Goal: Transaction & Acquisition: Purchase product/service

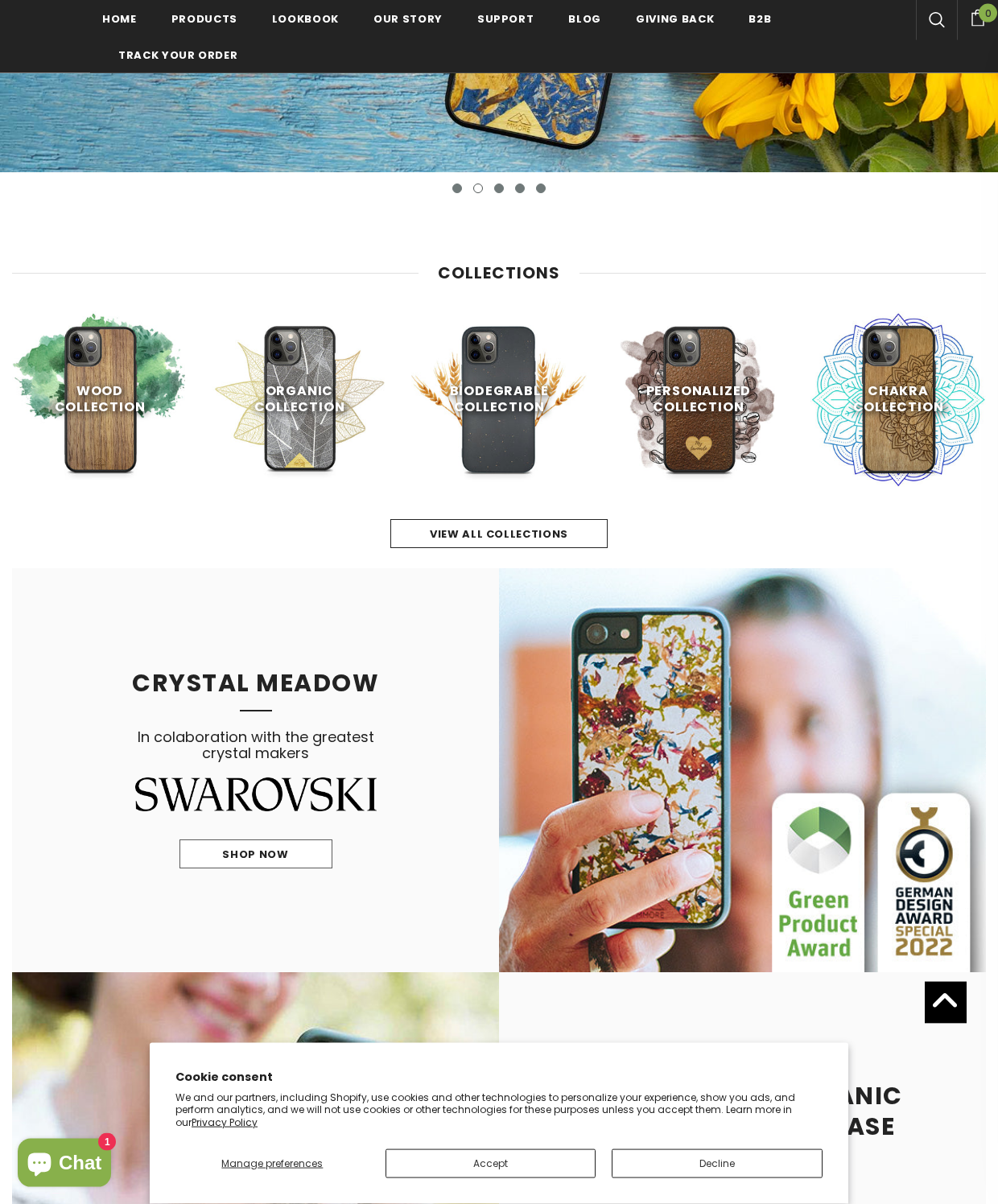
scroll to position [503, 0]
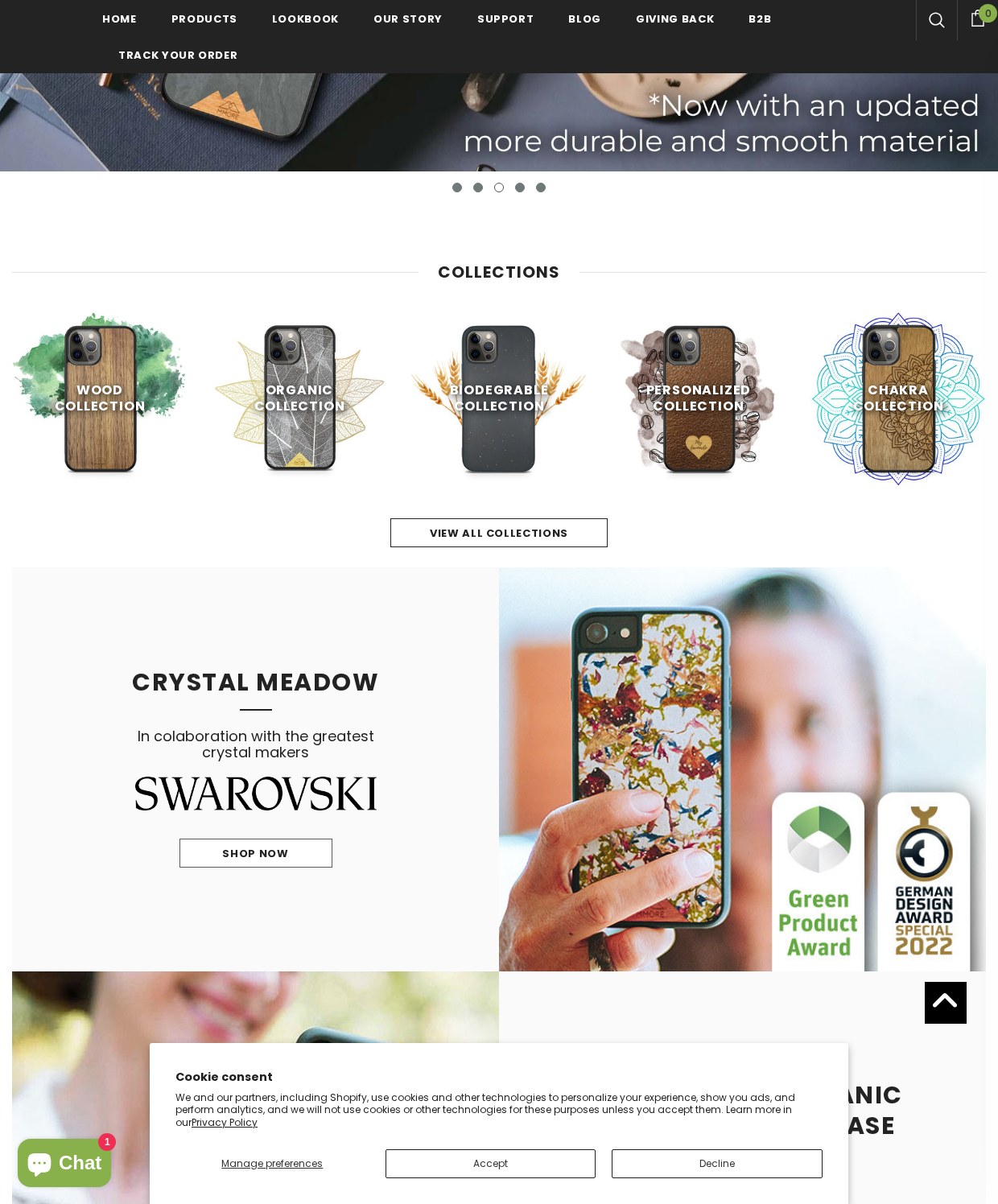
click at [568, 530] on link "view all collections" at bounding box center [499, 532] width 217 height 29
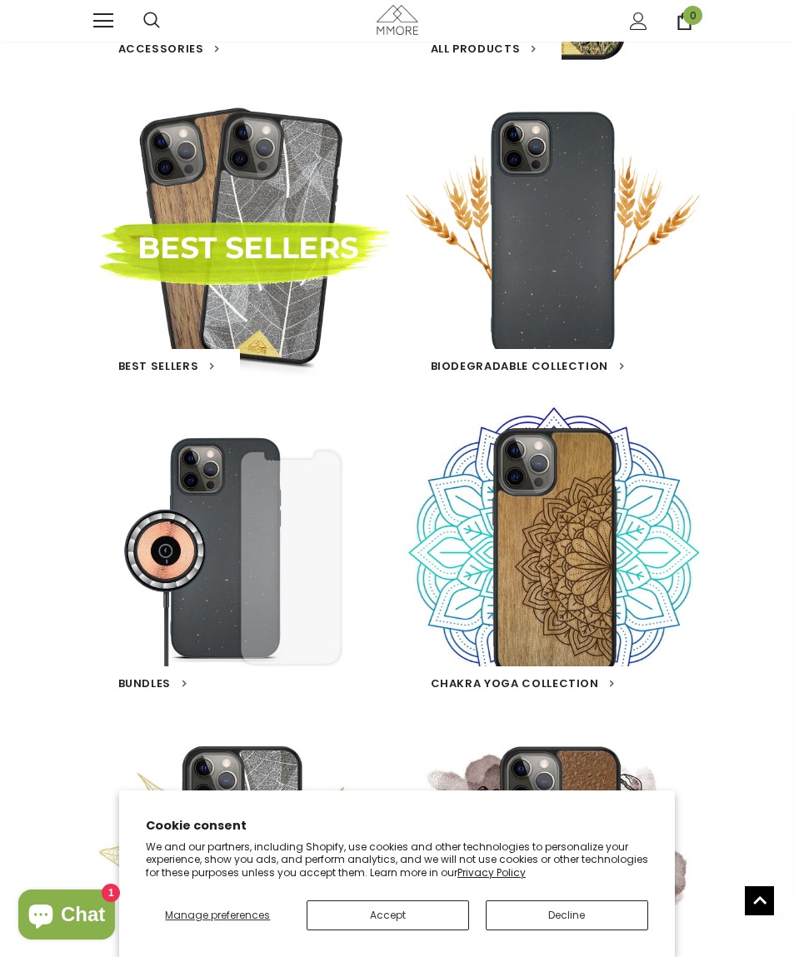
scroll to position [348, 0]
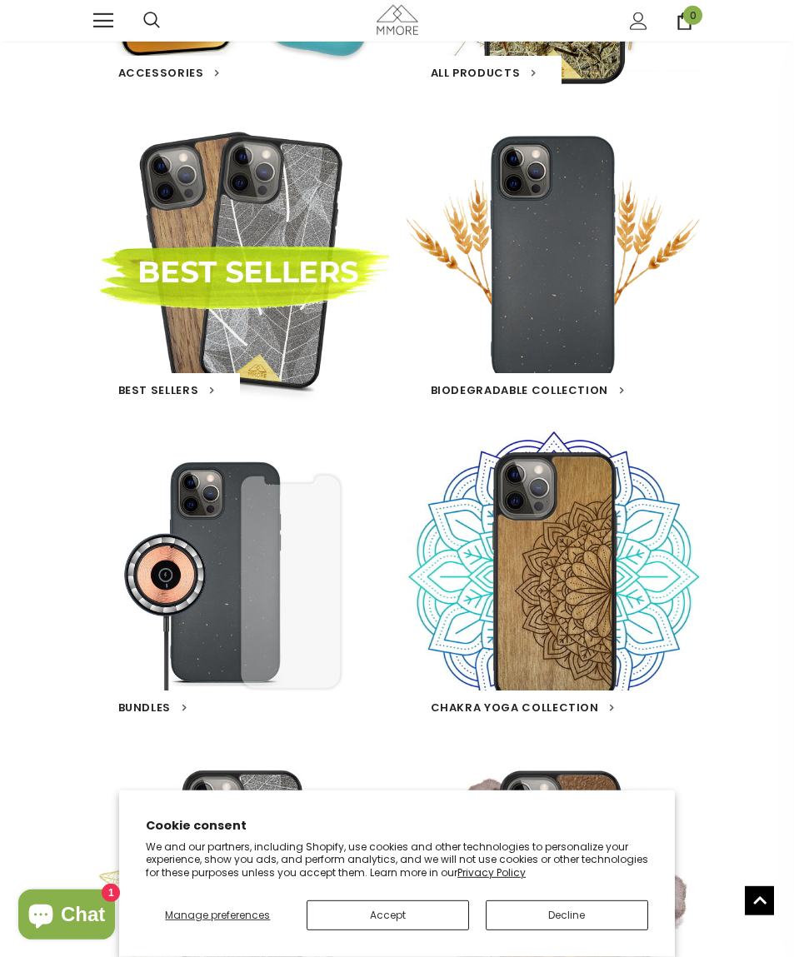
click at [584, 272] on div "Biodegradable Collection 16 products" at bounding box center [554, 259] width 296 height 296
click at [573, 377] on h3 "Biodegradable Collection" at bounding box center [528, 389] width 244 height 33
click at [578, 389] on span "Biodegradable Collection" at bounding box center [520, 390] width 178 height 16
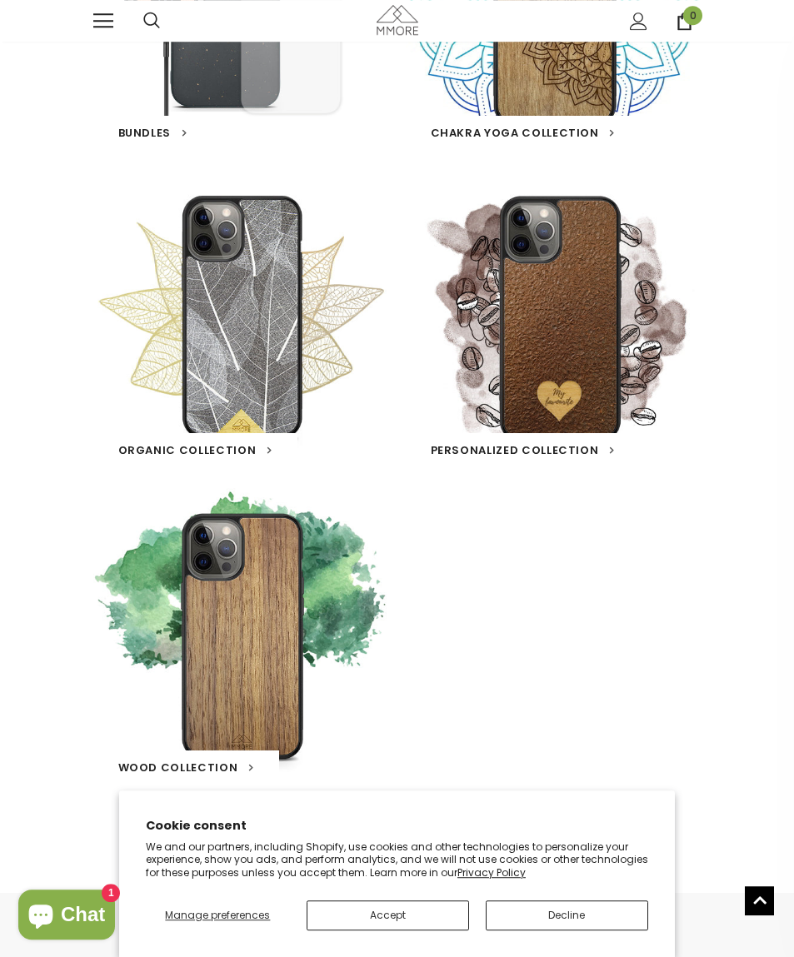
scroll to position [923, 0]
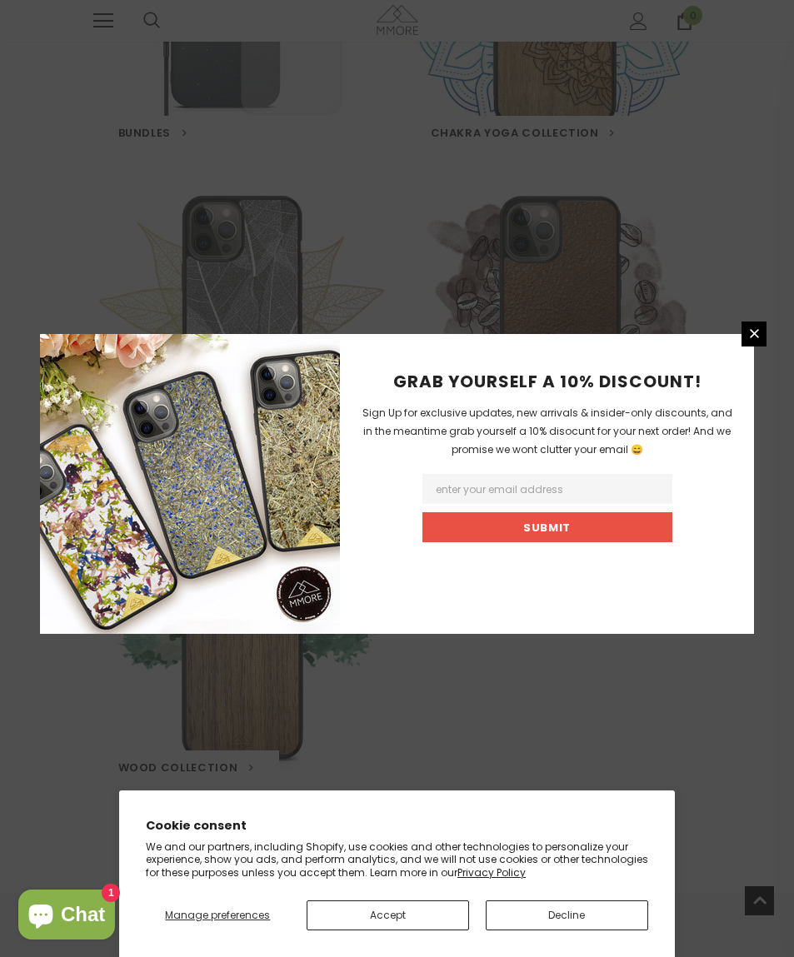
click at [193, 764] on div "GRAB YOURSELF A 10% DISCOUNT! Sign Up for exclusive updates, new arrivals & ins…" at bounding box center [397, 478] width 794 height 957
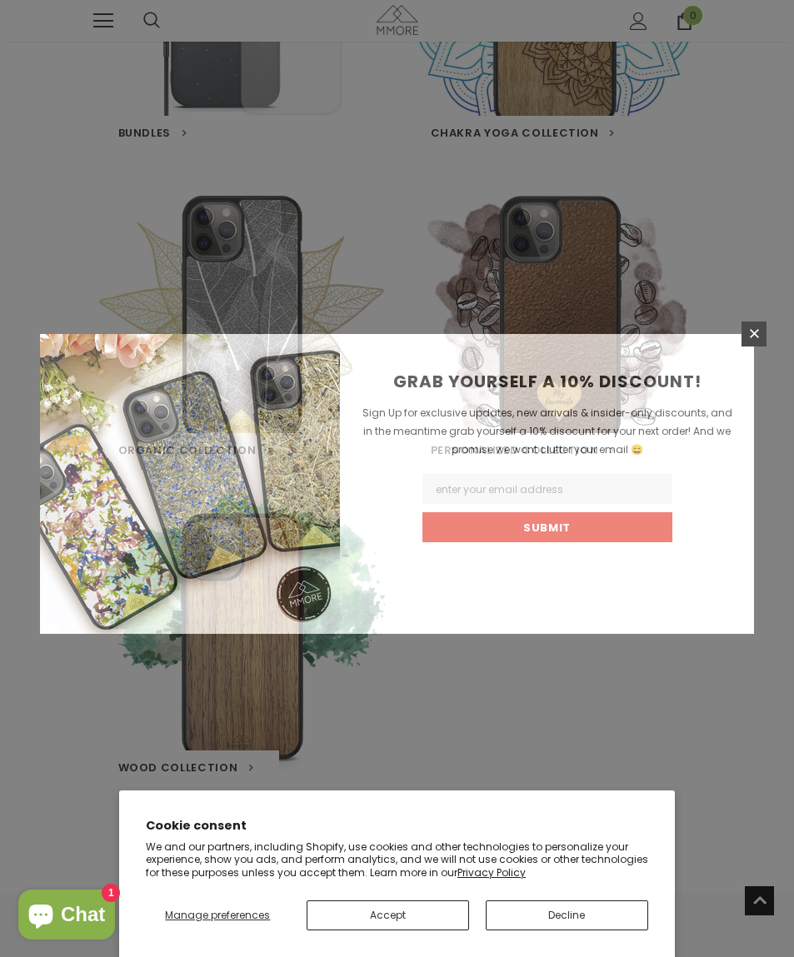
click at [745, 346] on link at bounding box center [753, 333] width 25 height 25
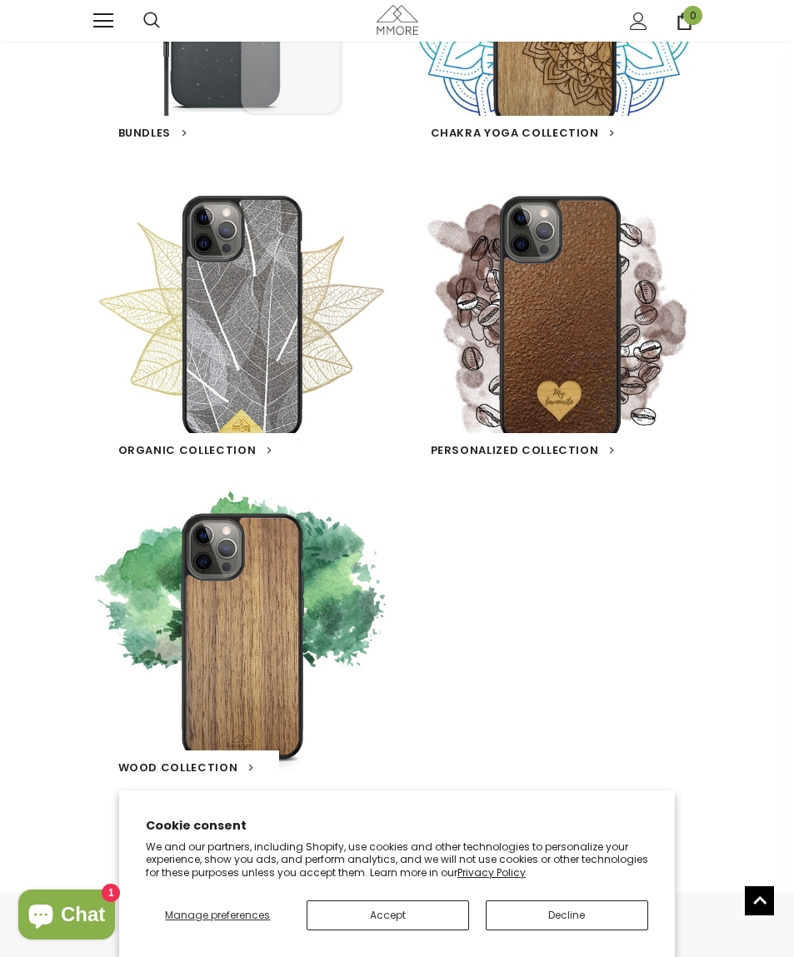
click at [174, 755] on h3 "Wood Collection" at bounding box center [186, 766] width 186 height 33
click at [199, 773] on span "Wood Collection" at bounding box center [178, 768] width 120 height 16
click at [526, 910] on button "Decline" at bounding box center [567, 915] width 162 height 30
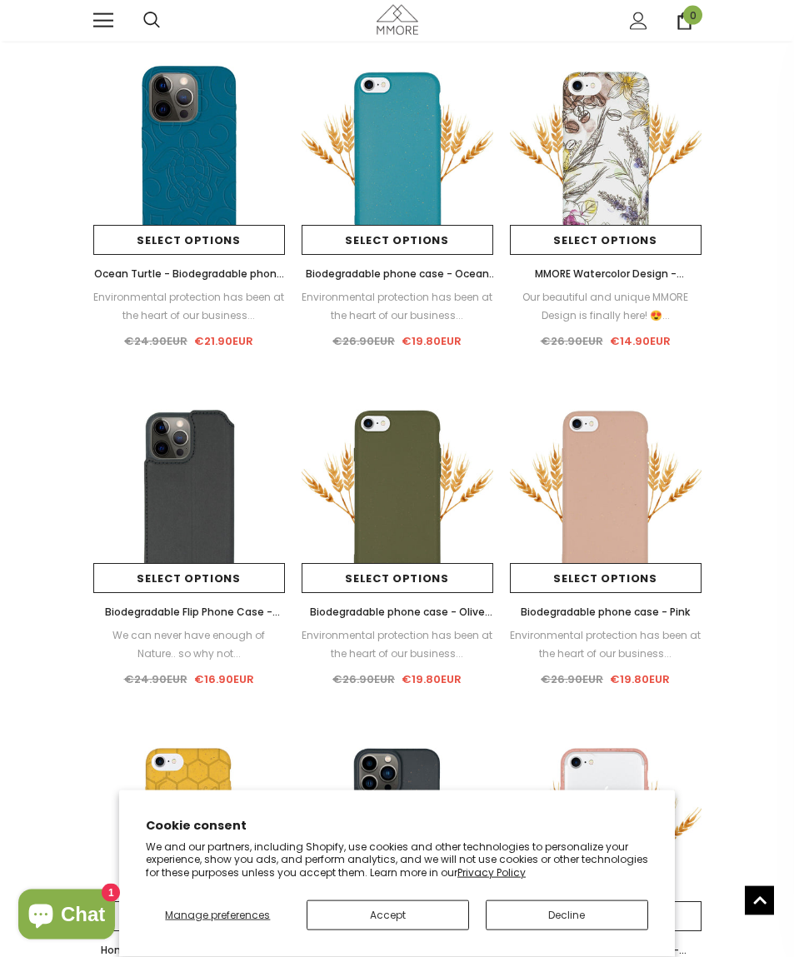
scroll to position [796, 0]
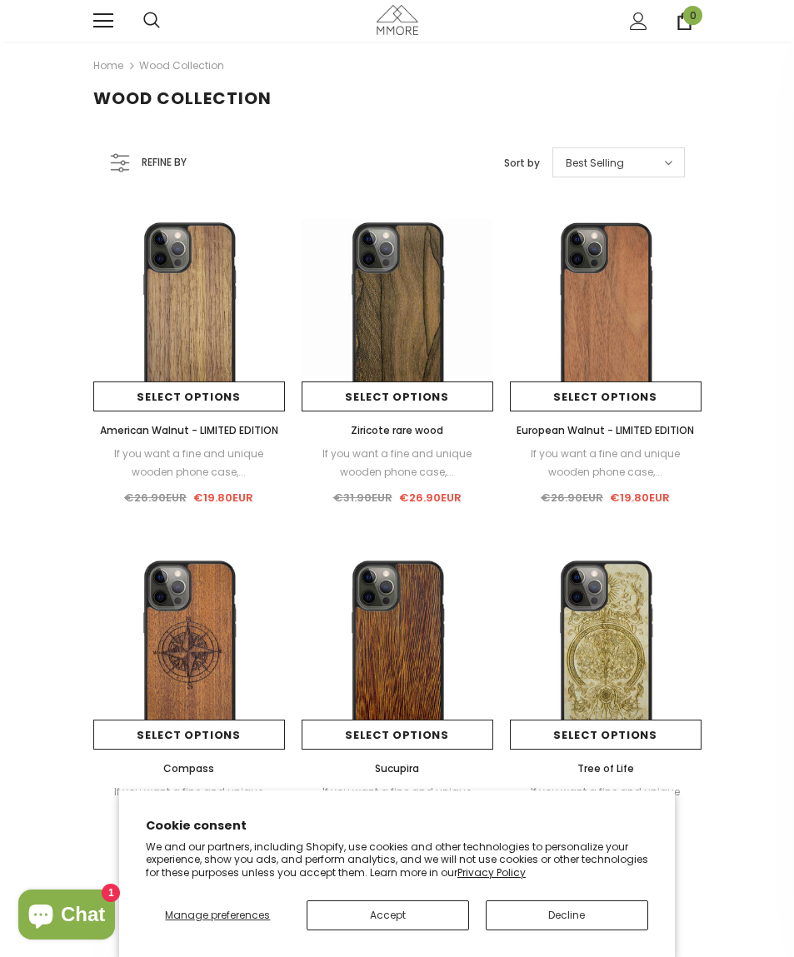
click at [184, 437] on span "American Walnut - LIMITED EDITION" at bounding box center [189, 430] width 178 height 14
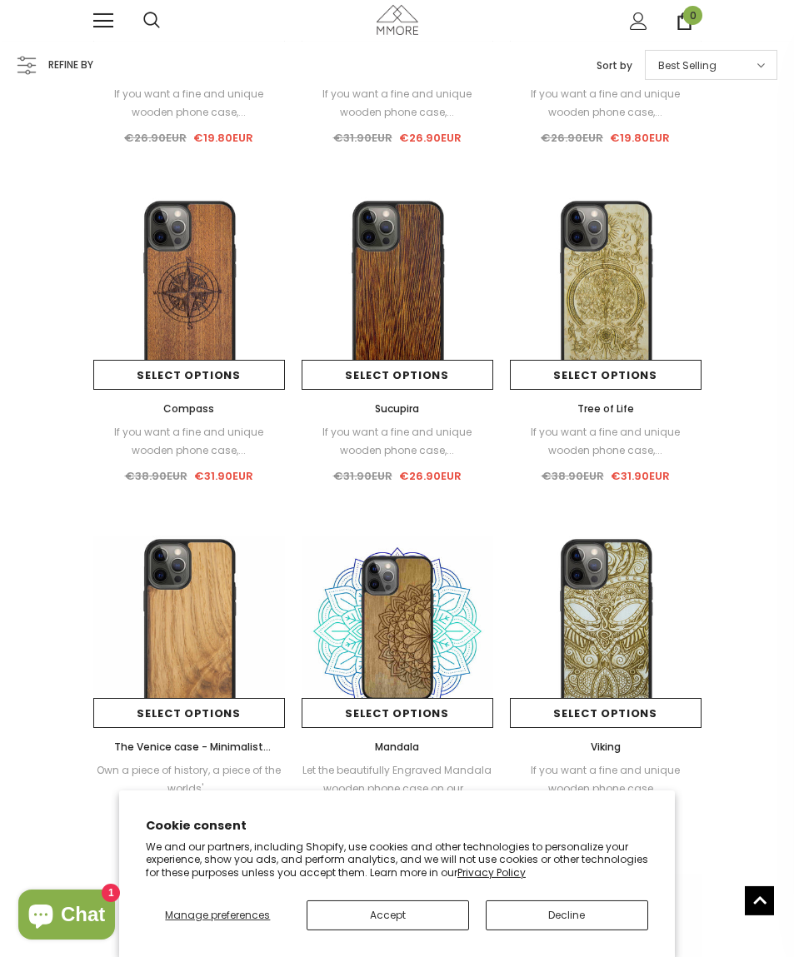
scroll to position [361, 0]
click at [180, 414] on span "Compass" at bounding box center [188, 408] width 51 height 14
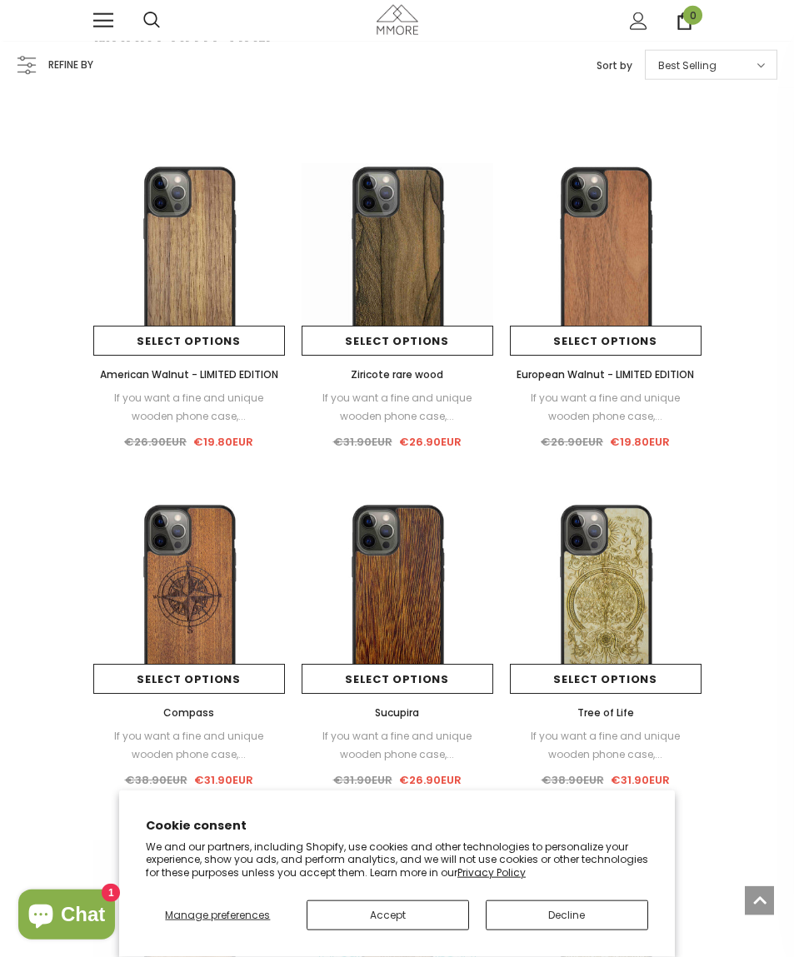
scroll to position [0, 0]
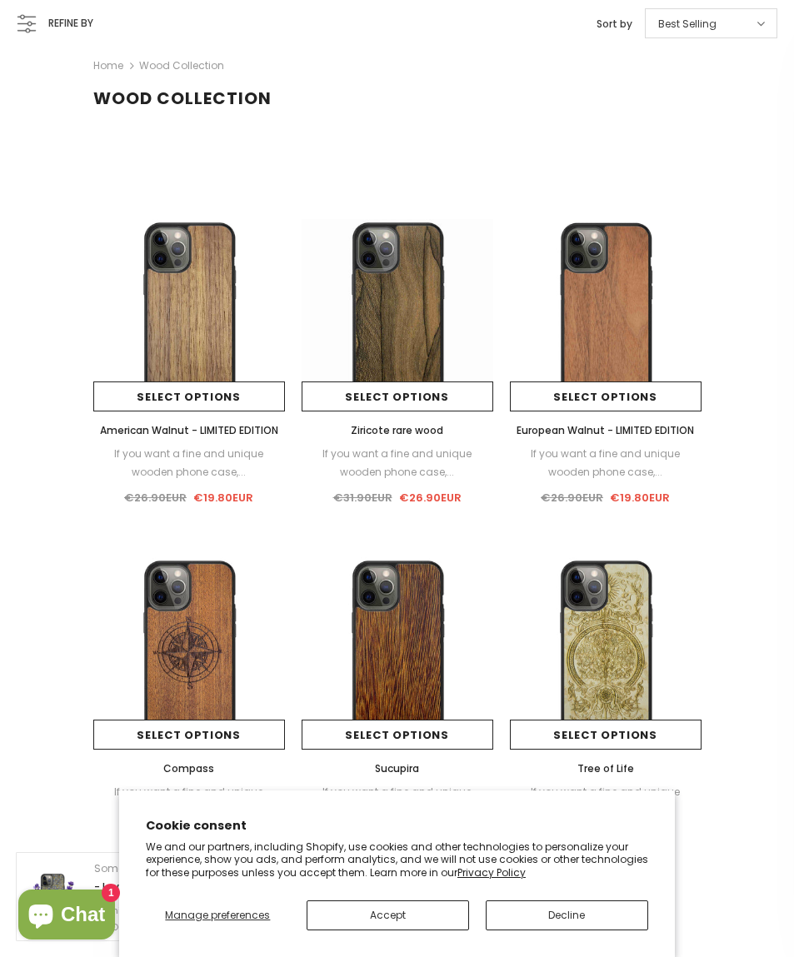
click at [383, 436] on span "Ziricote rare wood" at bounding box center [397, 430] width 92 height 14
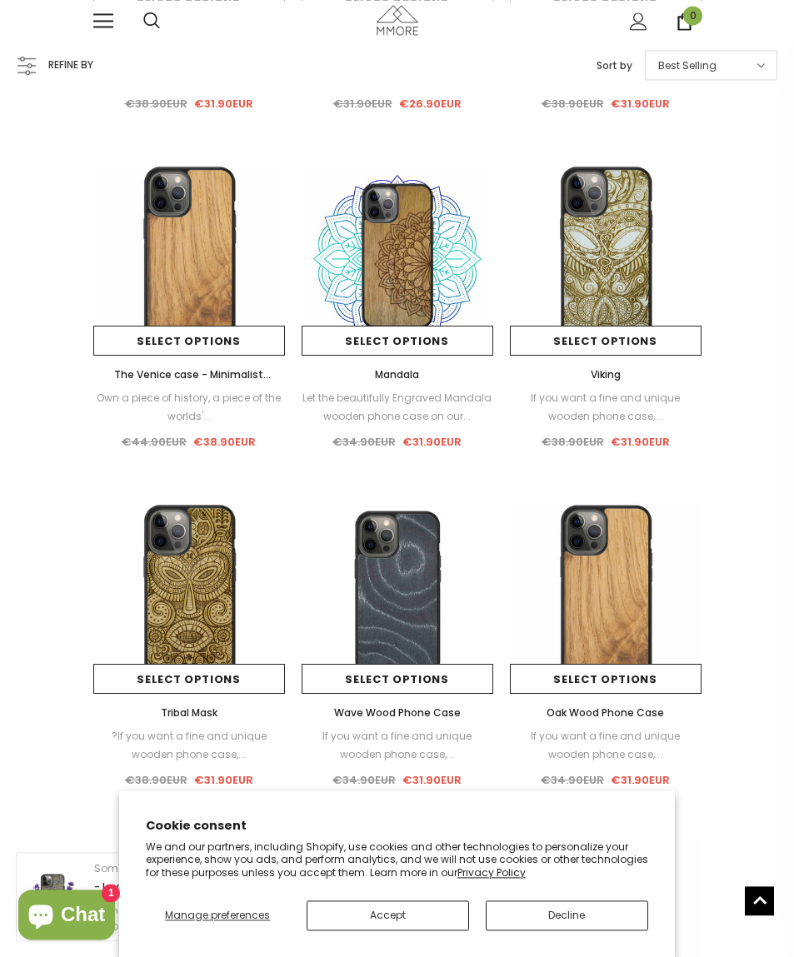
scroll to position [732, 0]
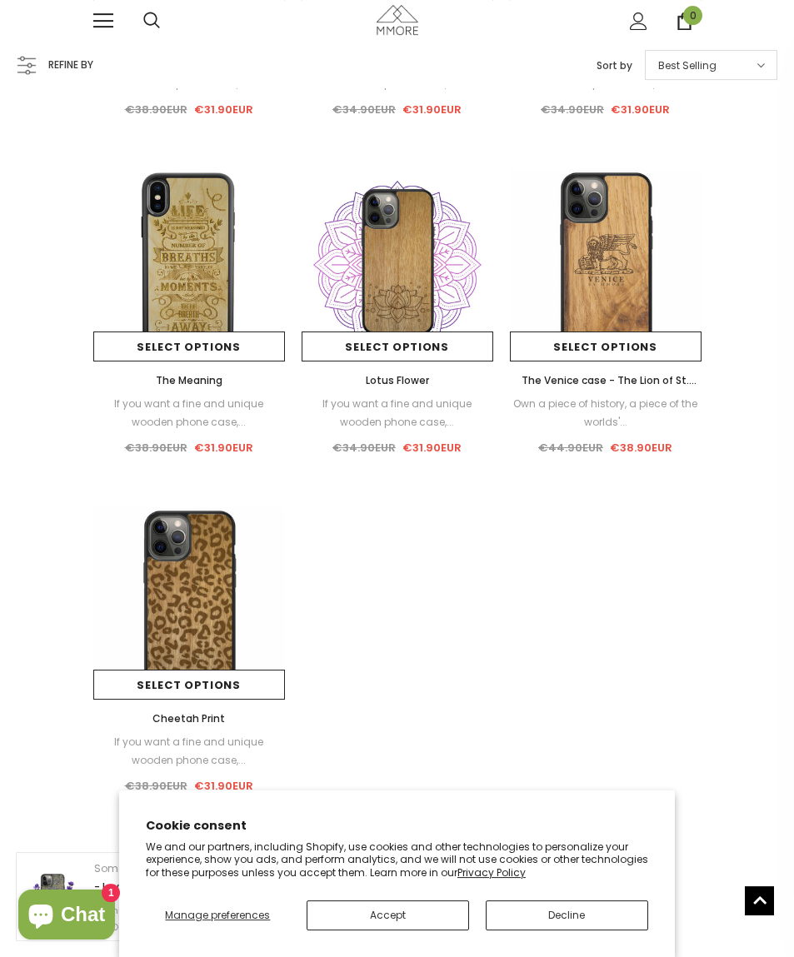
click at [377, 386] on span "Lotus Flower" at bounding box center [397, 380] width 63 height 14
click at [385, 373] on span "Lotus Flower" at bounding box center [397, 380] width 63 height 14
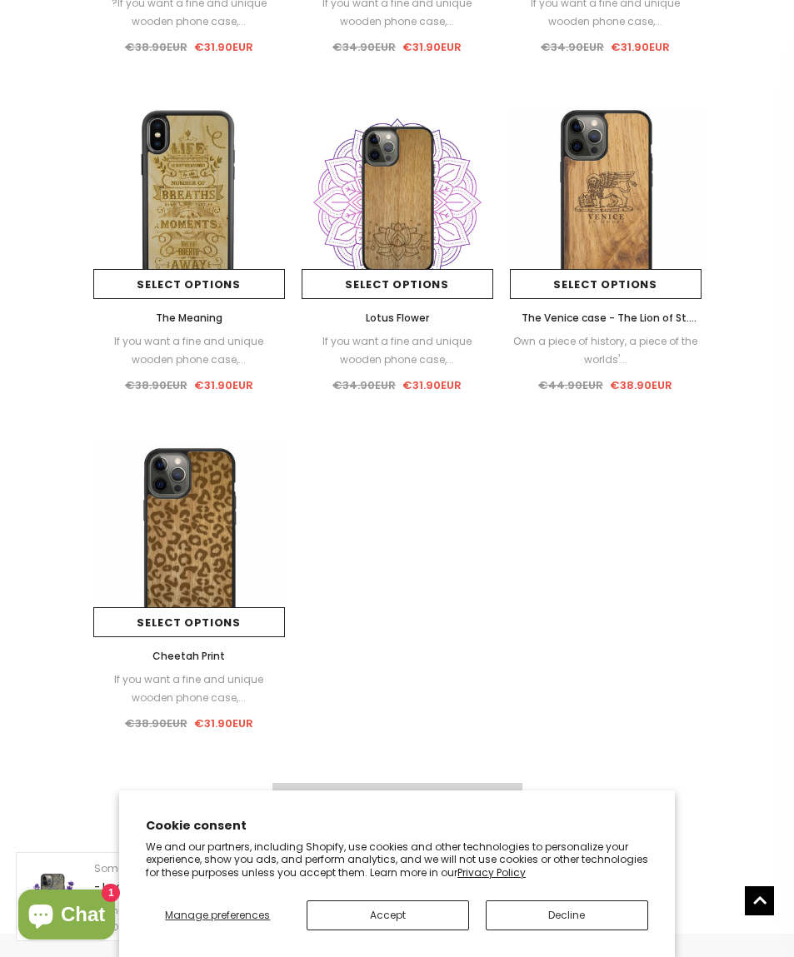
scroll to position [1464, 0]
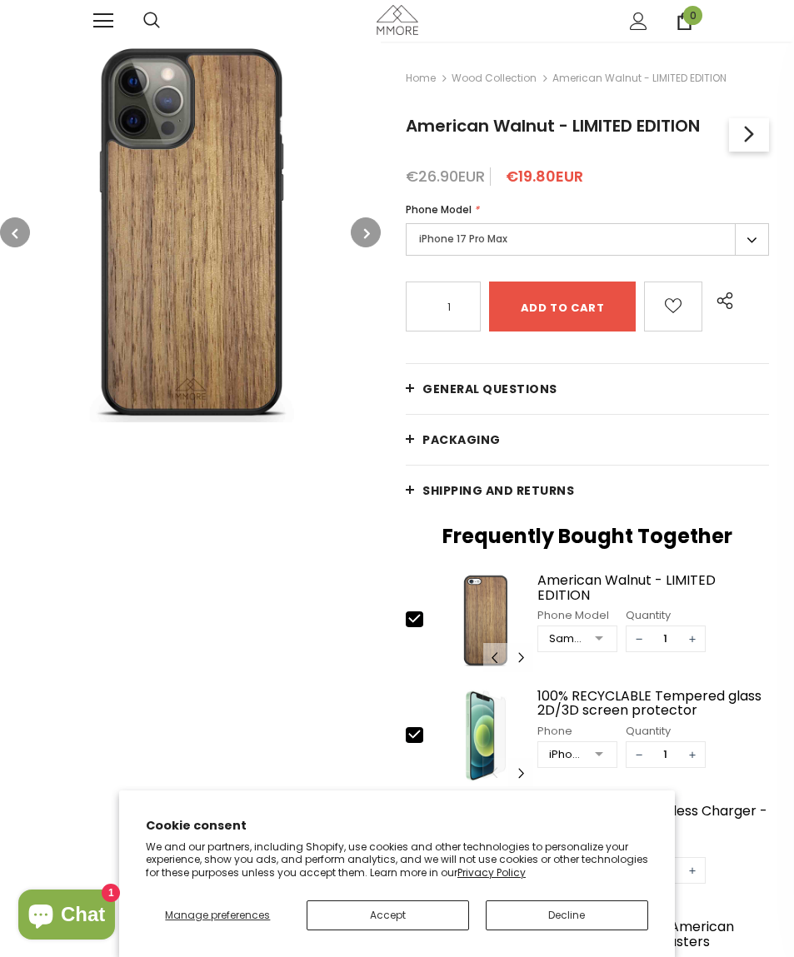
click at [343, 234] on img at bounding box center [190, 232] width 381 height 381
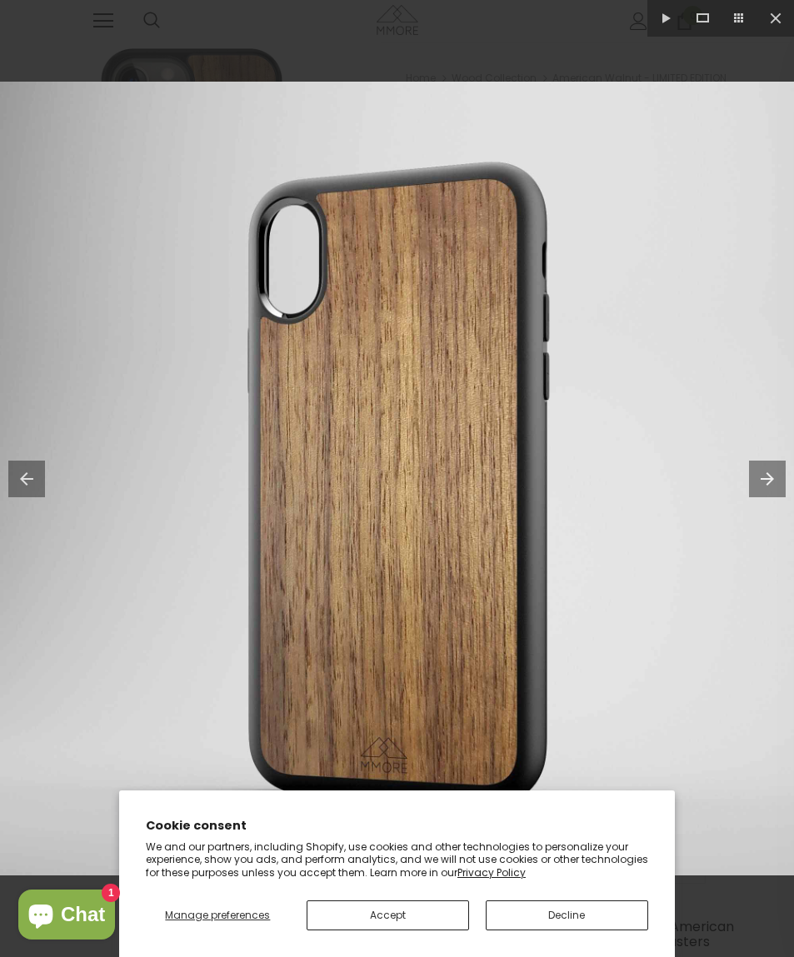
click at [785, 21] on button at bounding box center [775, 18] width 37 height 37
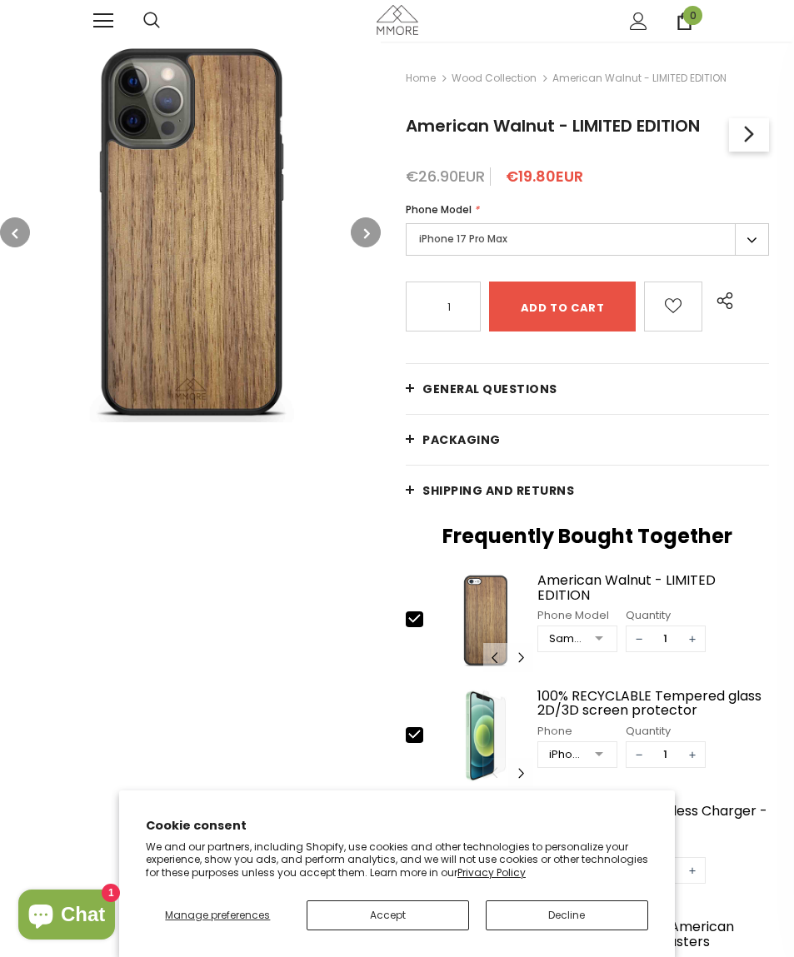
click at [752, 251] on label "iPhone 17 Pro Max" at bounding box center [587, 239] width 363 height 32
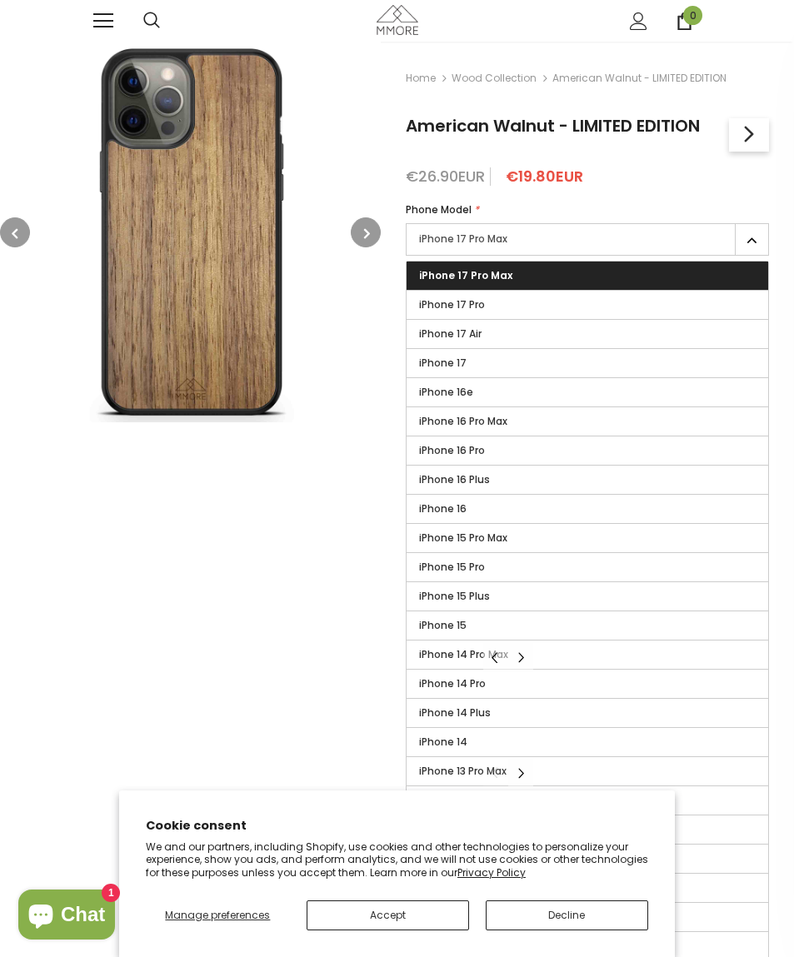
click at [609, 393] on label "iPhone 16e" at bounding box center [586, 392] width 361 height 28
click at [0, 0] on input "iPhone 16e" at bounding box center [0, 0] width 0 height 0
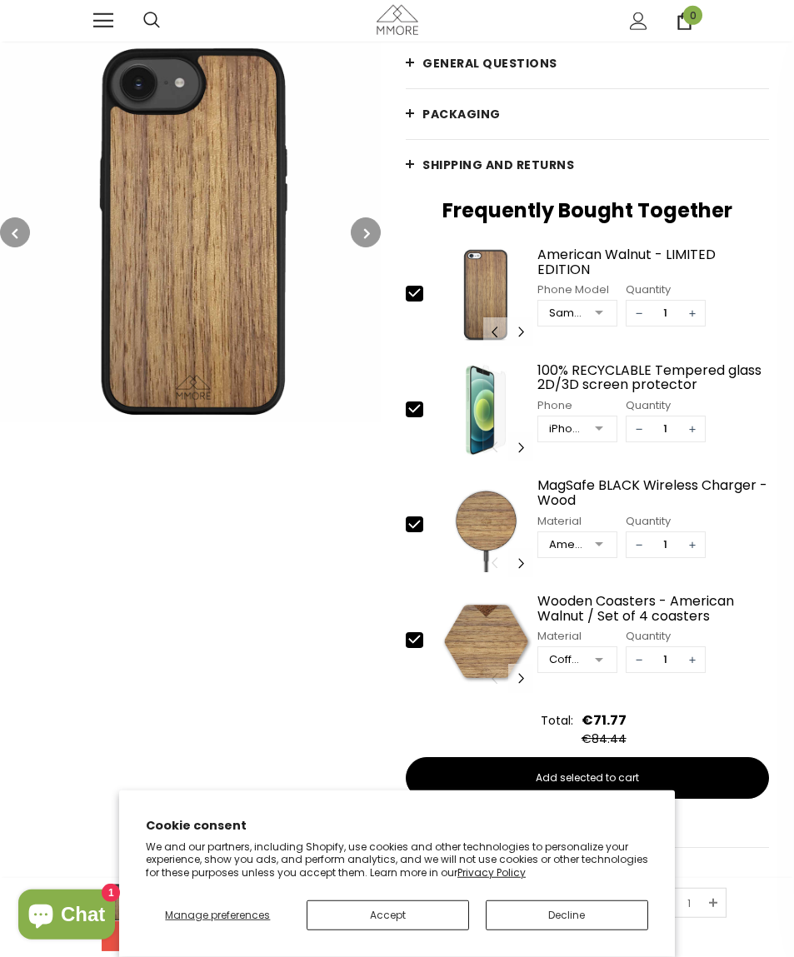
scroll to position [327, 0]
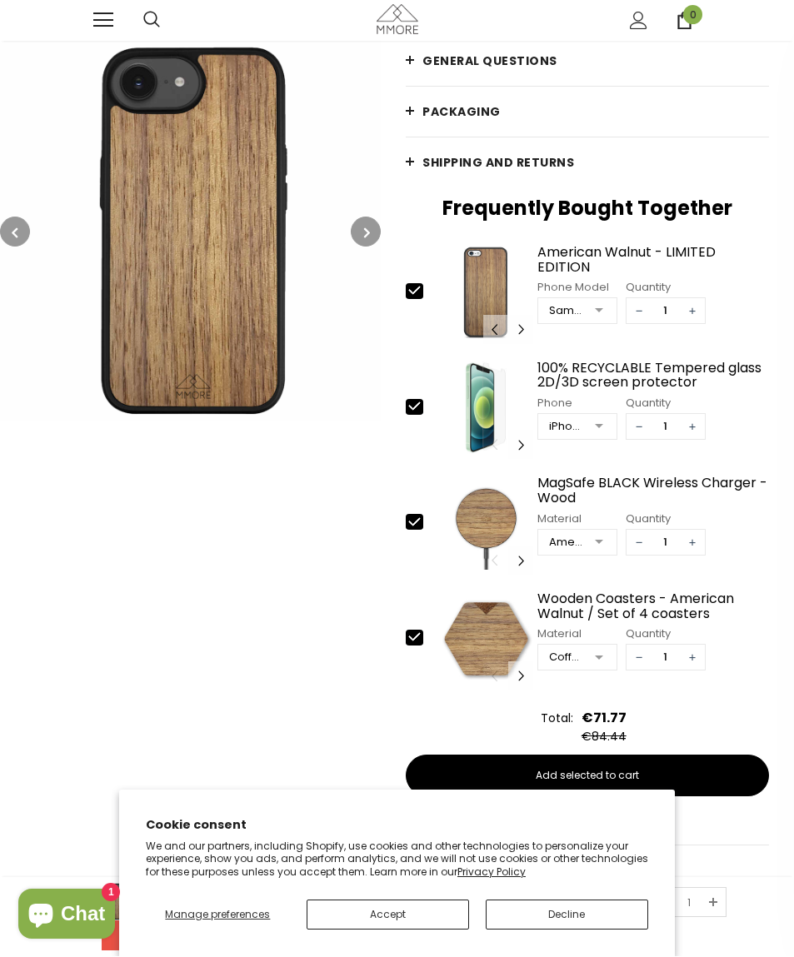
click at [438, 531] on div at bounding box center [422, 524] width 33 height 18
type input "0"
click at [421, 633] on icon at bounding box center [414, 636] width 17 height 17
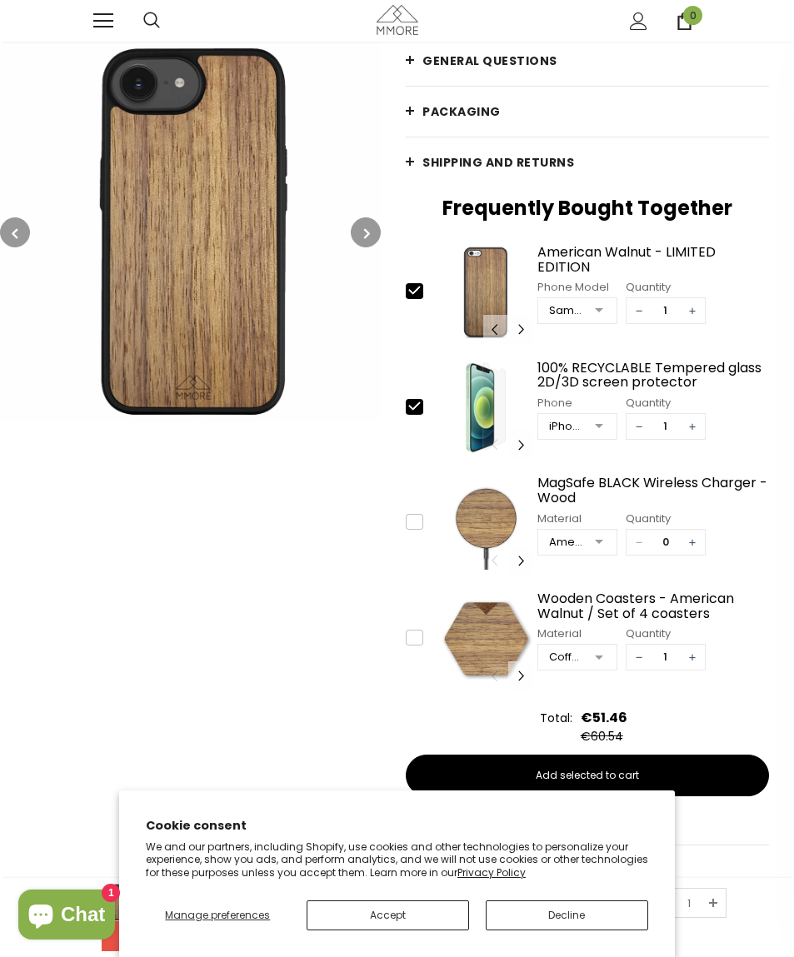
type input "0"
click at [600, 437] on div at bounding box center [598, 427] width 33 height 25
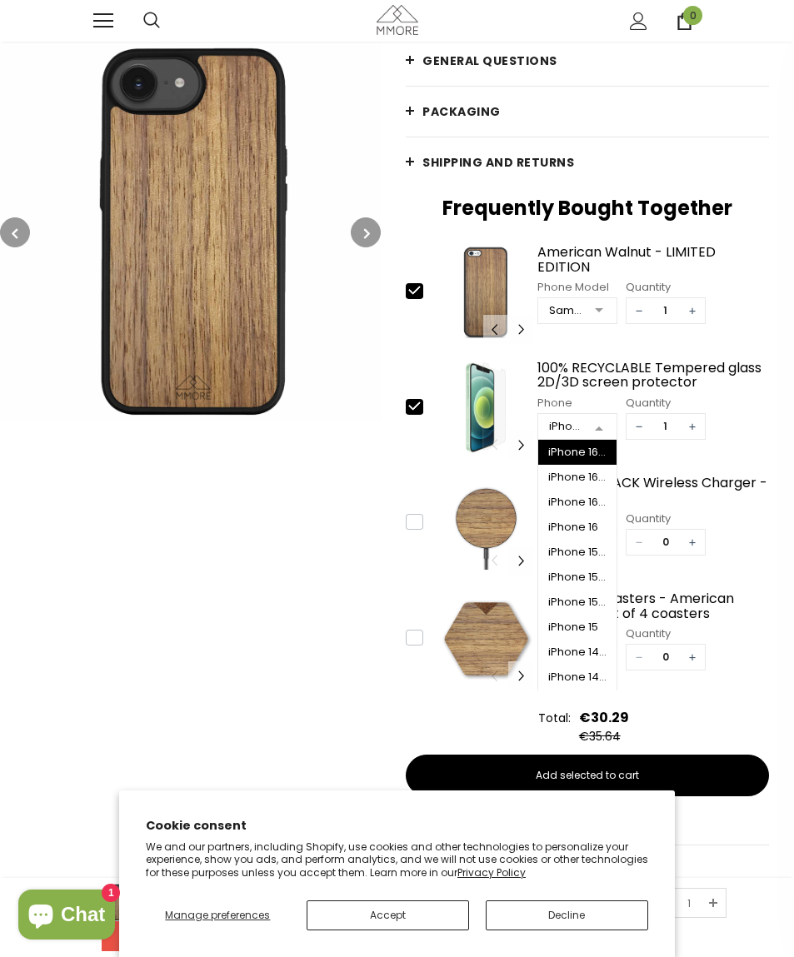
click at [413, 562] on div "slide 1 of 18 1 / 18 2 / 18 3 / 18 4 / 18 5 / 18 6 / 18 7 / 18 8 / 18 9 / 18 10…" at bounding box center [587, 522] width 363 height 103
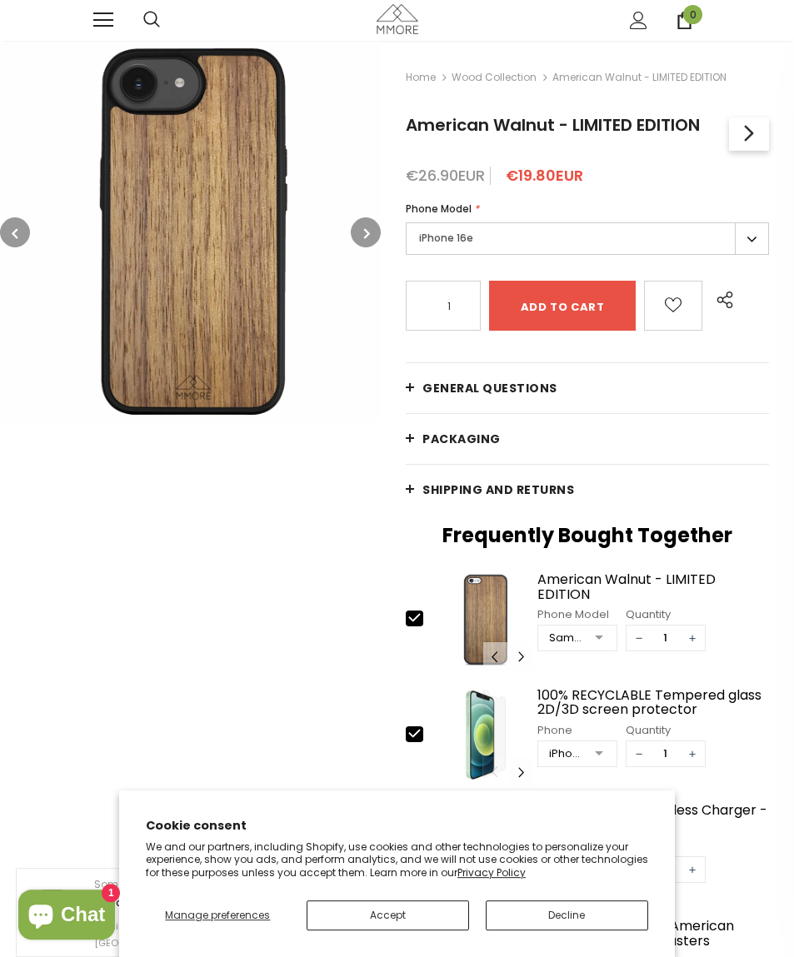
scroll to position [0, 0]
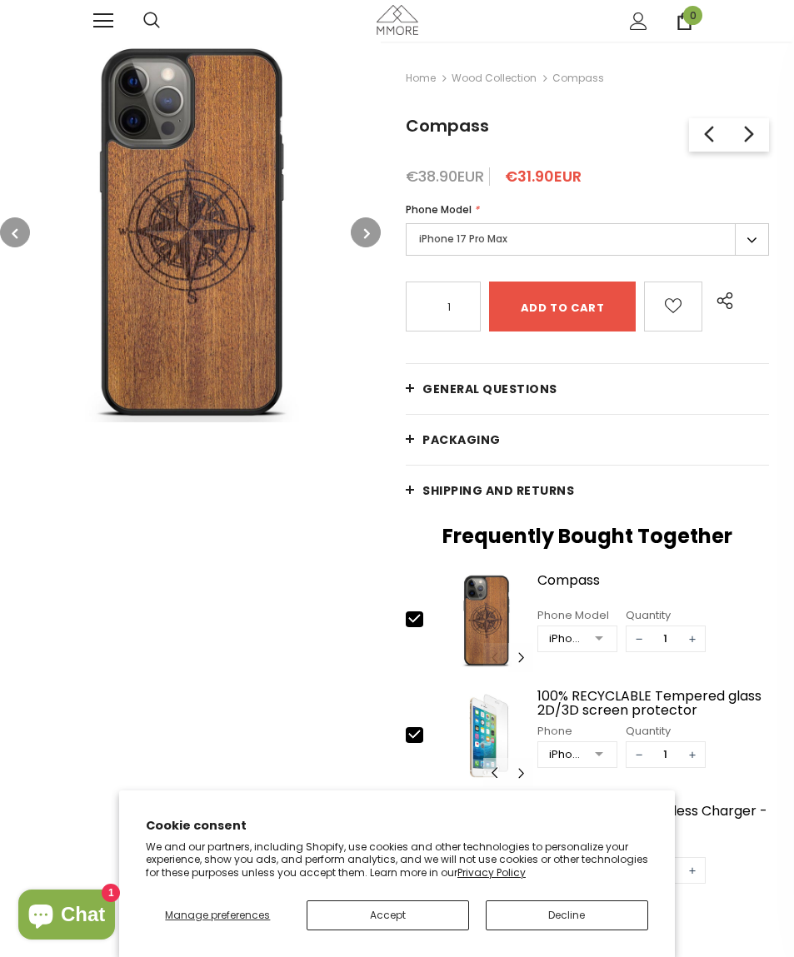
click at [365, 246] on button "button" at bounding box center [366, 232] width 30 height 30
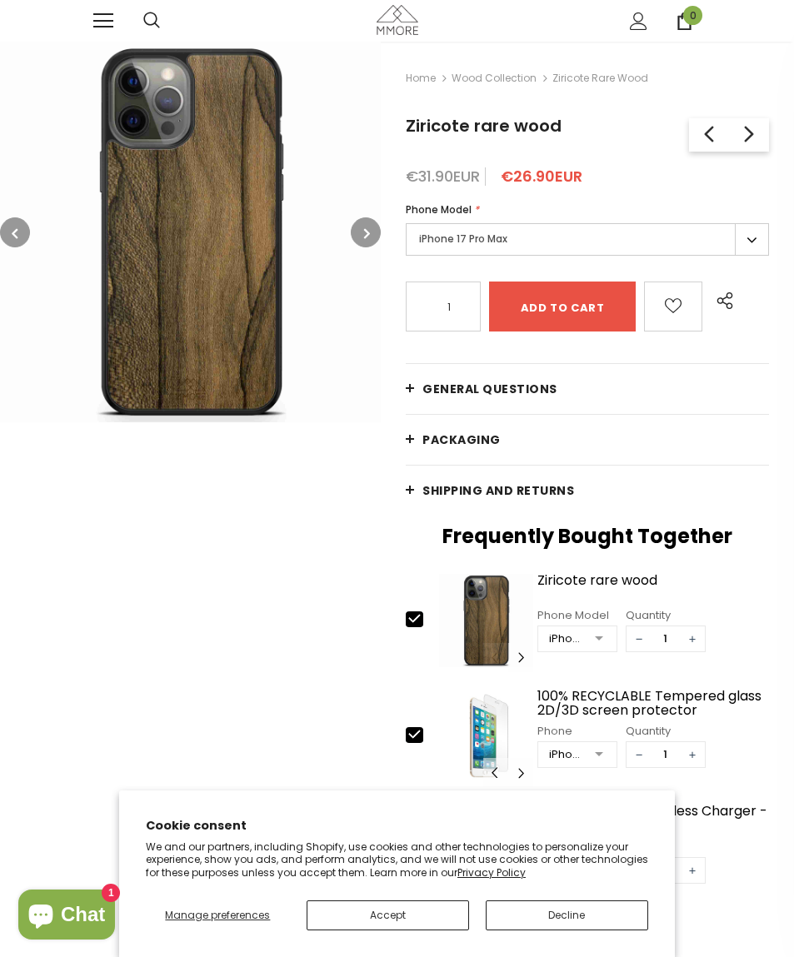
click at [363, 239] on button "button" at bounding box center [366, 232] width 30 height 30
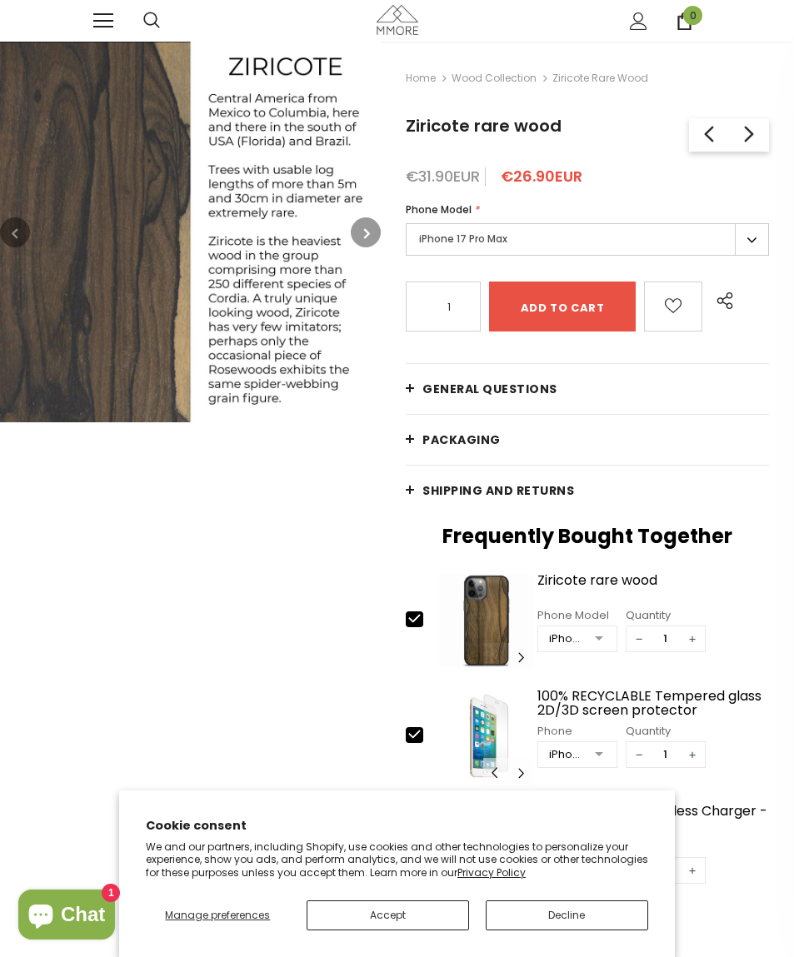
click at [370, 247] on button "button" at bounding box center [366, 232] width 30 height 30
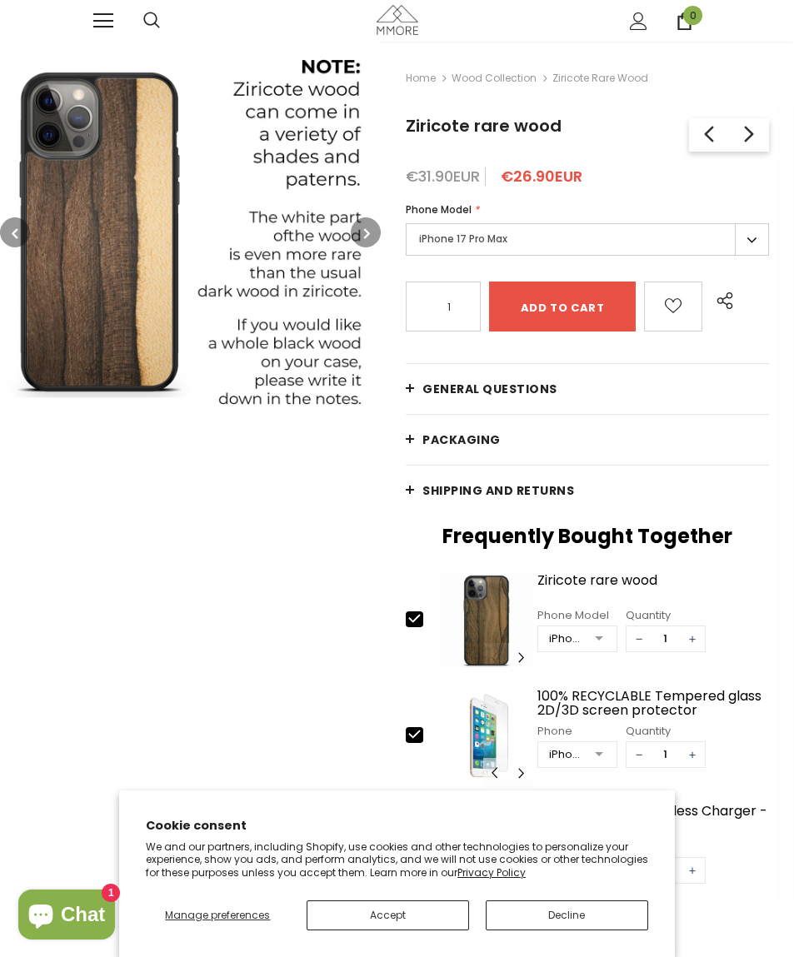
click at [360, 232] on button "button" at bounding box center [366, 232] width 30 height 30
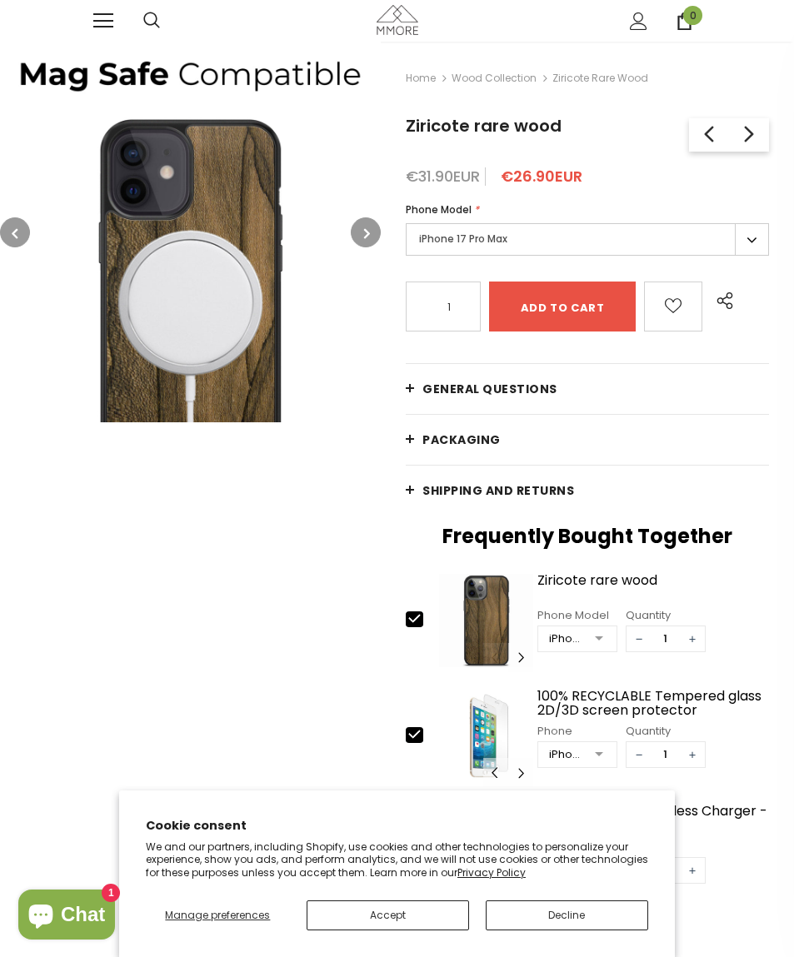
click at [361, 237] on button "button" at bounding box center [366, 232] width 30 height 30
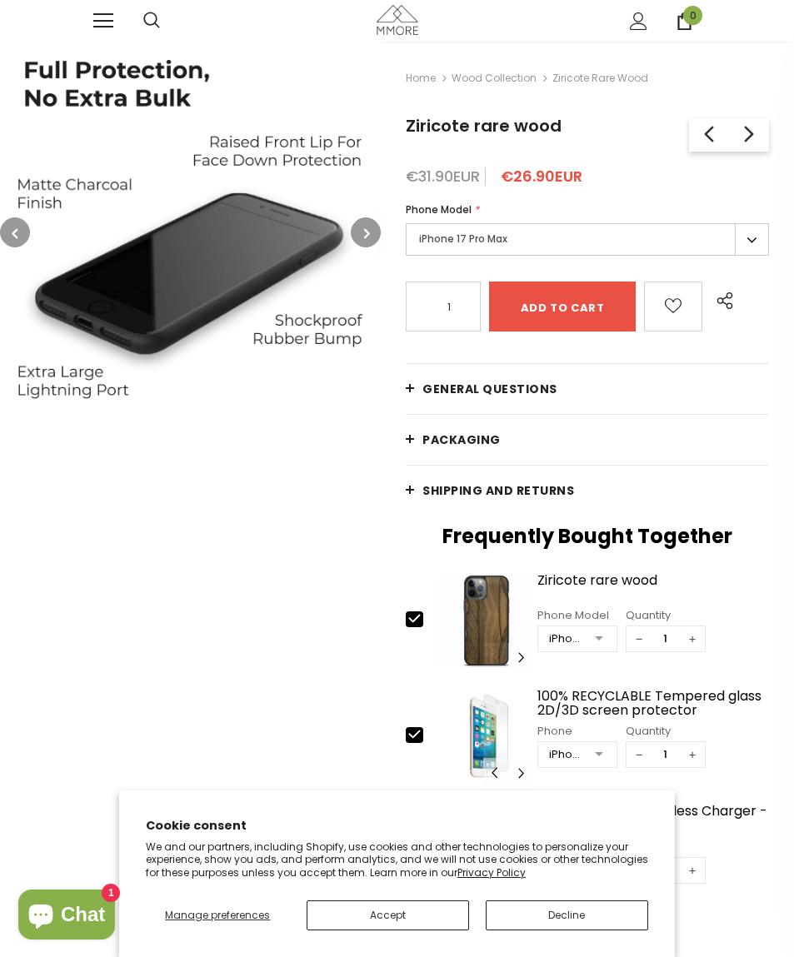
click at [371, 240] on button "button" at bounding box center [366, 232] width 30 height 30
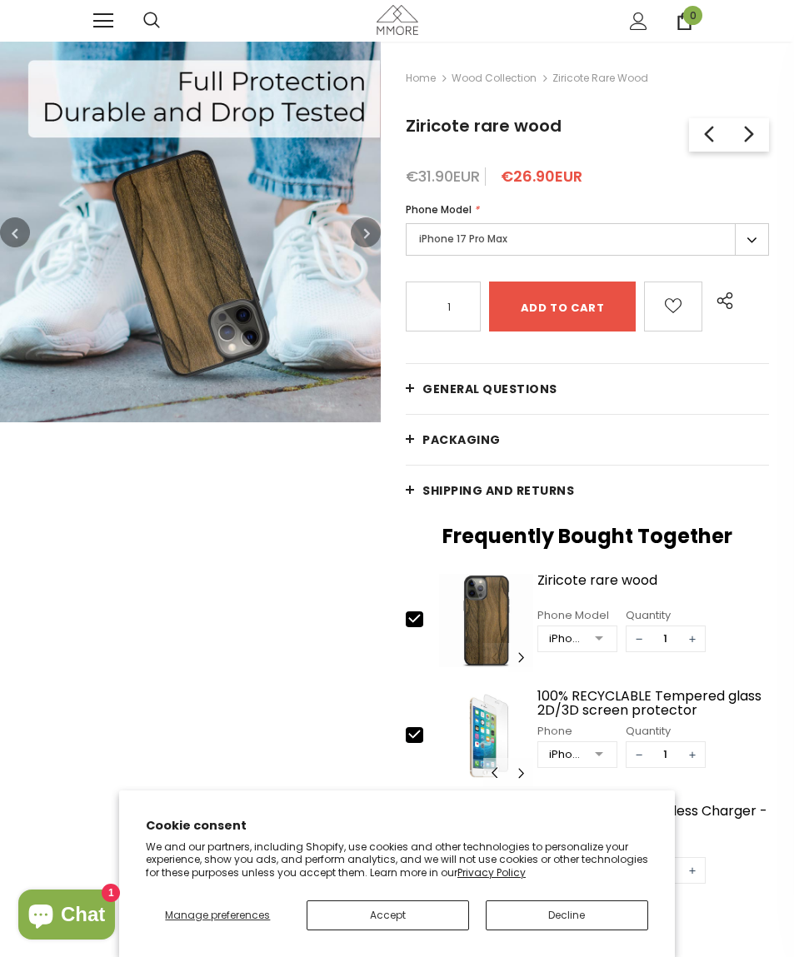
click at [363, 239] on button "button" at bounding box center [366, 232] width 30 height 30
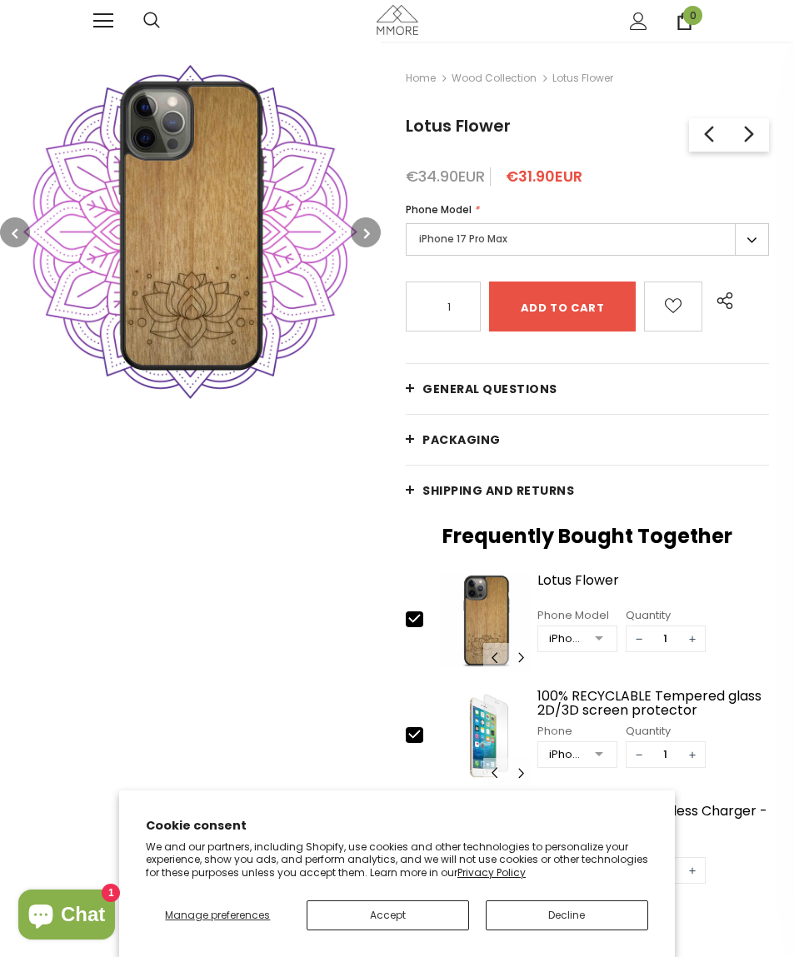
click at [375, 232] on button "button" at bounding box center [366, 232] width 30 height 30
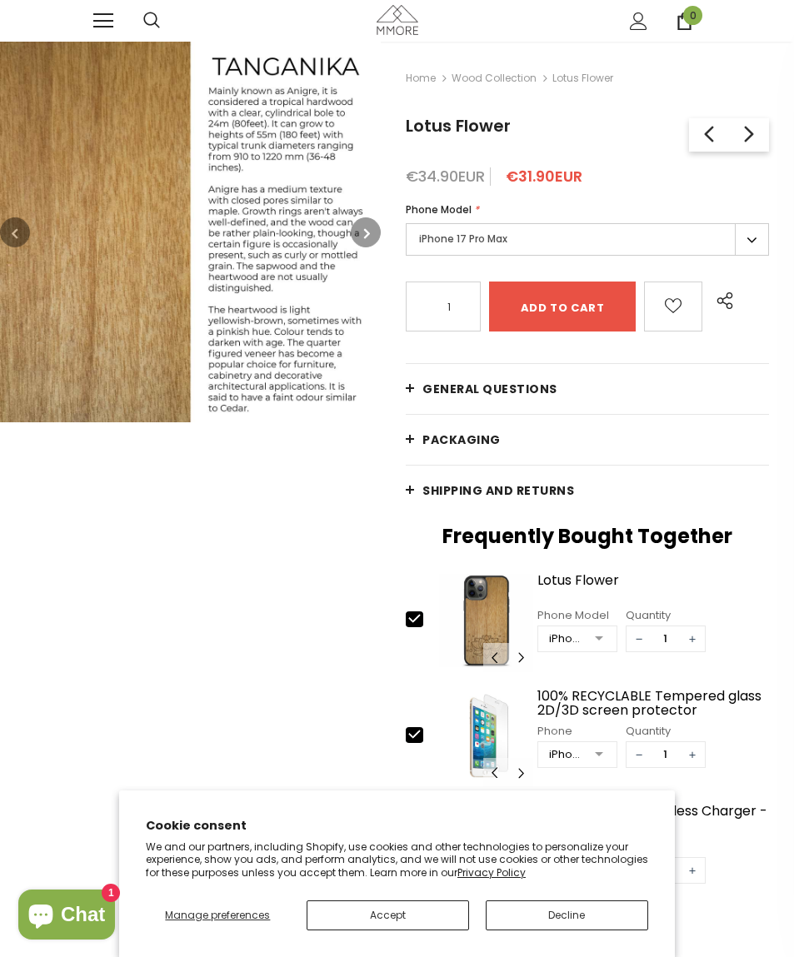
click at [376, 232] on button "button" at bounding box center [366, 232] width 30 height 30
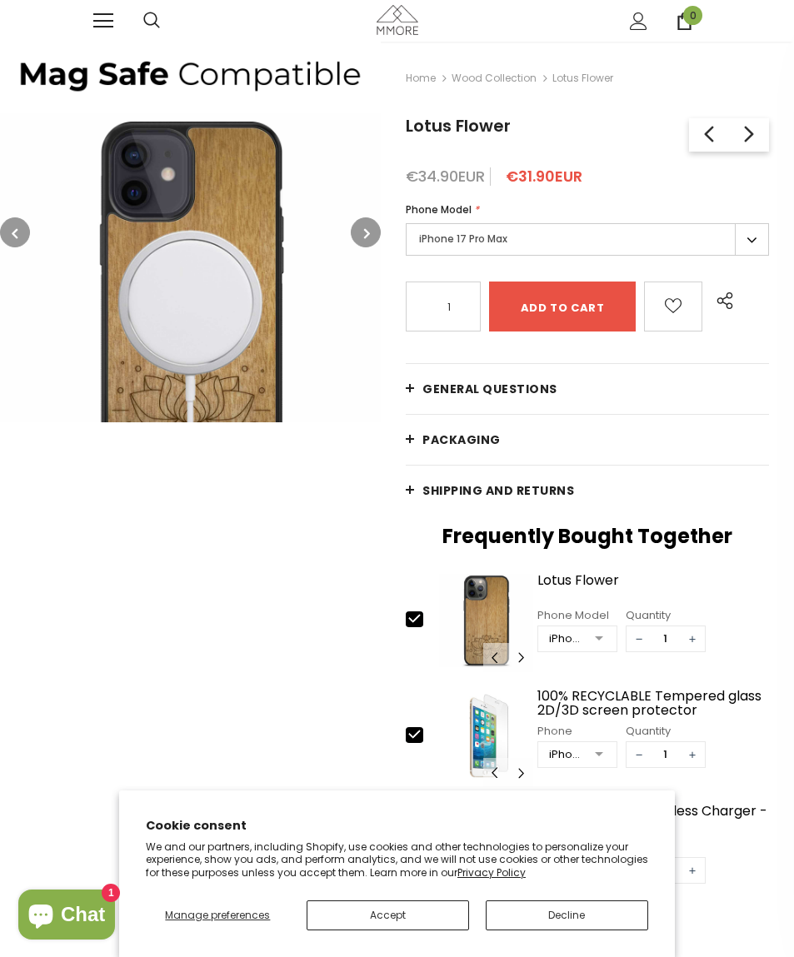
click at [376, 232] on button "button" at bounding box center [366, 232] width 30 height 30
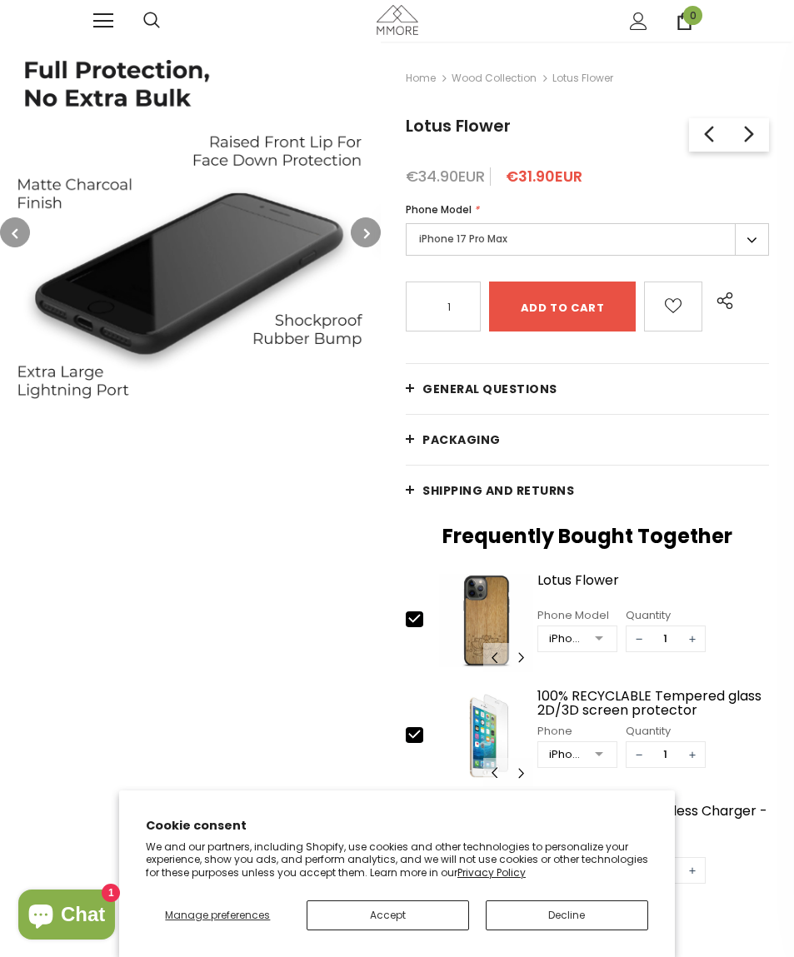
click at [371, 227] on button "button" at bounding box center [366, 232] width 30 height 30
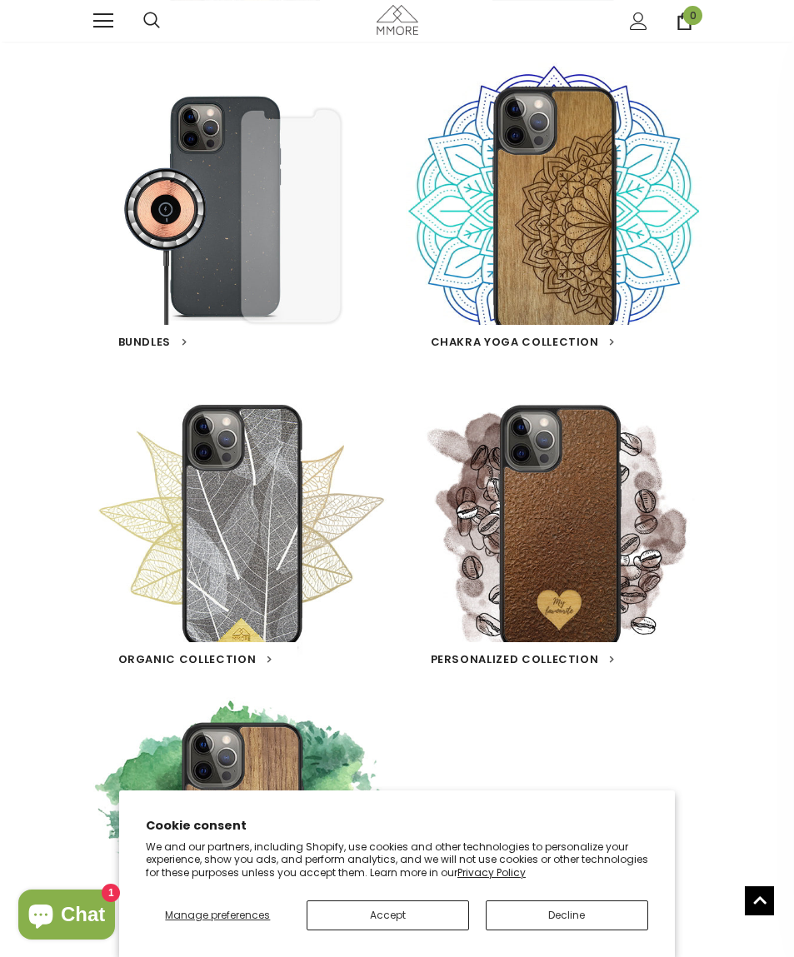
scroll to position [714, 0]
click at [166, 653] on span "Organic Collection" at bounding box center [187, 659] width 138 height 16
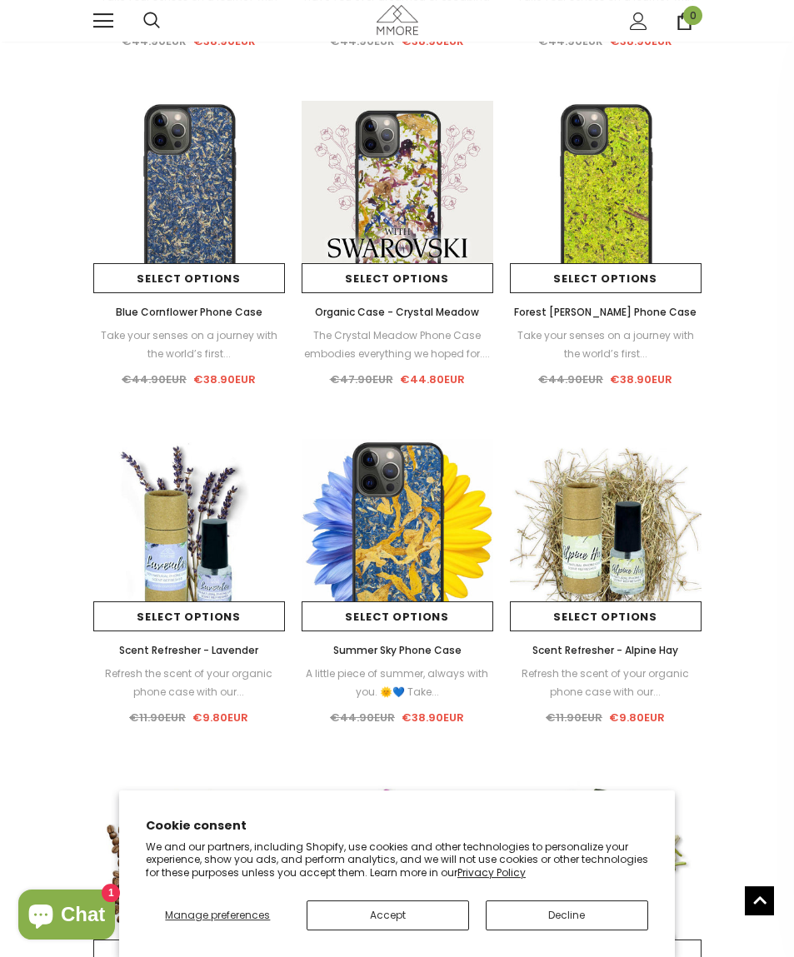
scroll to position [768, 0]
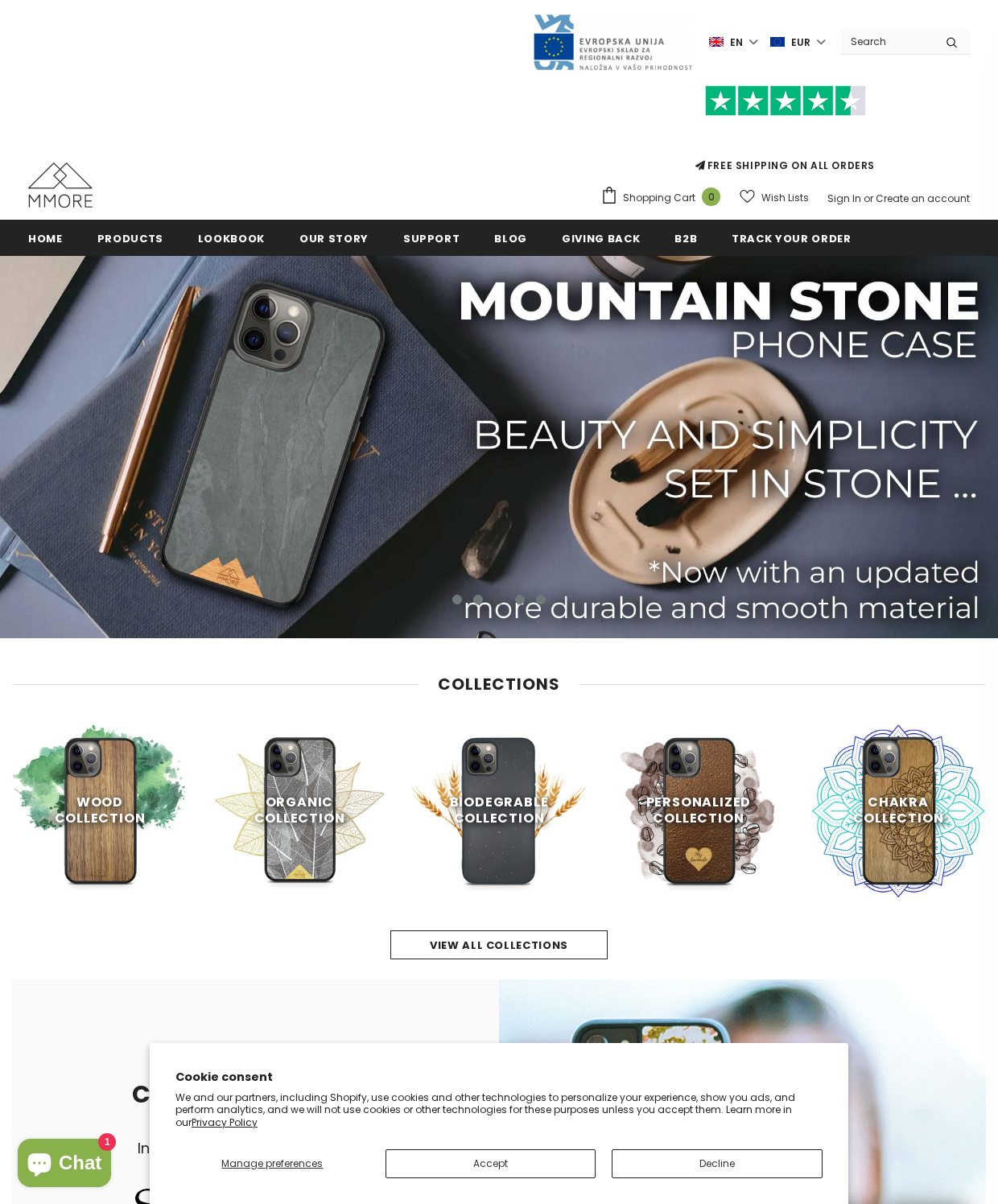
click at [142, 826] on link at bounding box center [100, 811] width 176 height 176
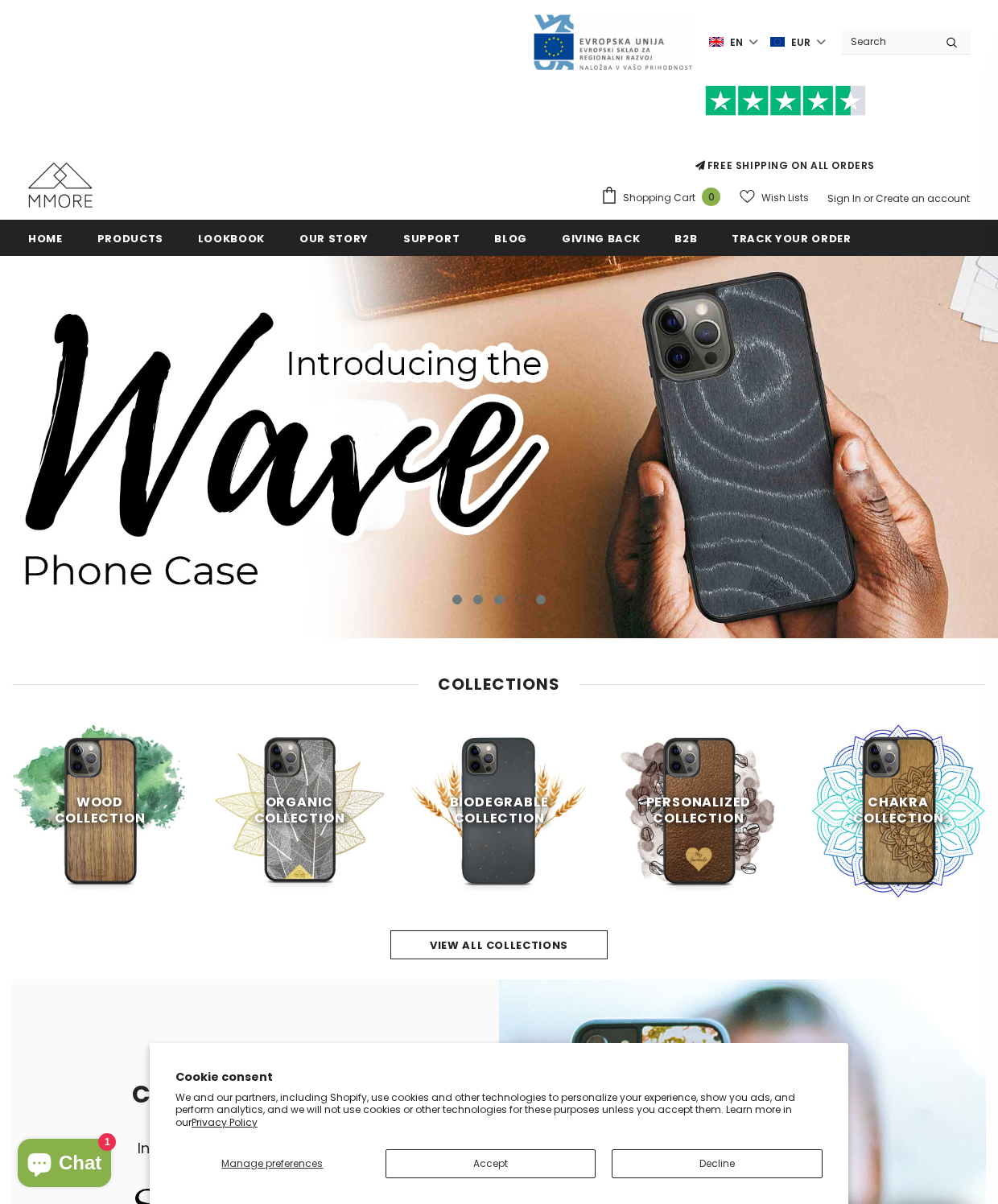
click at [148, 874] on link "Shop Now" at bounding box center [100, 883] width 127 height 29
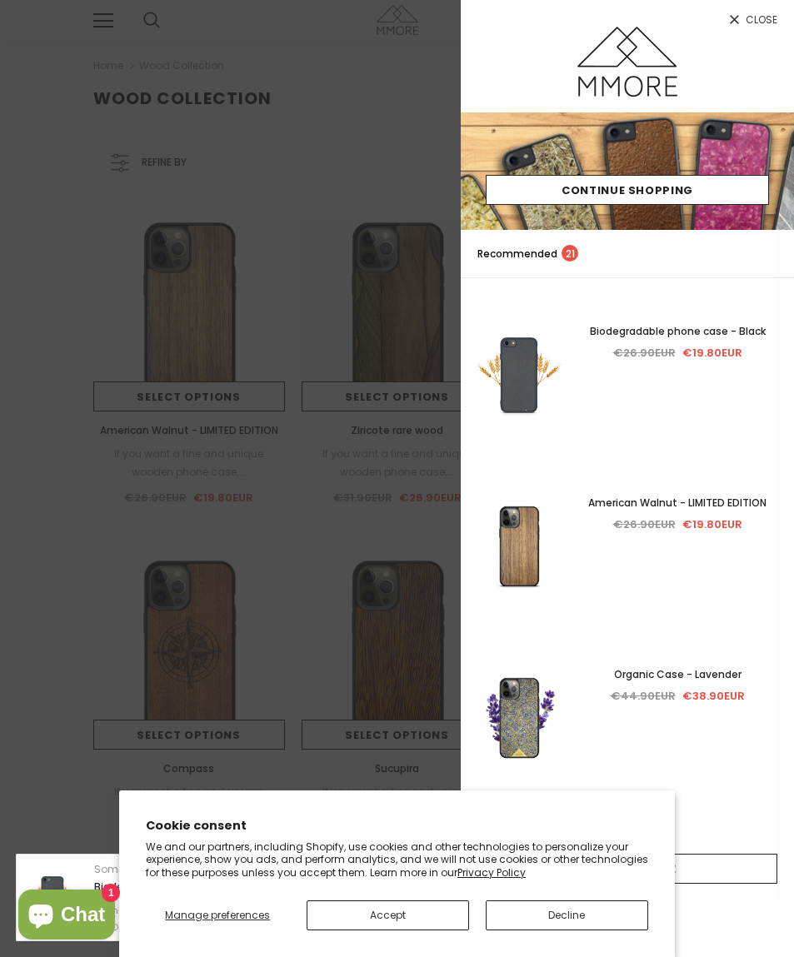
click at [760, 25] on span "Close" at bounding box center [761, 20] width 32 height 10
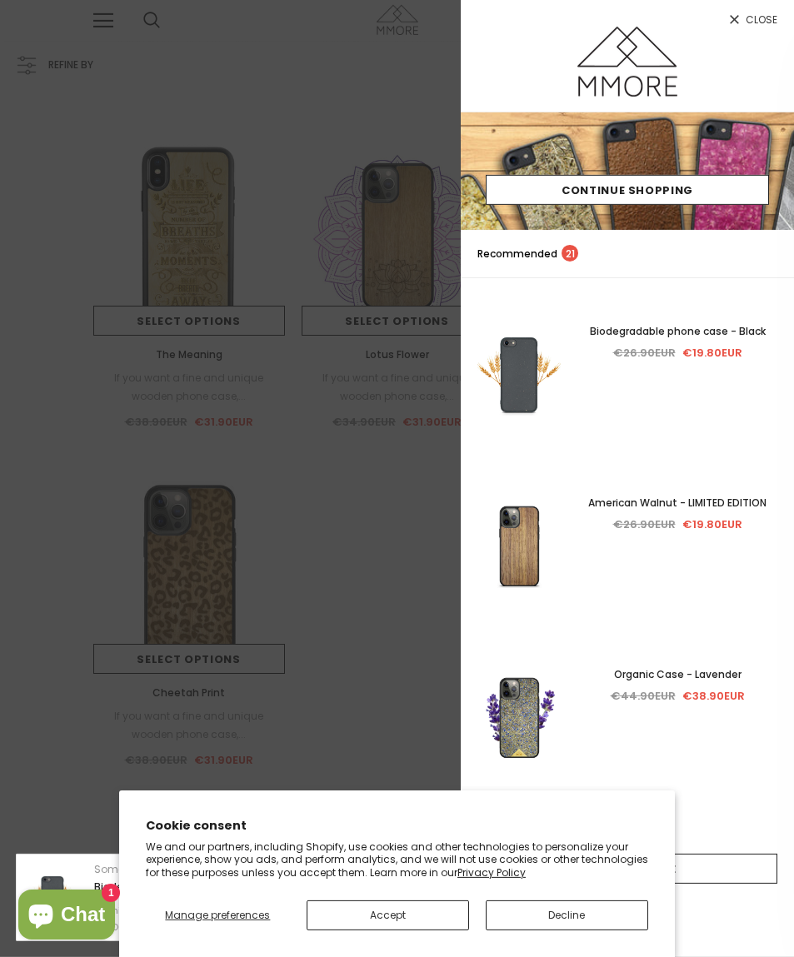
scroll to position [1429, 0]
click at [757, 23] on span "Close" at bounding box center [761, 20] width 32 height 10
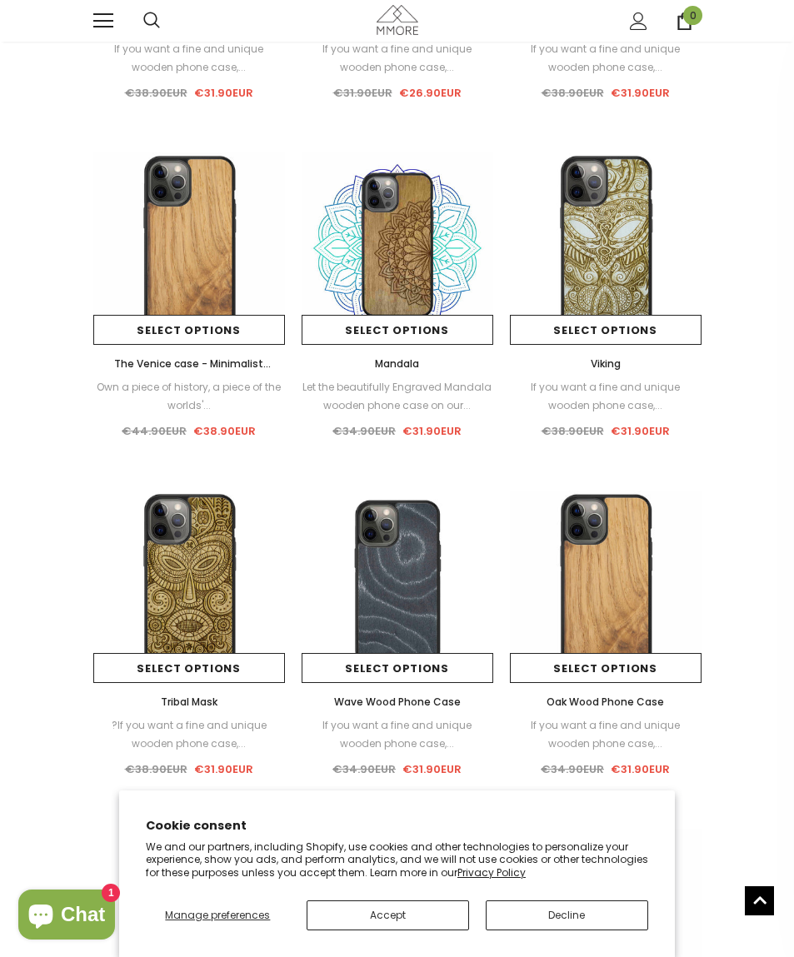
scroll to position [742, 0]
click at [244, 370] on span "The Venice case - Minimalist lettering" at bounding box center [192, 373] width 157 height 32
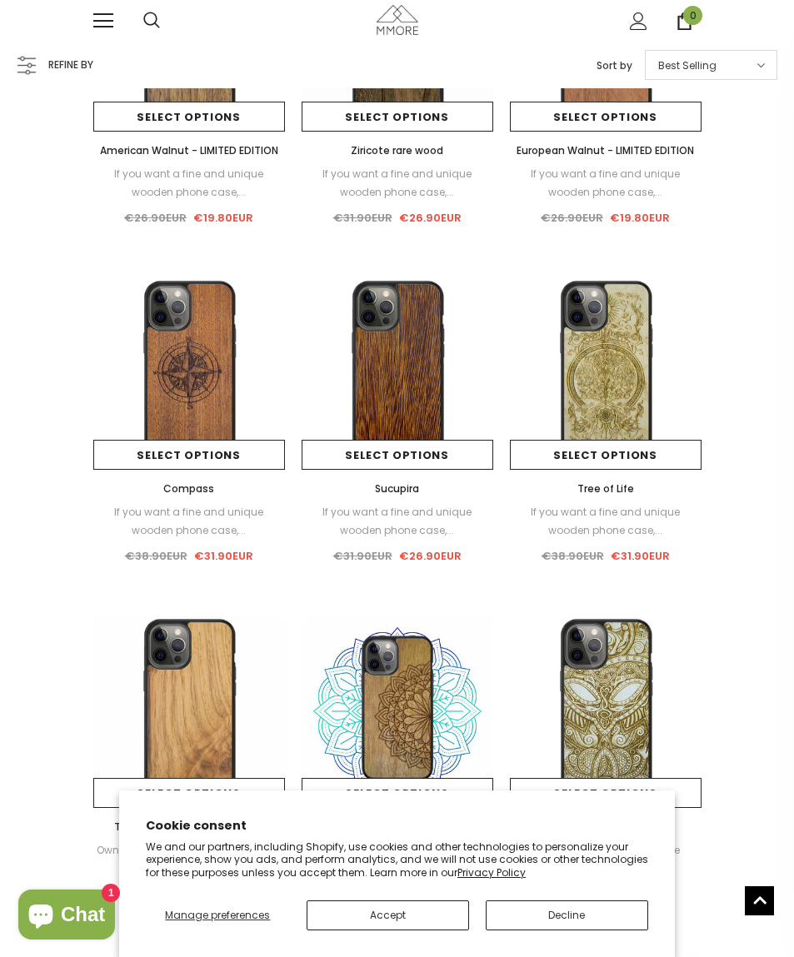
scroll to position [278, 0]
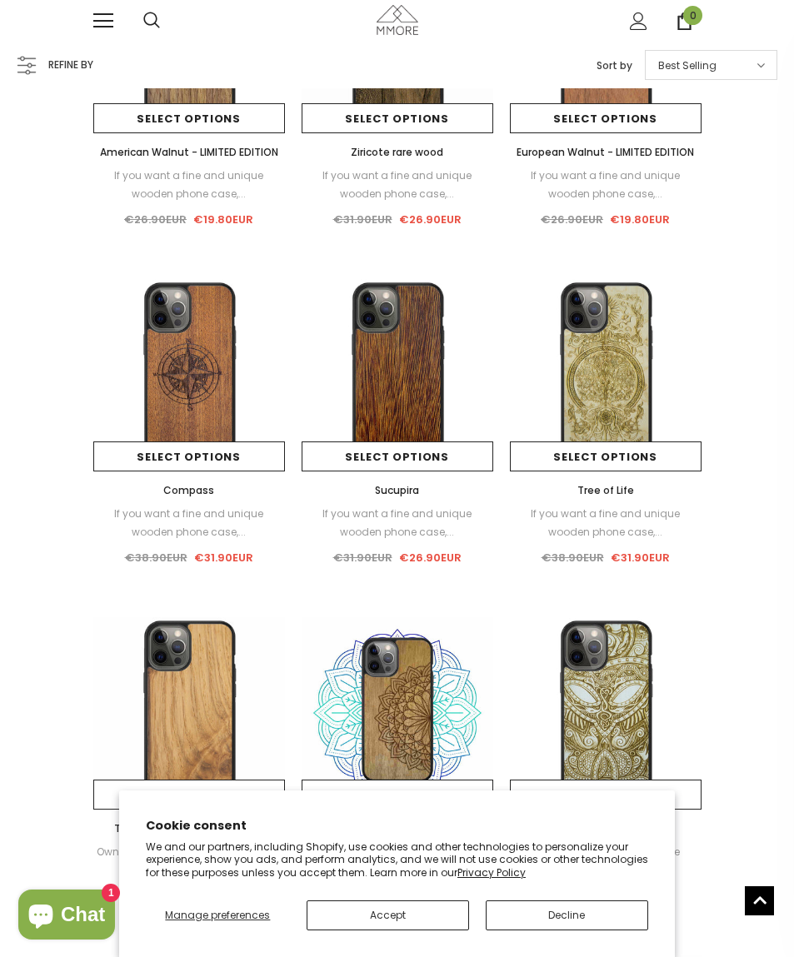
click at [404, 494] on span "Sucupira" at bounding box center [397, 490] width 44 height 14
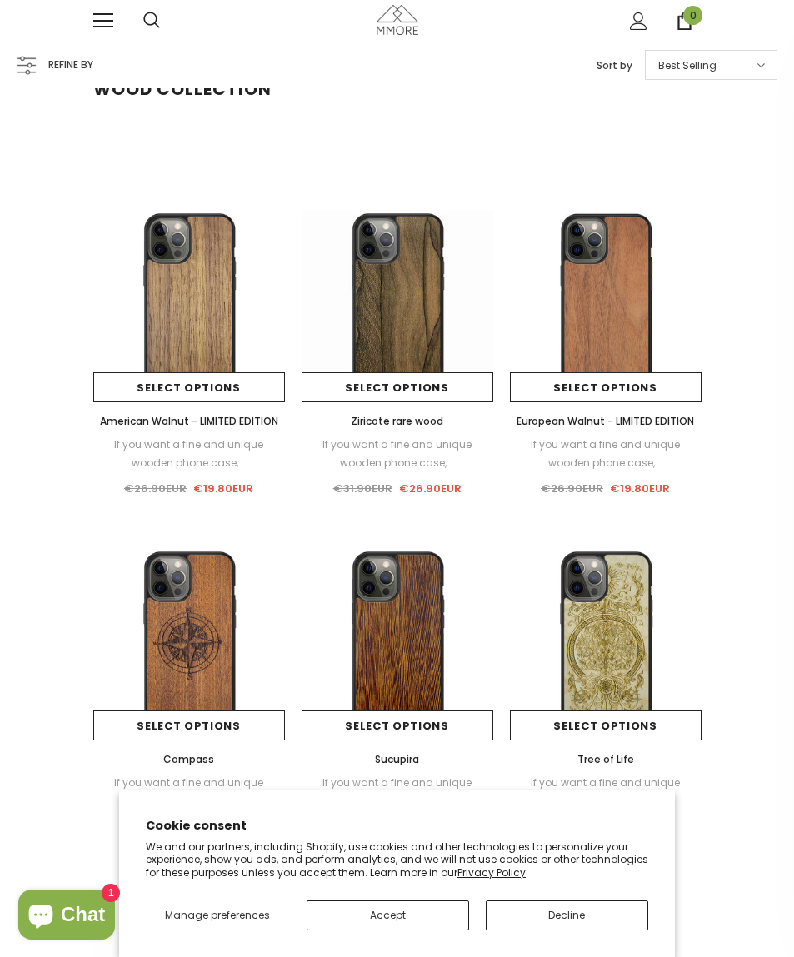
scroll to position [0, 0]
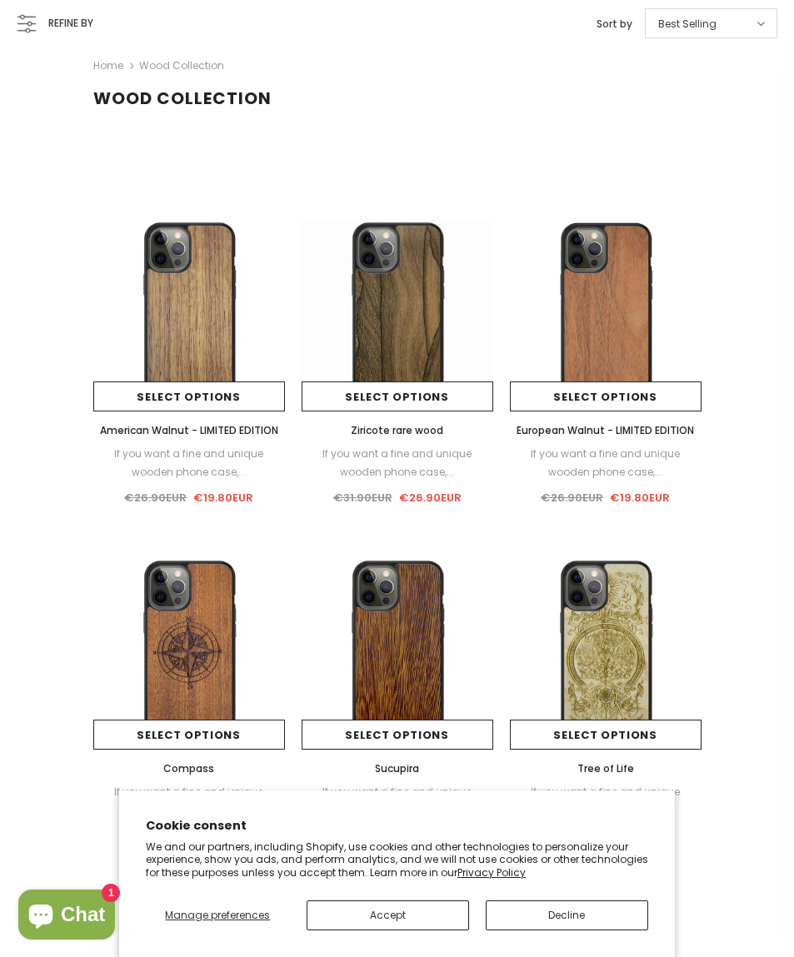
click at [262, 436] on span "American Walnut - LIMITED EDITION" at bounding box center [189, 430] width 178 height 14
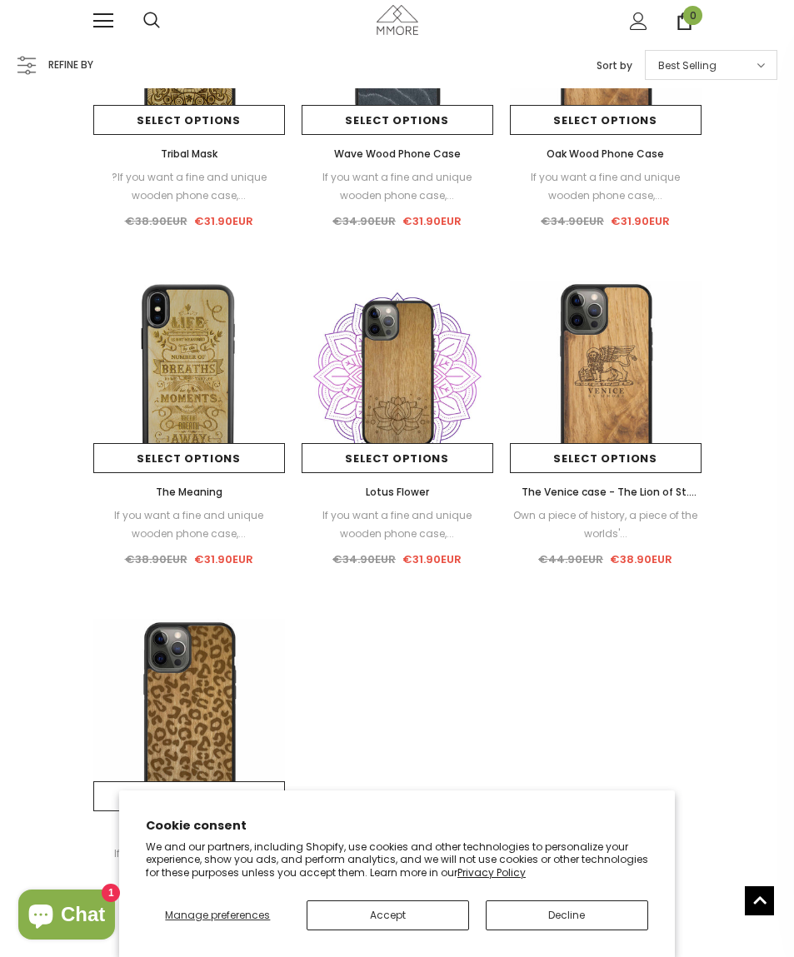
scroll to position [1292, 0]
click at [667, 499] on link "The Venice case - The Lion of St. Marco with the lettering" at bounding box center [606, 491] width 192 height 18
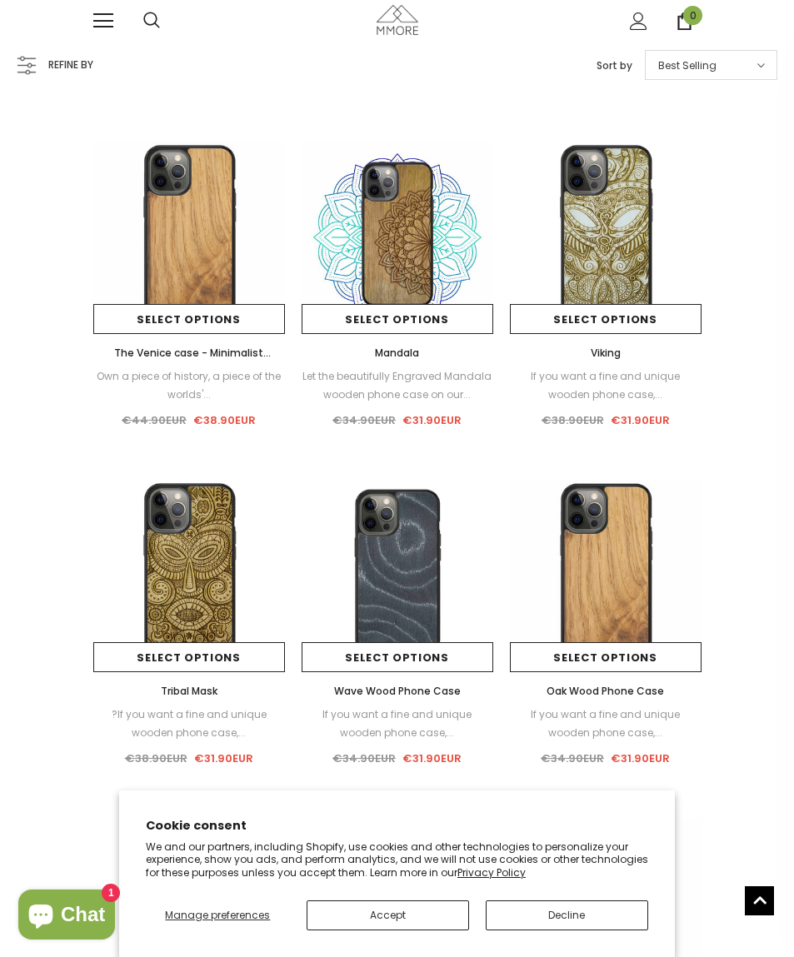
scroll to position [753, 0]
click at [254, 359] on span "The Venice case - Minimalist lettering" at bounding box center [192, 362] width 157 height 32
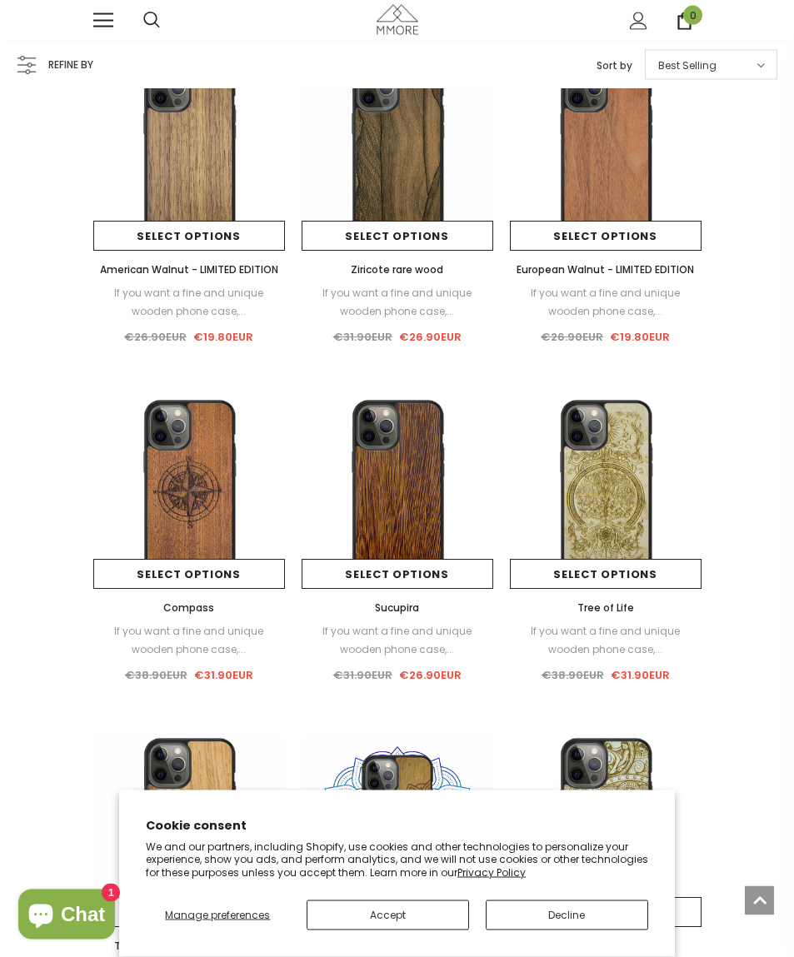
scroll to position [158, 0]
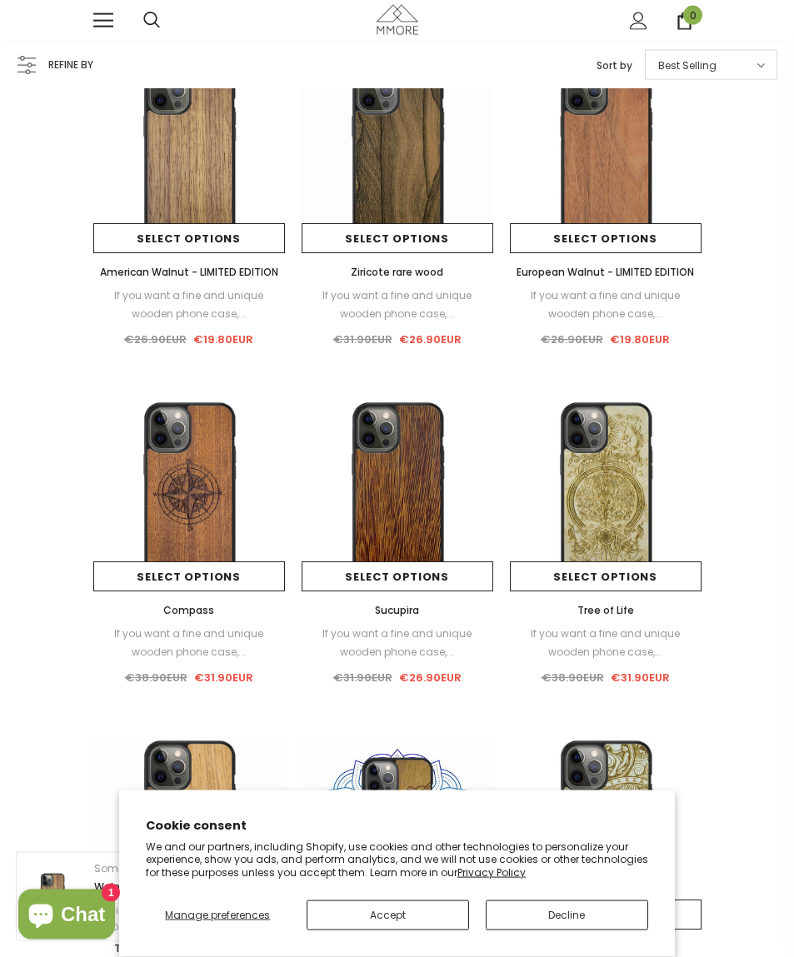
click at [401, 274] on span "Ziricote rare wood" at bounding box center [397, 272] width 92 height 14
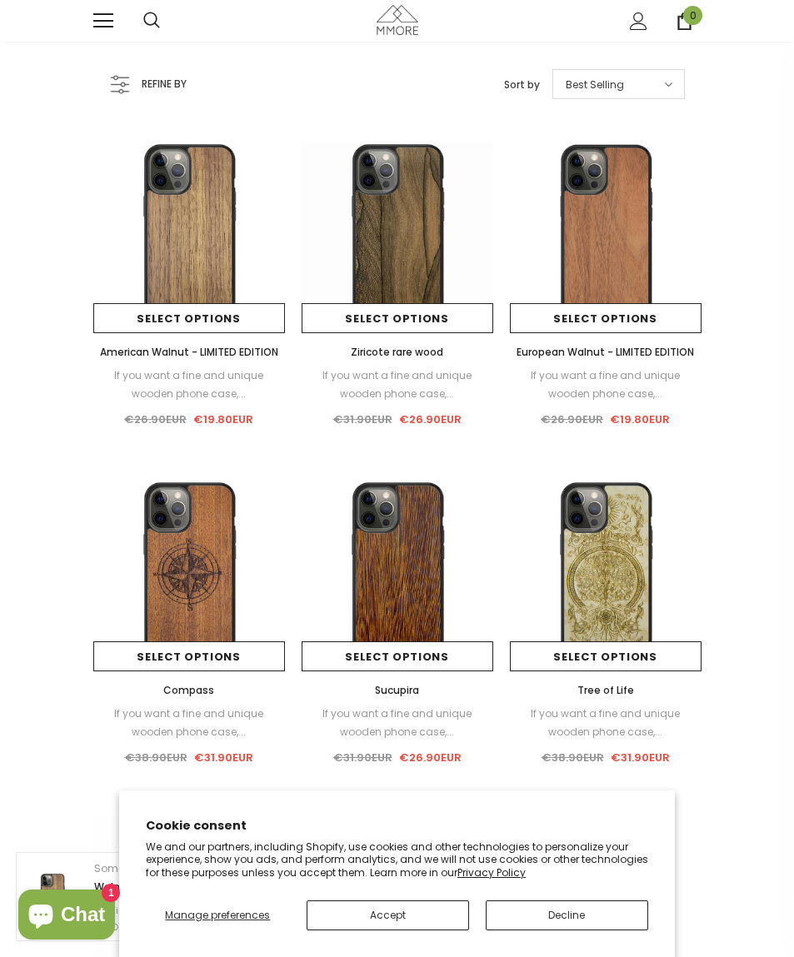
scroll to position [78, 0]
click at [395, 356] on span "Ziricote rare wood" at bounding box center [397, 352] width 92 height 14
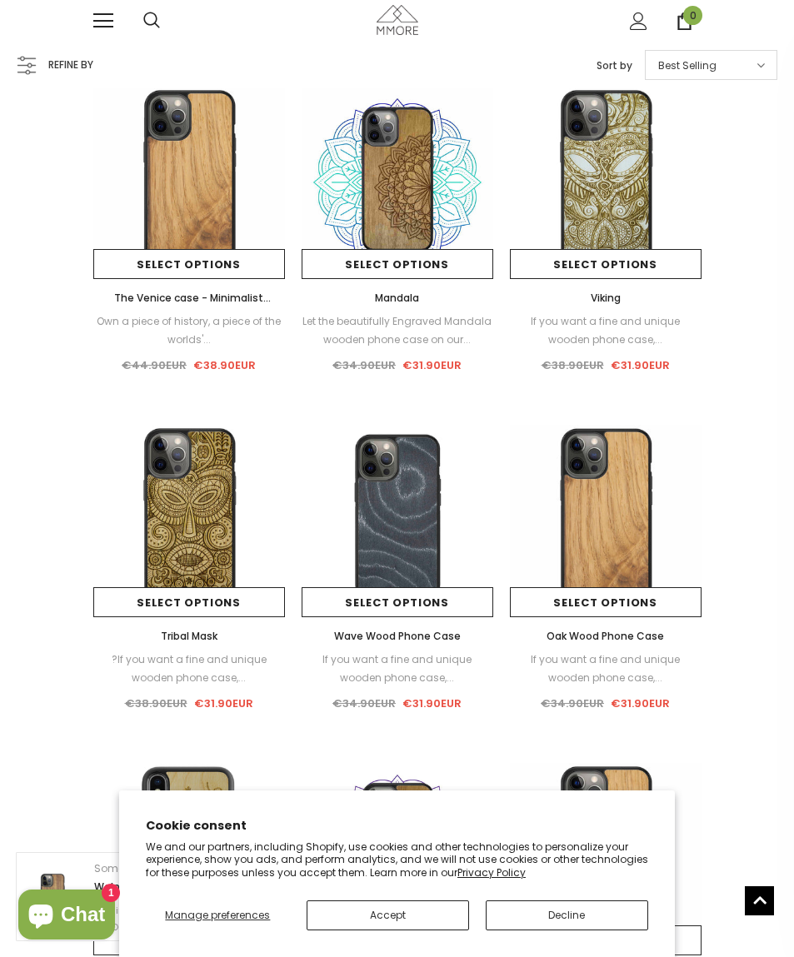
scroll to position [811, 0]
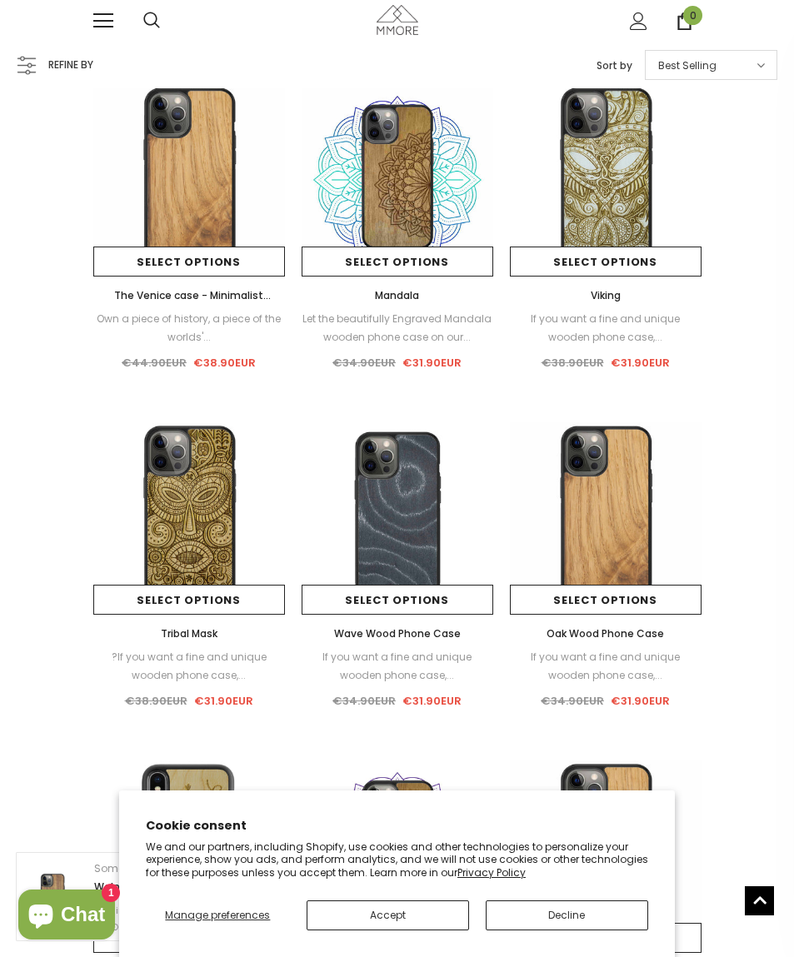
click at [175, 301] on span "The Venice case - Minimalist lettering" at bounding box center [192, 304] width 157 height 32
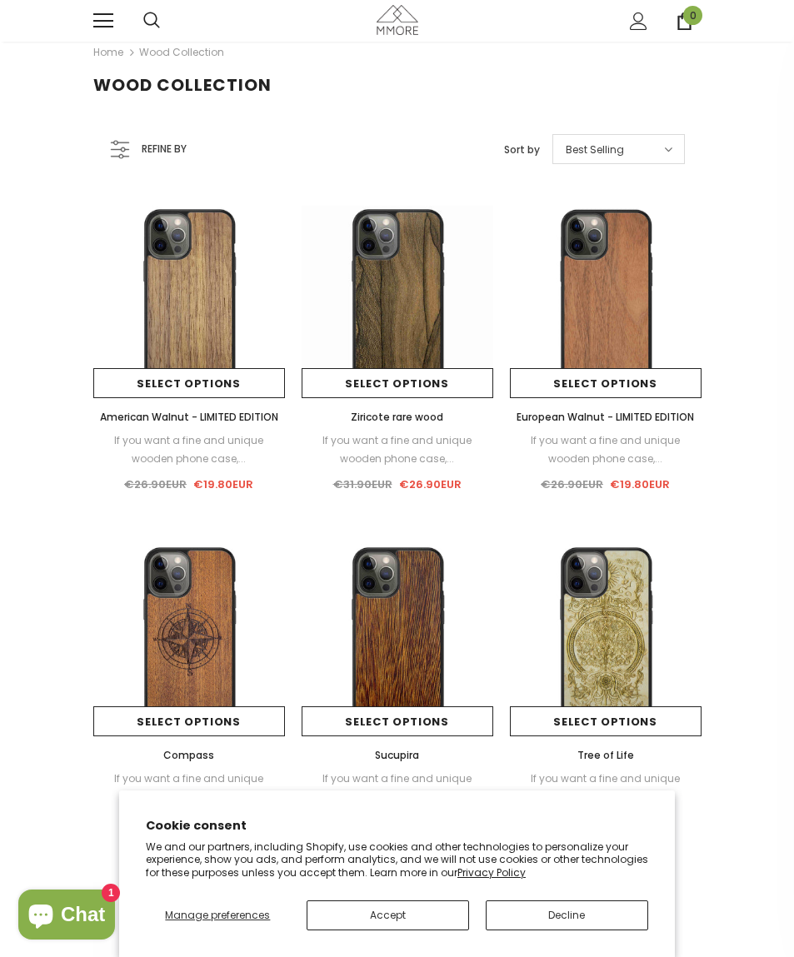
scroll to position [12, 0]
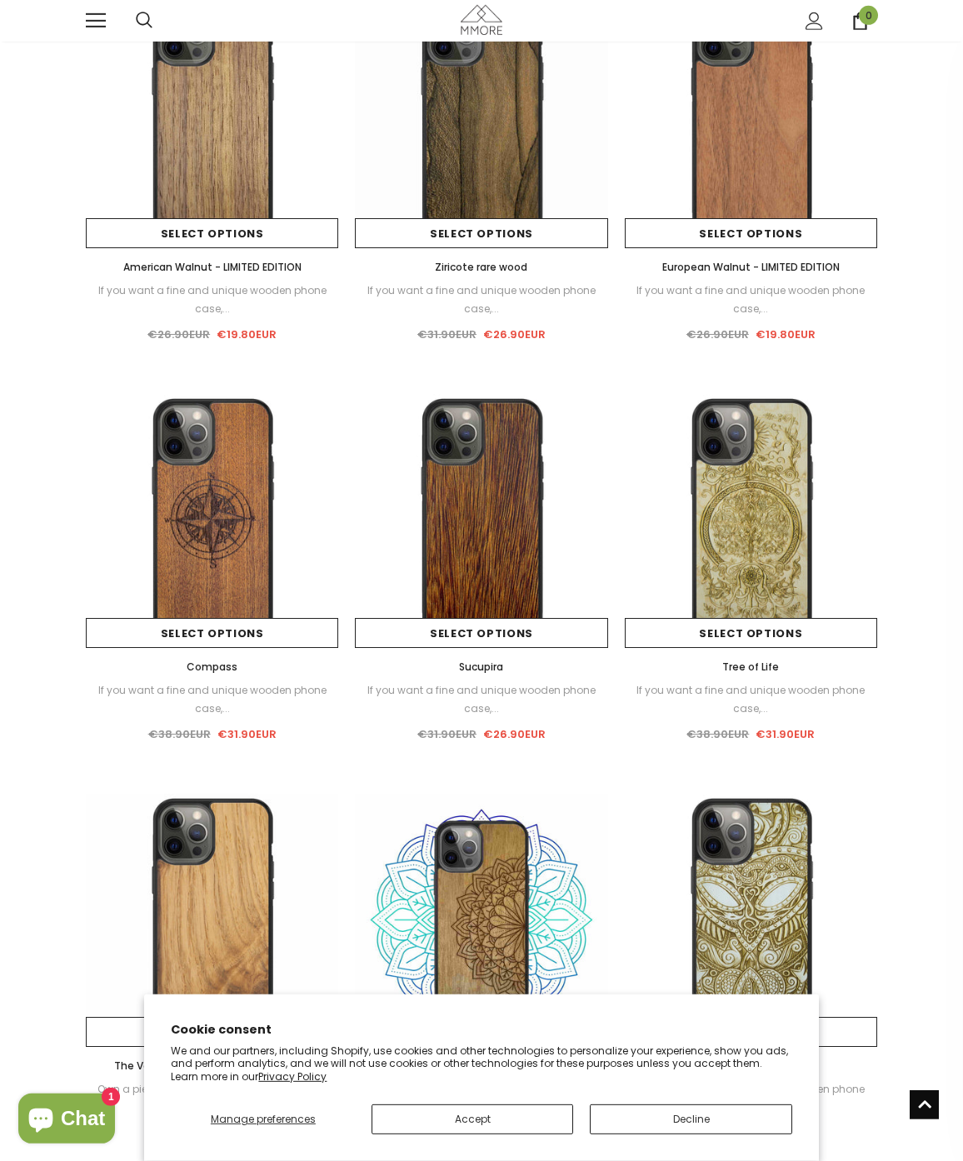
scroll to position [0, 0]
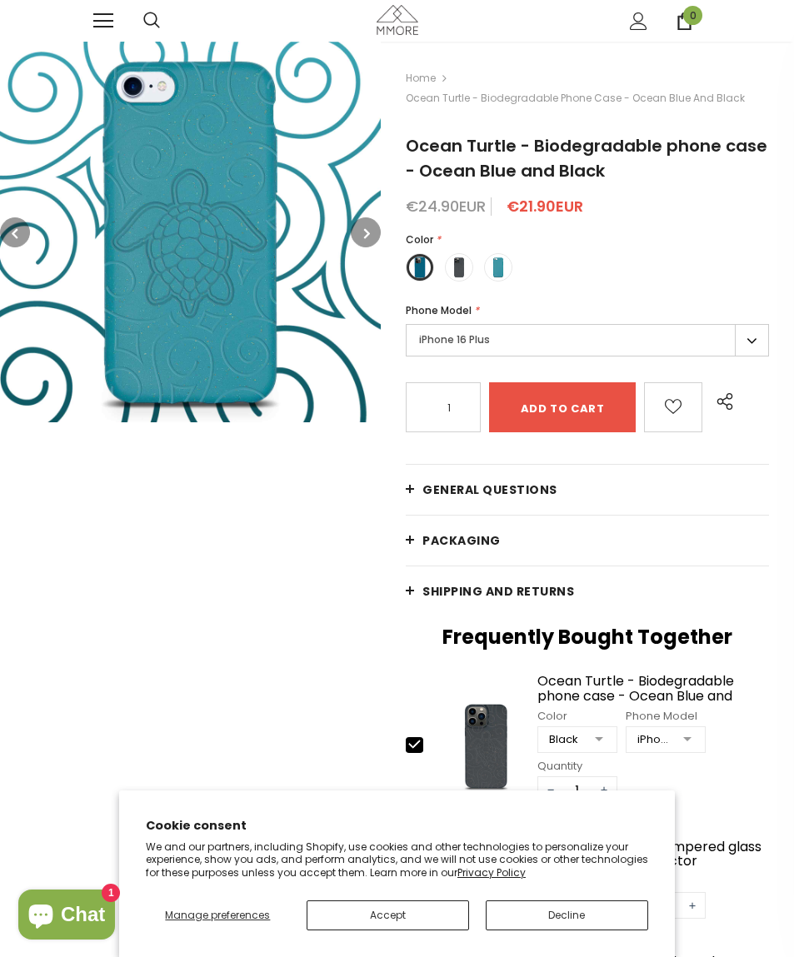
click at [750, 346] on label "iPhone 16 Plus" at bounding box center [587, 340] width 363 height 32
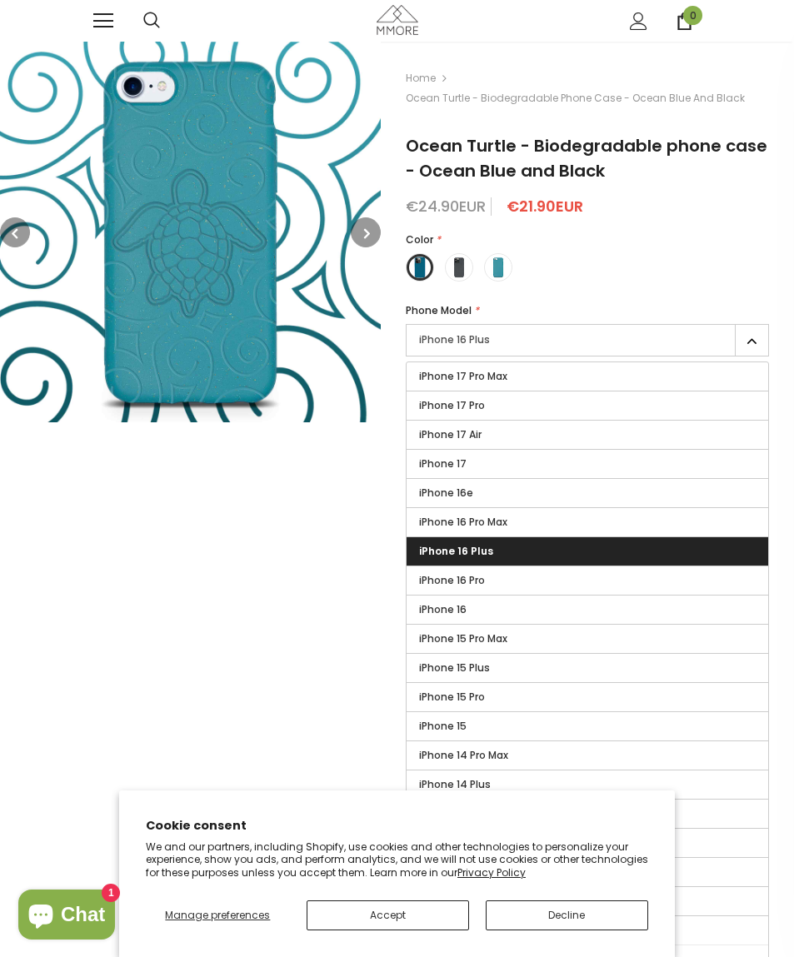
click at [688, 501] on label "iPhone 16e" at bounding box center [586, 493] width 361 height 28
click at [0, 0] on input "iPhone 16e" at bounding box center [0, 0] width 0 height 0
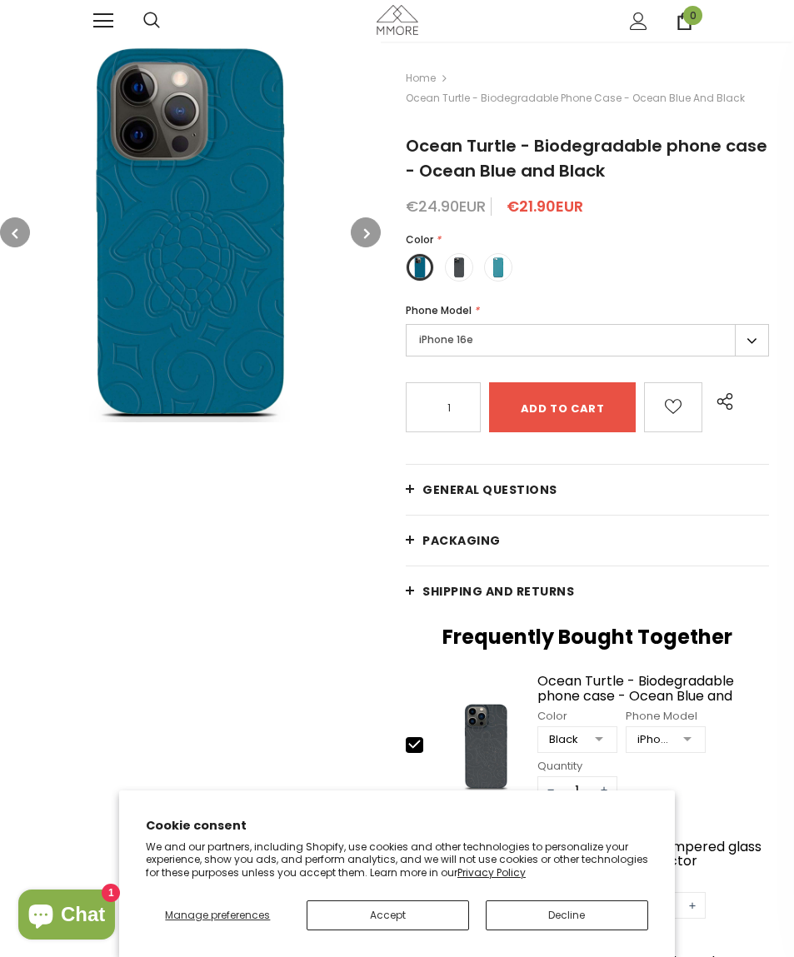
click at [464, 271] on span at bounding box center [459, 268] width 22 height 22
click at [0, 0] on input "radio" at bounding box center [0, 0] width 0 height 0
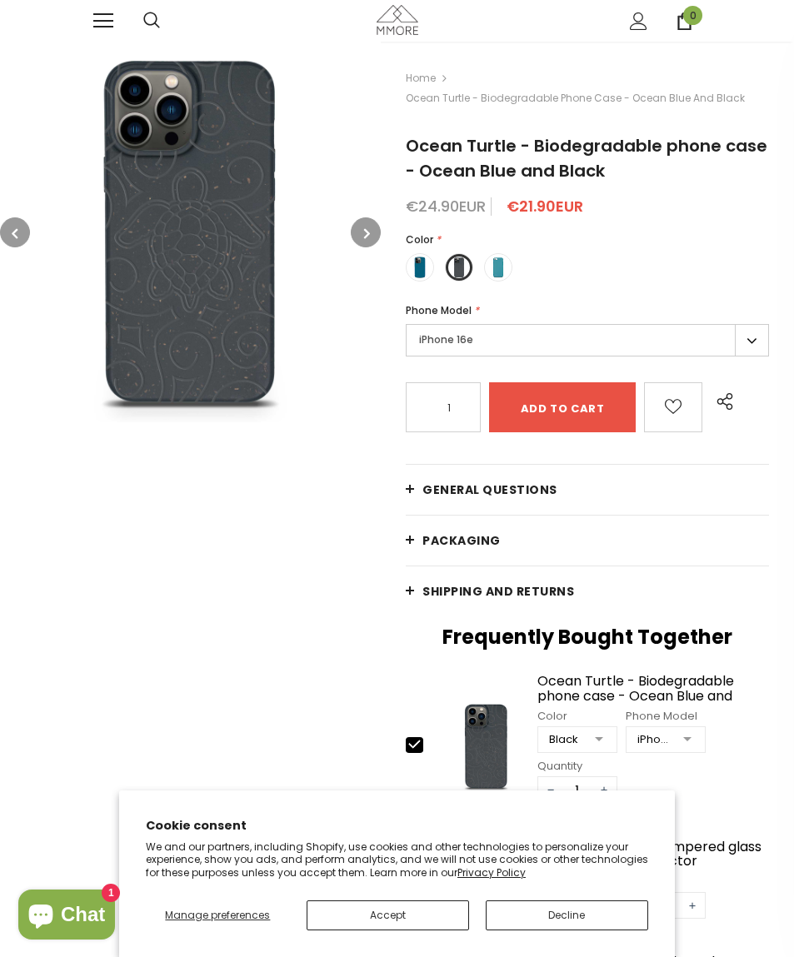
click at [497, 279] on label at bounding box center [498, 267] width 28 height 28
click at [0, 0] on input "radio" at bounding box center [0, 0] width 0 height 0
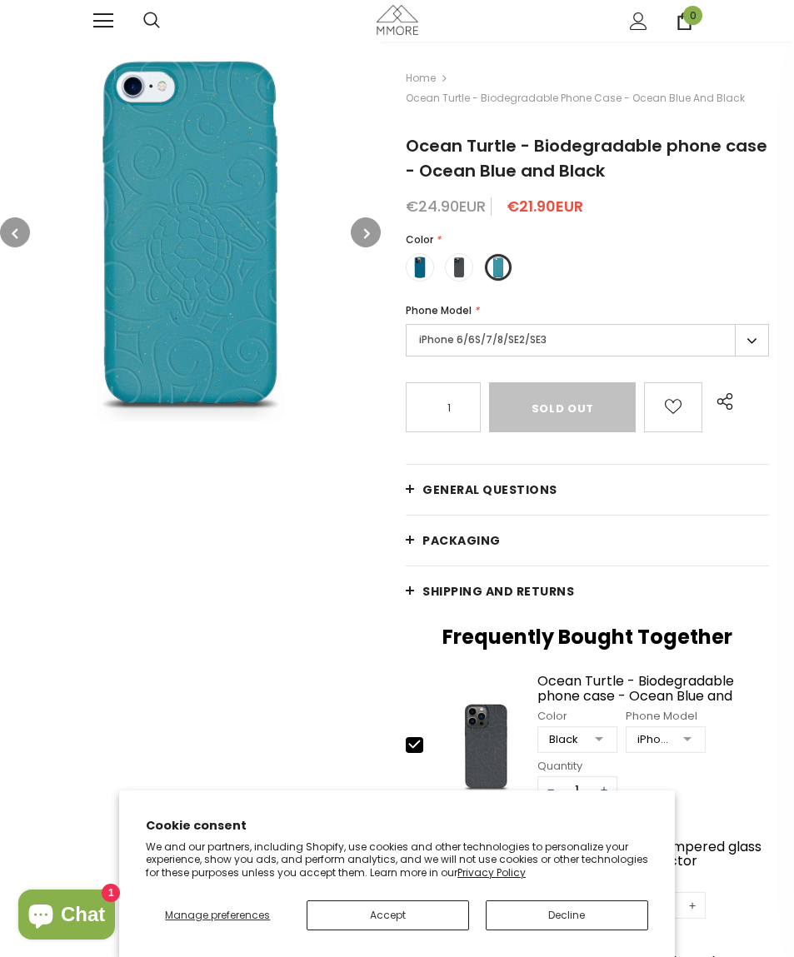
click at [428, 276] on label at bounding box center [420, 267] width 28 height 28
click at [0, 0] on input "radio" at bounding box center [0, 0] width 0 height 0
type input "Add to cart"
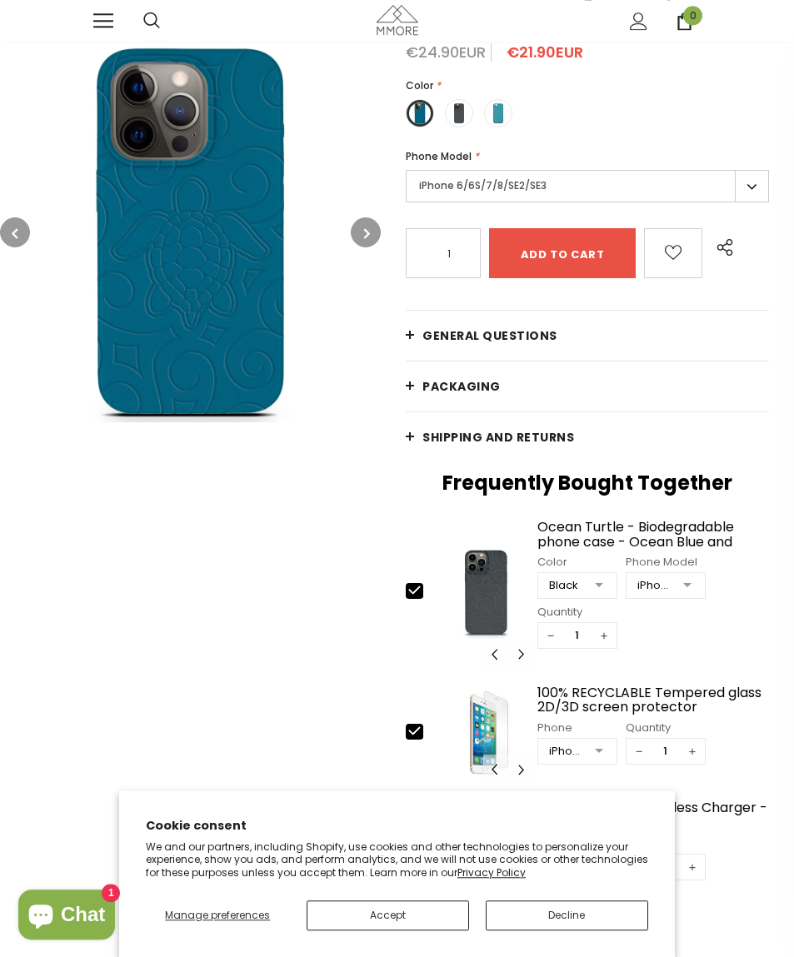
scroll to position [153, 0]
click at [755, 182] on label "iPhone 6/6S/7/8/SE2/SE3" at bounding box center [587, 187] width 363 height 32
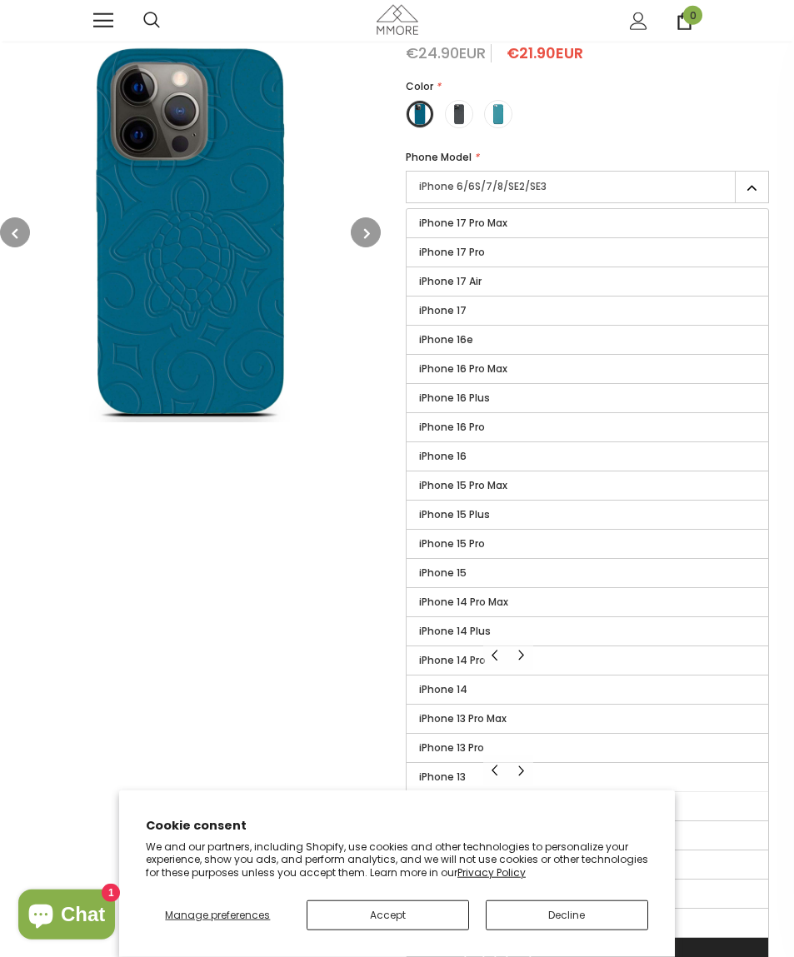
click at [591, 342] on label "iPhone 16e" at bounding box center [586, 340] width 361 height 28
click at [0, 0] on input "iPhone 16e" at bounding box center [0, 0] width 0 height 0
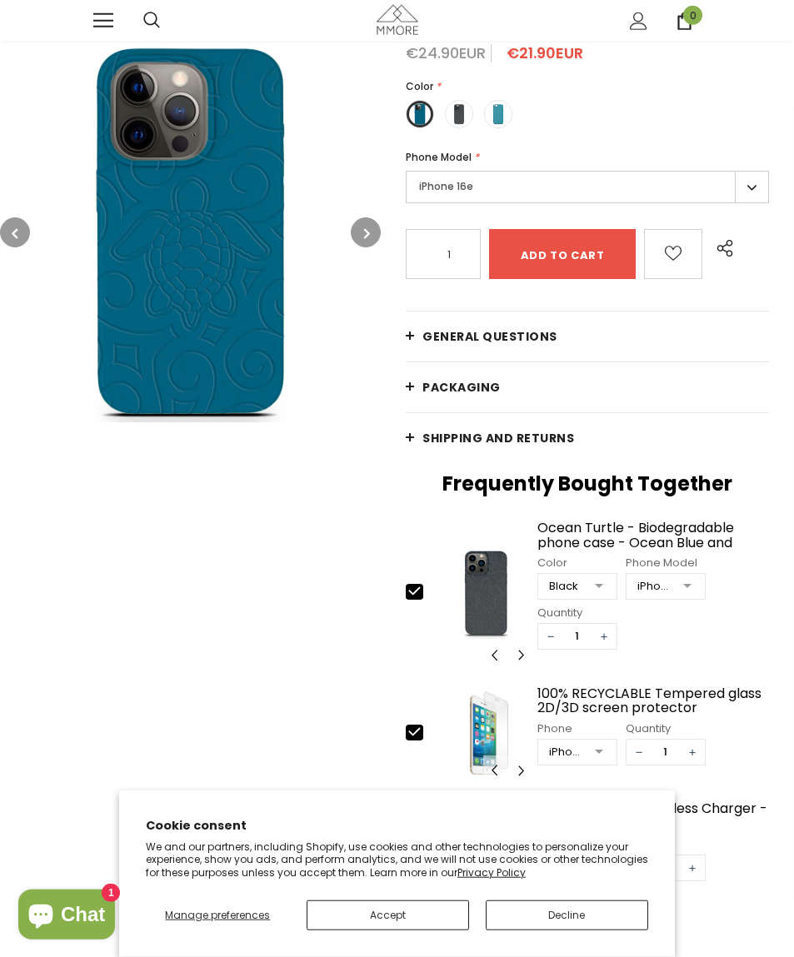
click at [368, 237] on icon "button" at bounding box center [367, 233] width 6 height 17
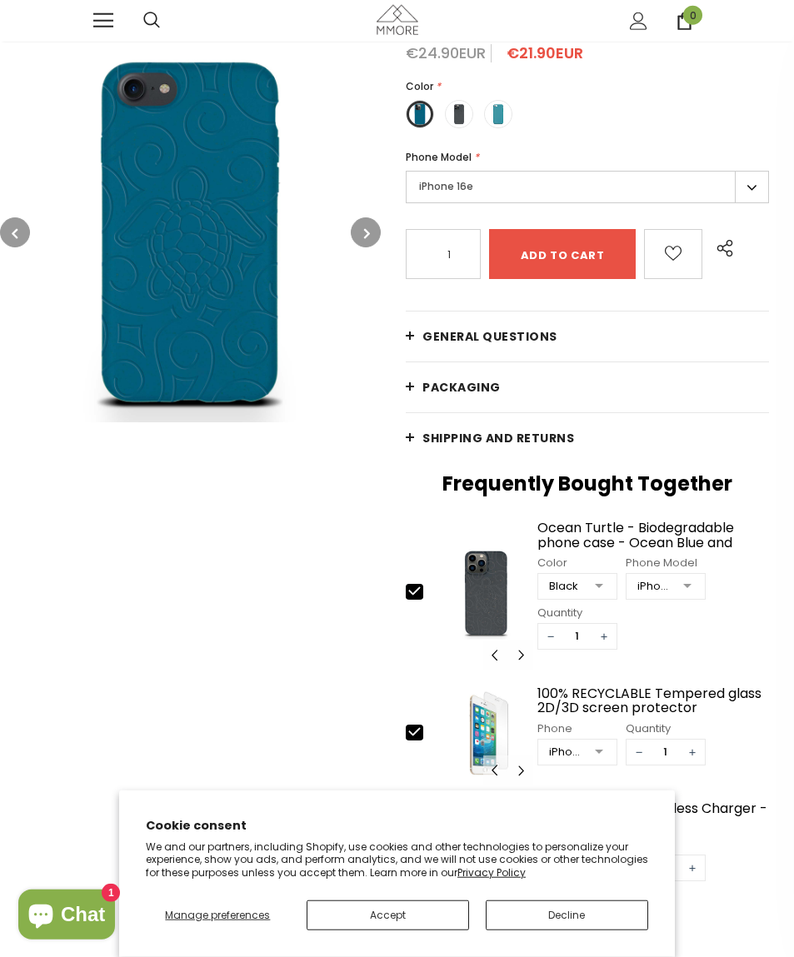
click at [376, 232] on button "button" at bounding box center [366, 232] width 30 height 30
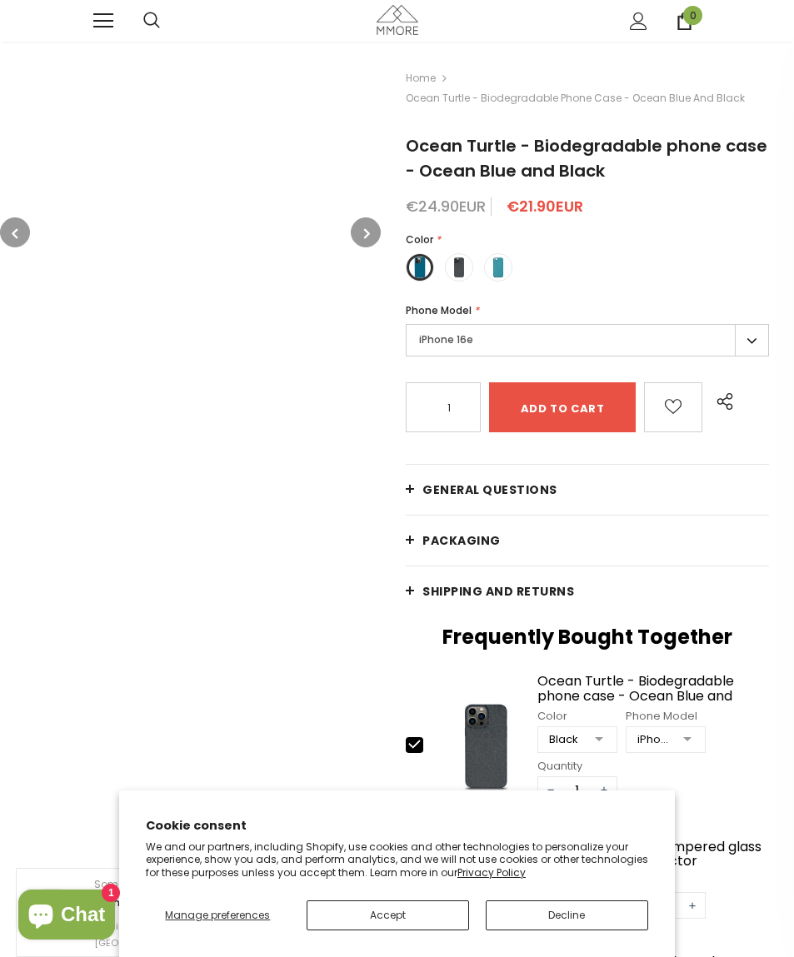
click at [105, 15] on span at bounding box center [103, 14] width 20 height 2
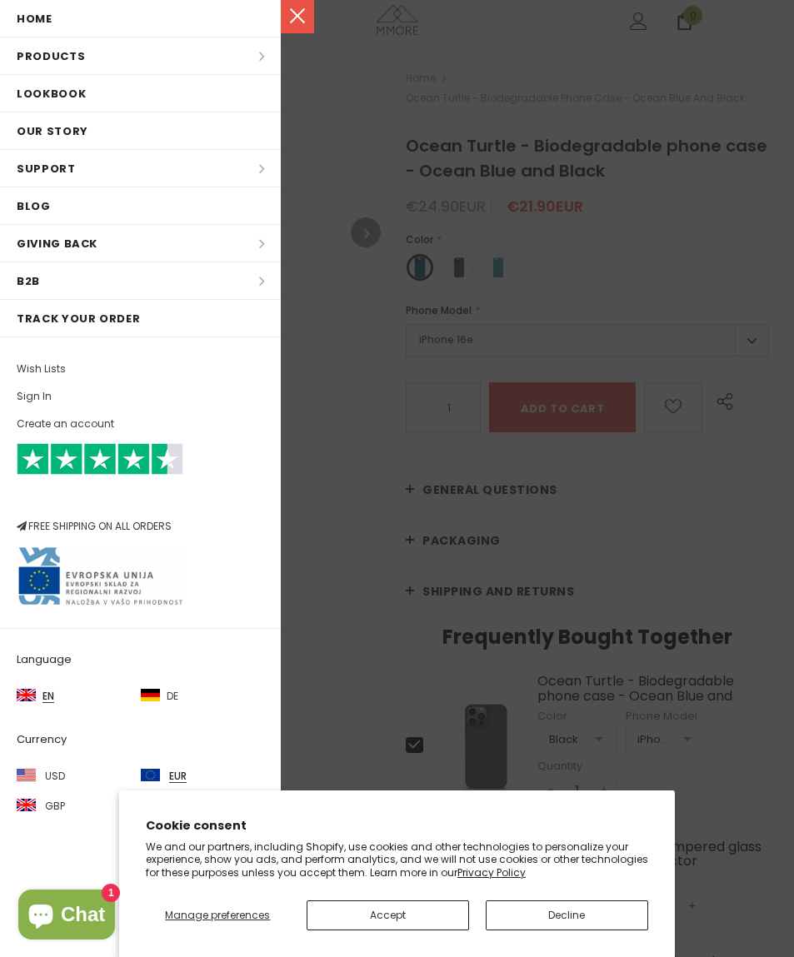
click at [72, 60] on li "Products Products All Products All Collections BUNDLES Organic Collection Wood …" at bounding box center [140, 55] width 281 height 37
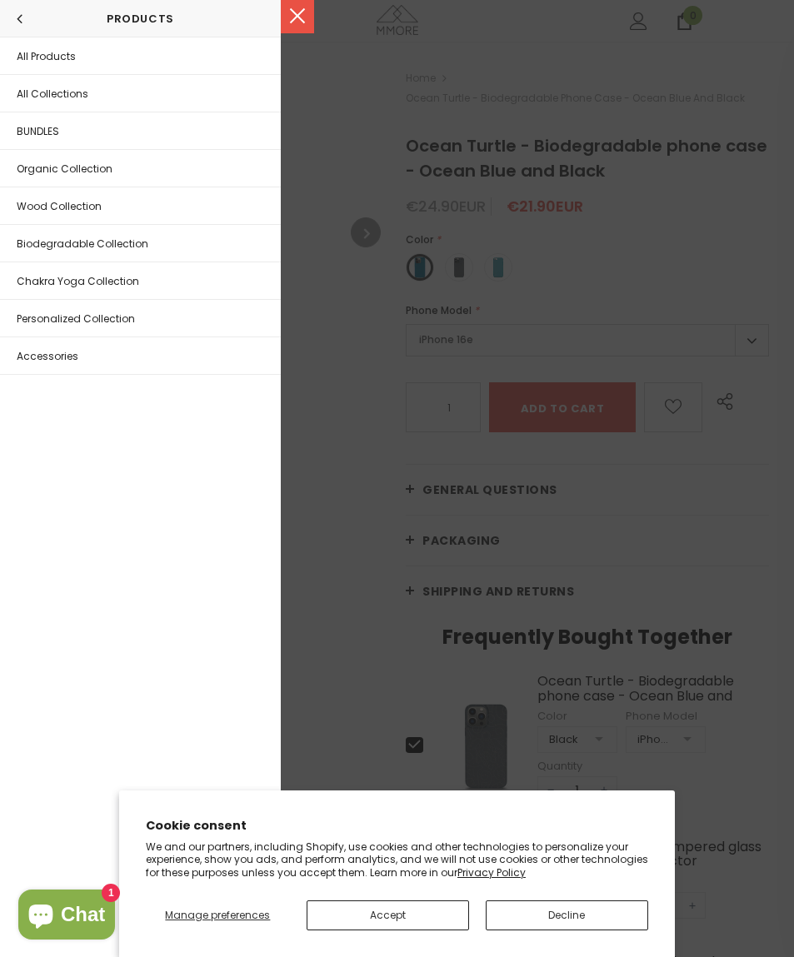
click at [184, 248] on link "Biodegradable Collection" at bounding box center [140, 243] width 281 height 37
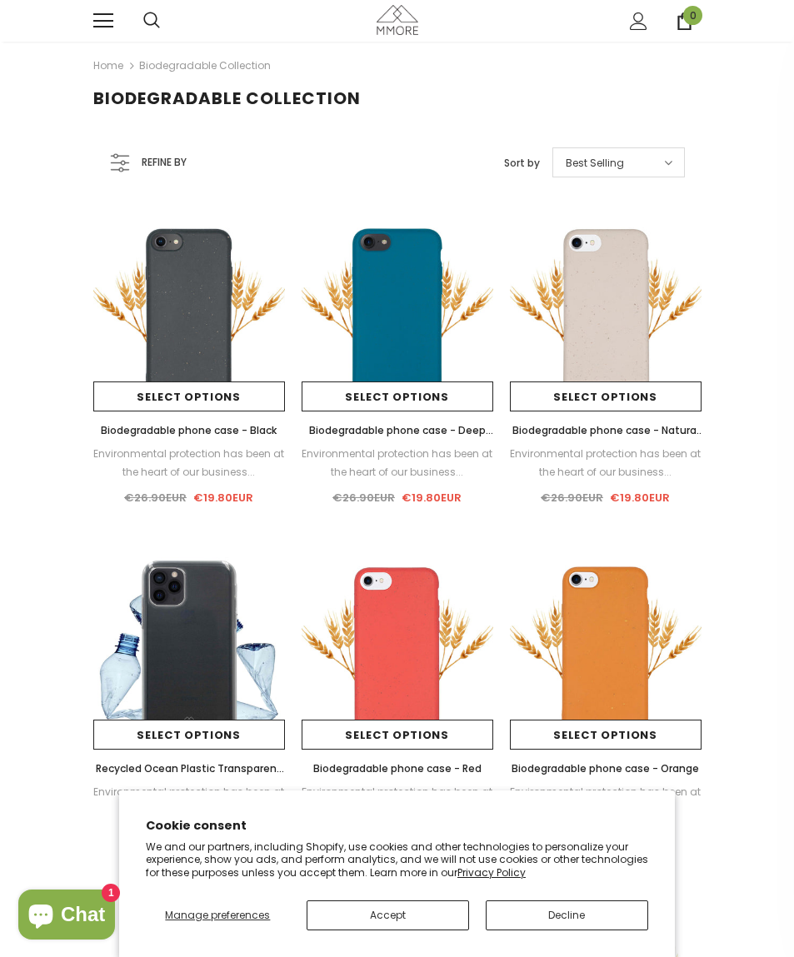
click at [458, 463] on div "Environmental protection has been at the heart of our business..." at bounding box center [397, 463] width 192 height 37
click at [450, 404] on link "Select options" at bounding box center [397, 396] width 192 height 30
click at [166, 176] on div "Refine by" at bounding box center [161, 162] width 102 height 30
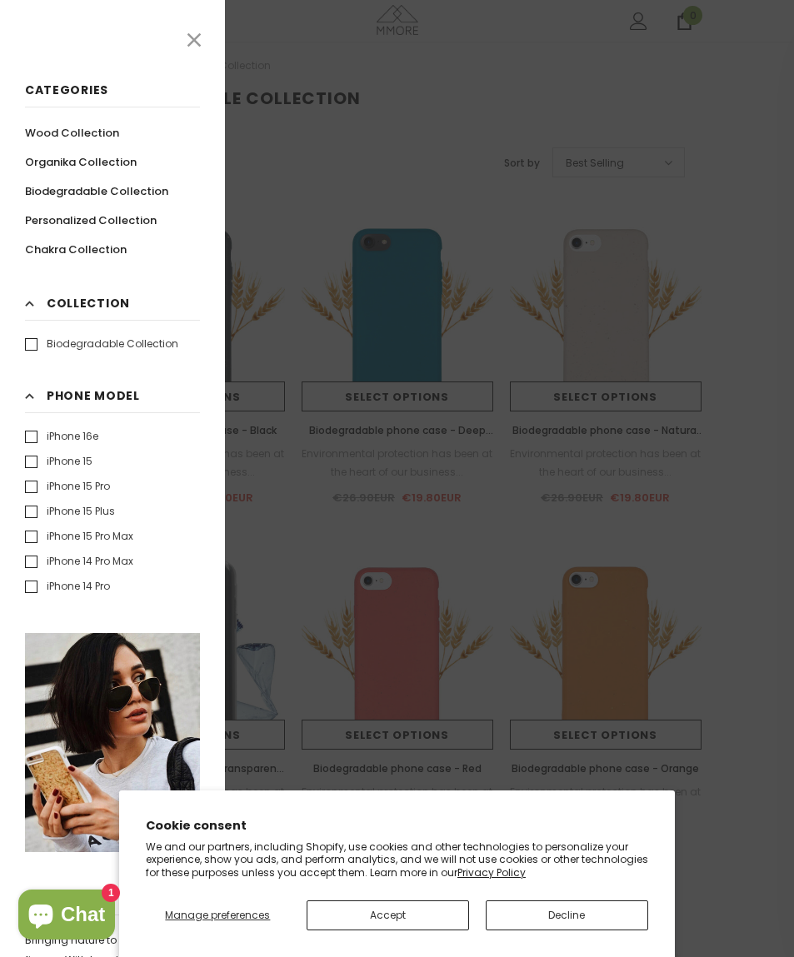
click at [35, 436] on label "iPhone 16e" at bounding box center [61, 436] width 73 height 17
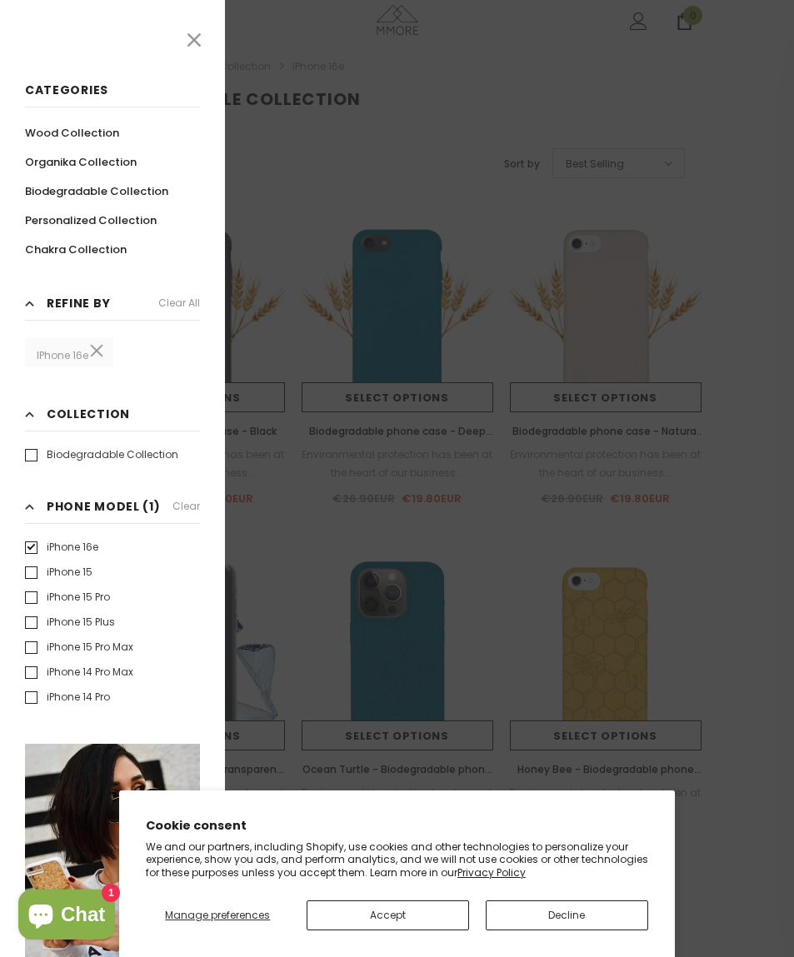
click at [44, 439] on div "Collection Clear Biodegradable Collection" at bounding box center [112, 434] width 175 height 58
click at [202, 47] on icon at bounding box center [194, 40] width 22 height 22
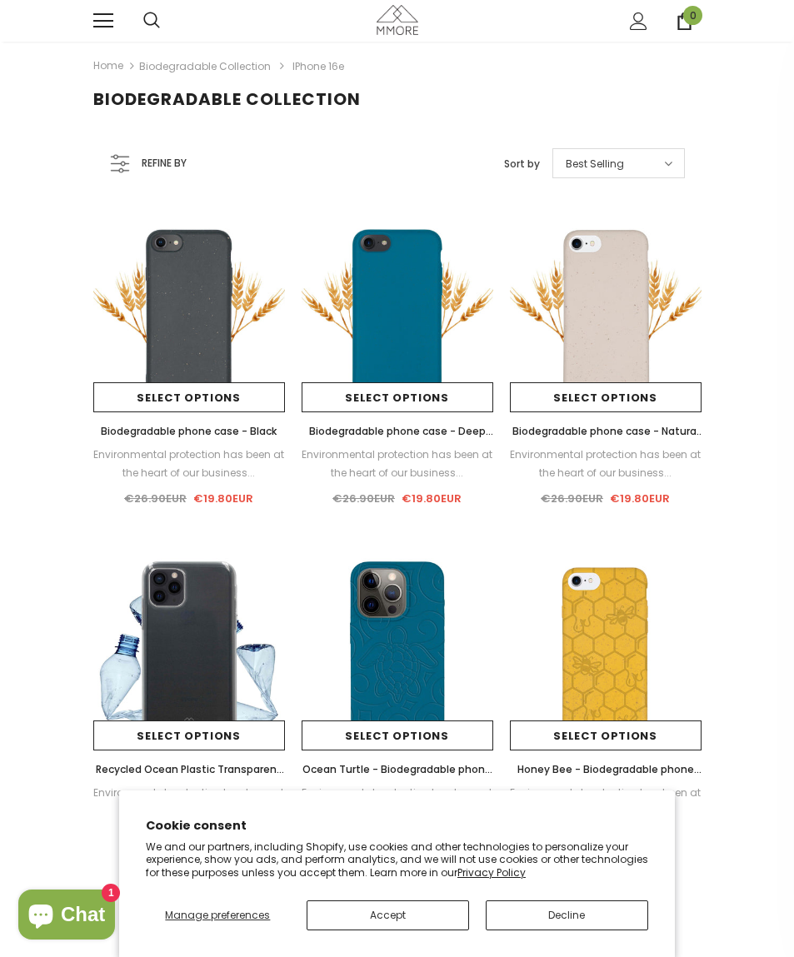
click at [432, 428] on span "Biodegradable phone case - Deep Sea Blue" at bounding box center [401, 440] width 184 height 32
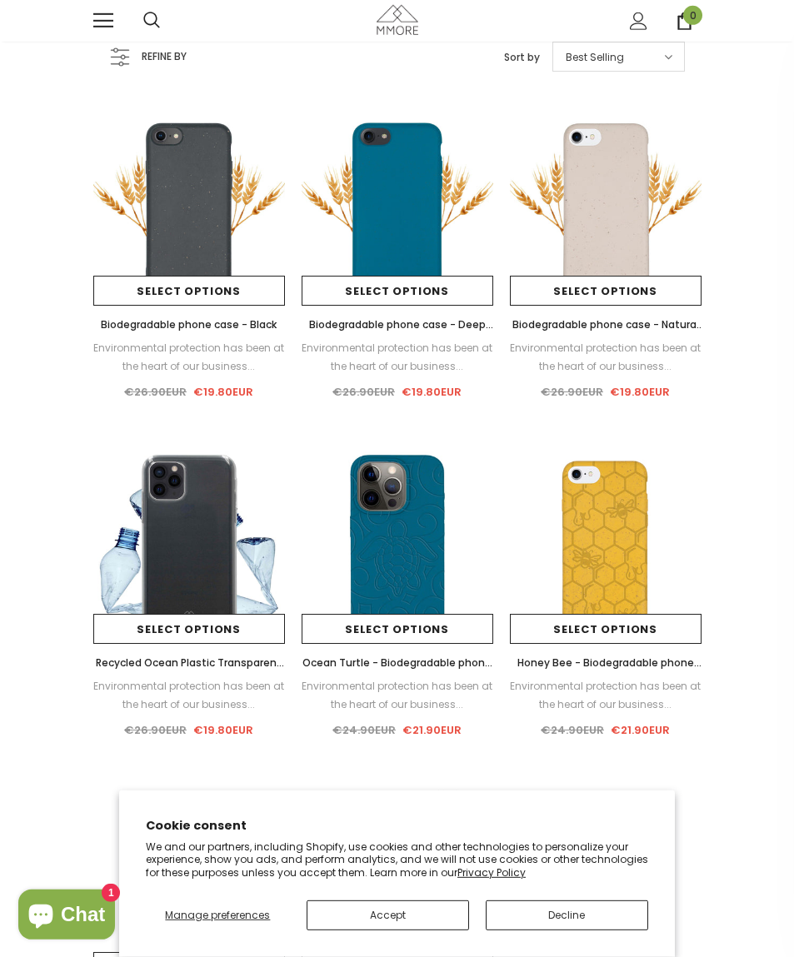
scroll to position [107, 0]
click at [461, 663] on span "Ocean Turtle - Biodegradable phone case - Ocean Blue and Black" at bounding box center [397, 671] width 190 height 32
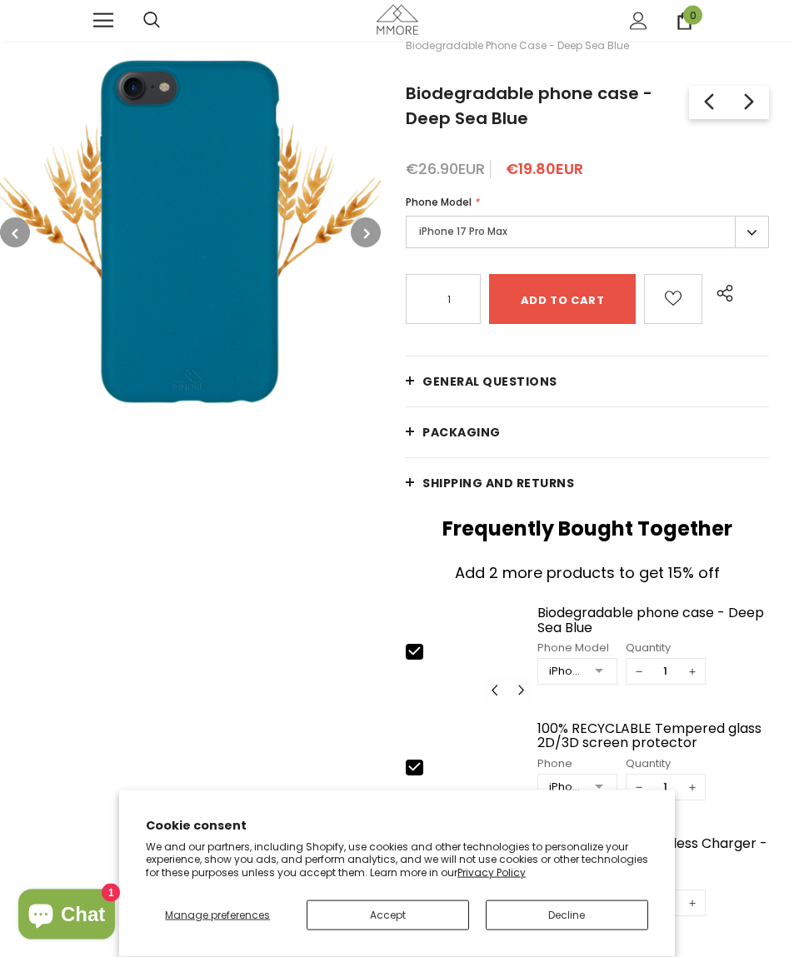
scroll to position [53, 0]
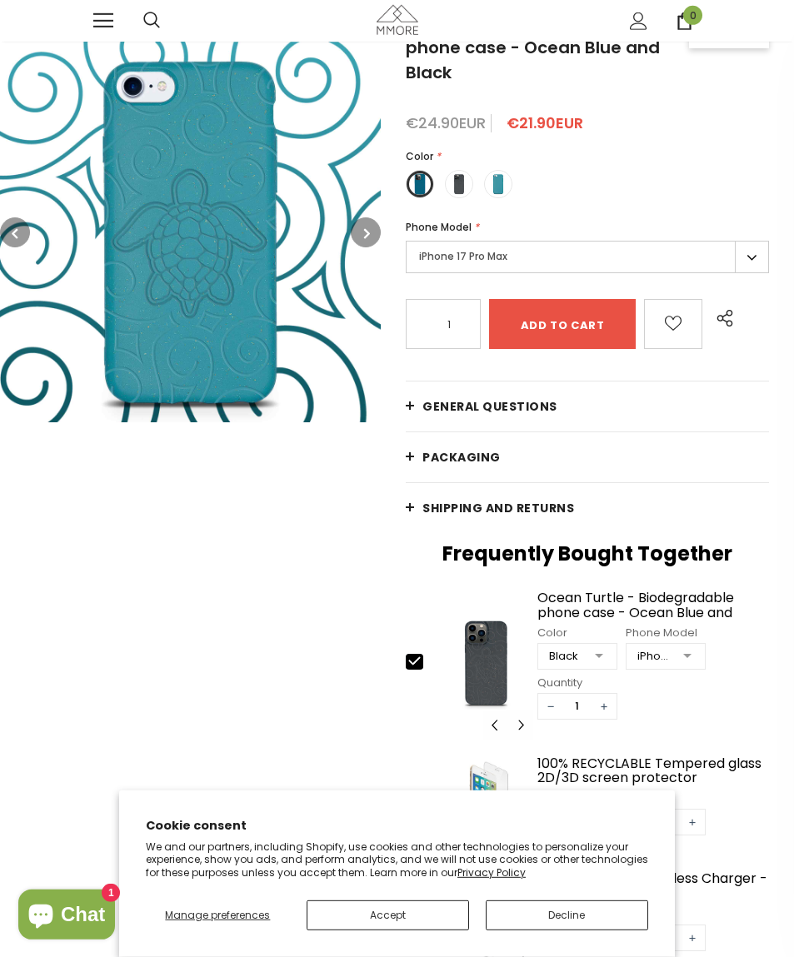
scroll to position [124, 0]
click at [369, 225] on icon "button" at bounding box center [367, 233] width 6 height 17
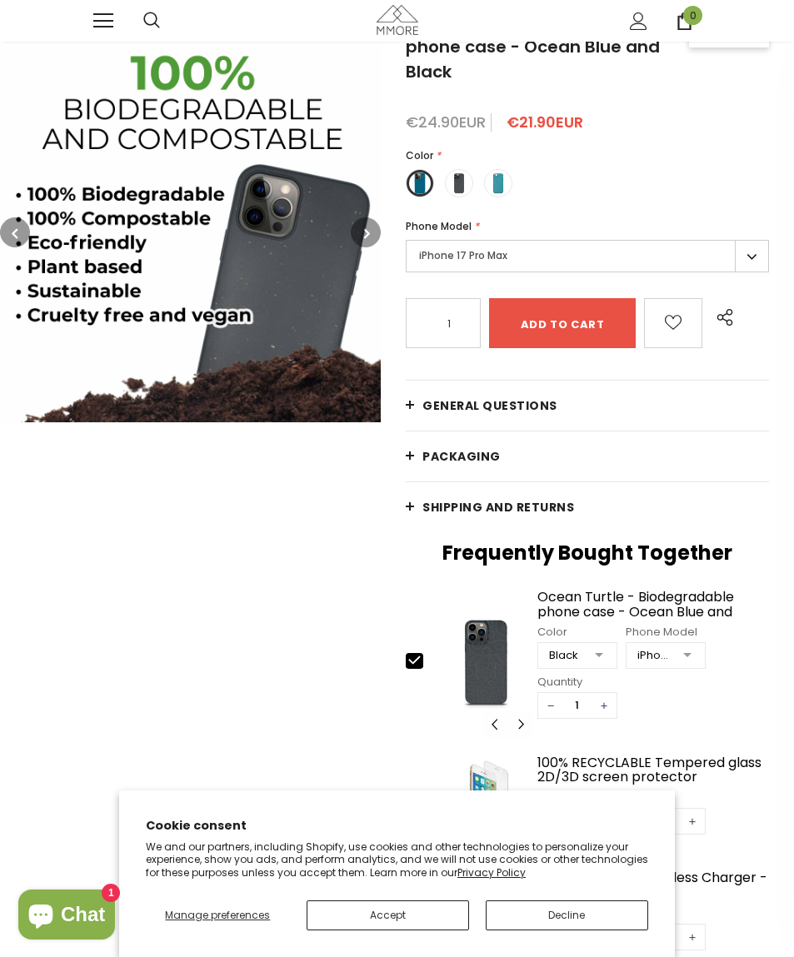
click at [379, 237] on button "button" at bounding box center [366, 232] width 30 height 30
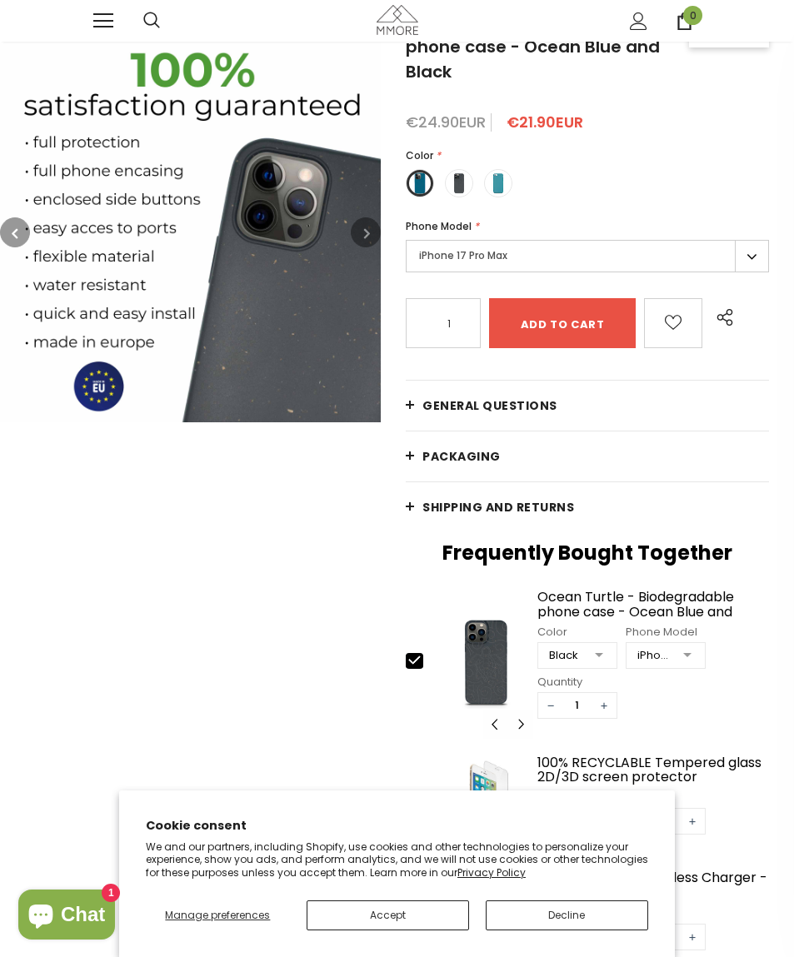
click at [376, 232] on button "button" at bounding box center [366, 232] width 30 height 30
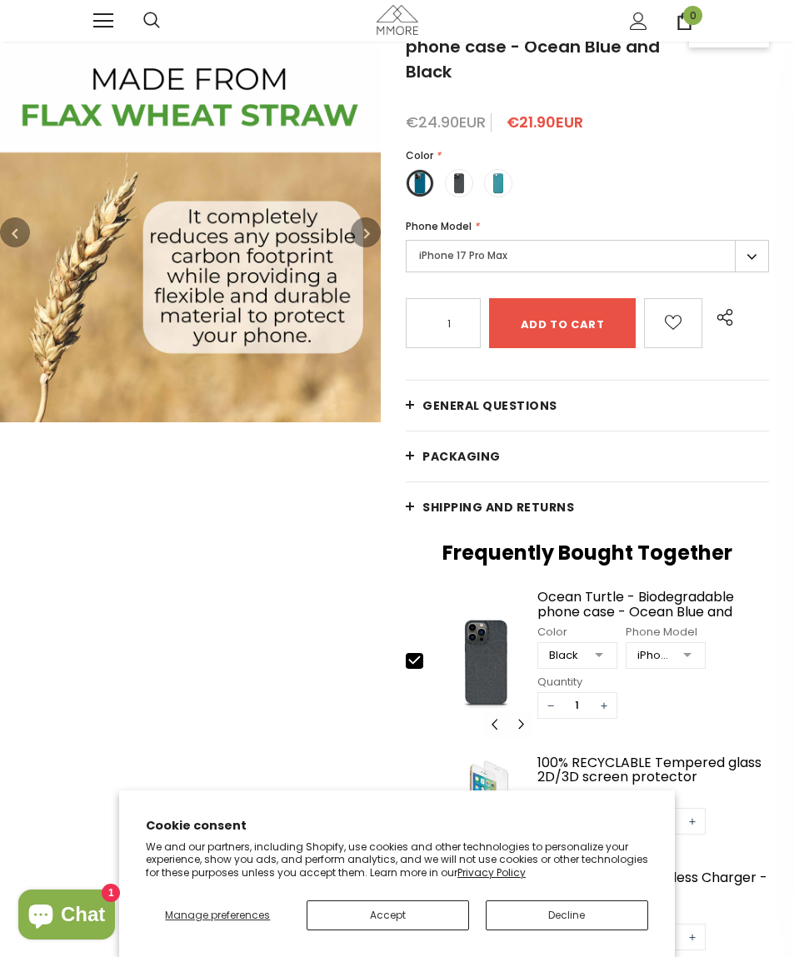
click at [373, 237] on button "button" at bounding box center [366, 232] width 30 height 30
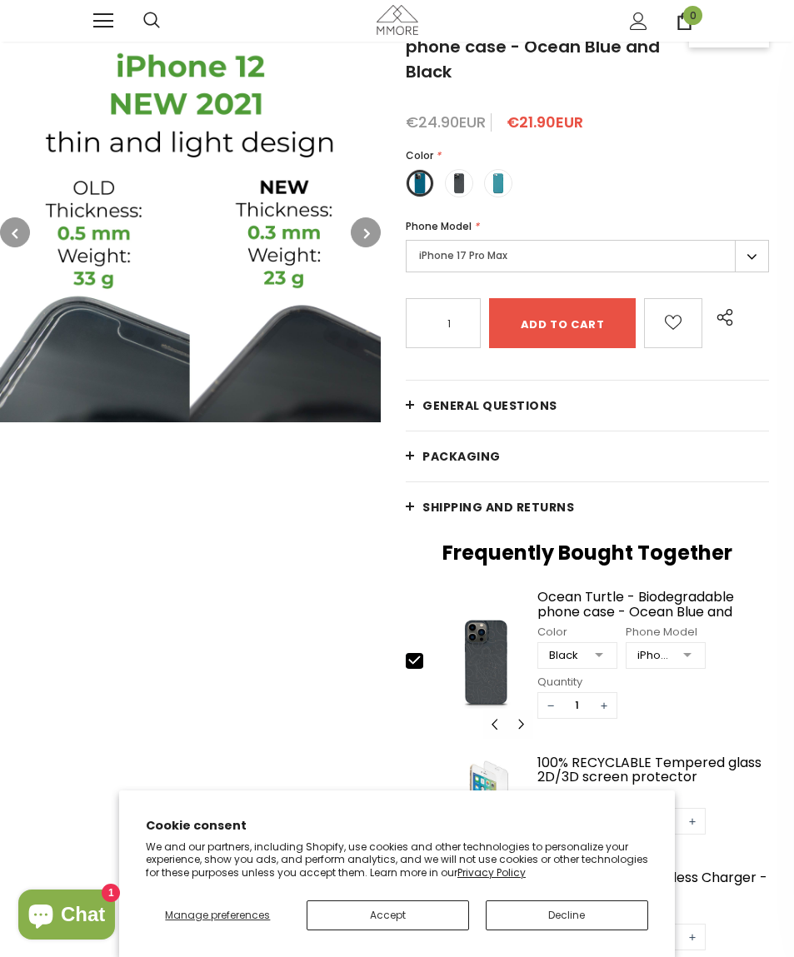
click at [371, 232] on button "button" at bounding box center [366, 232] width 30 height 30
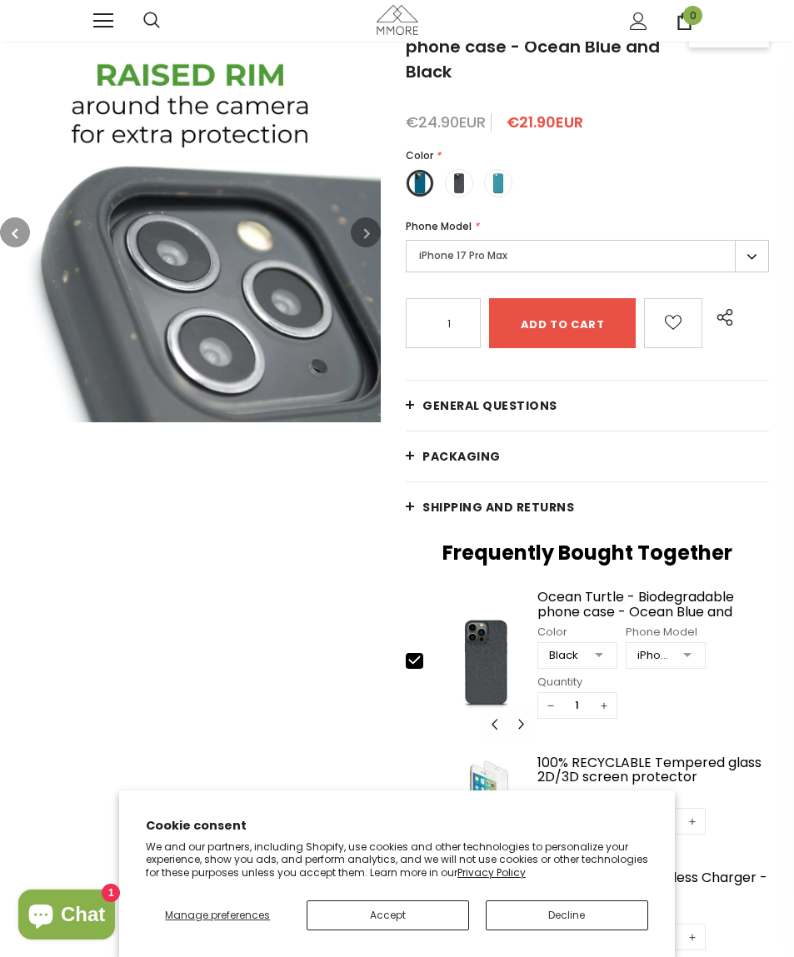
click at [370, 237] on icon "button" at bounding box center [367, 233] width 6 height 17
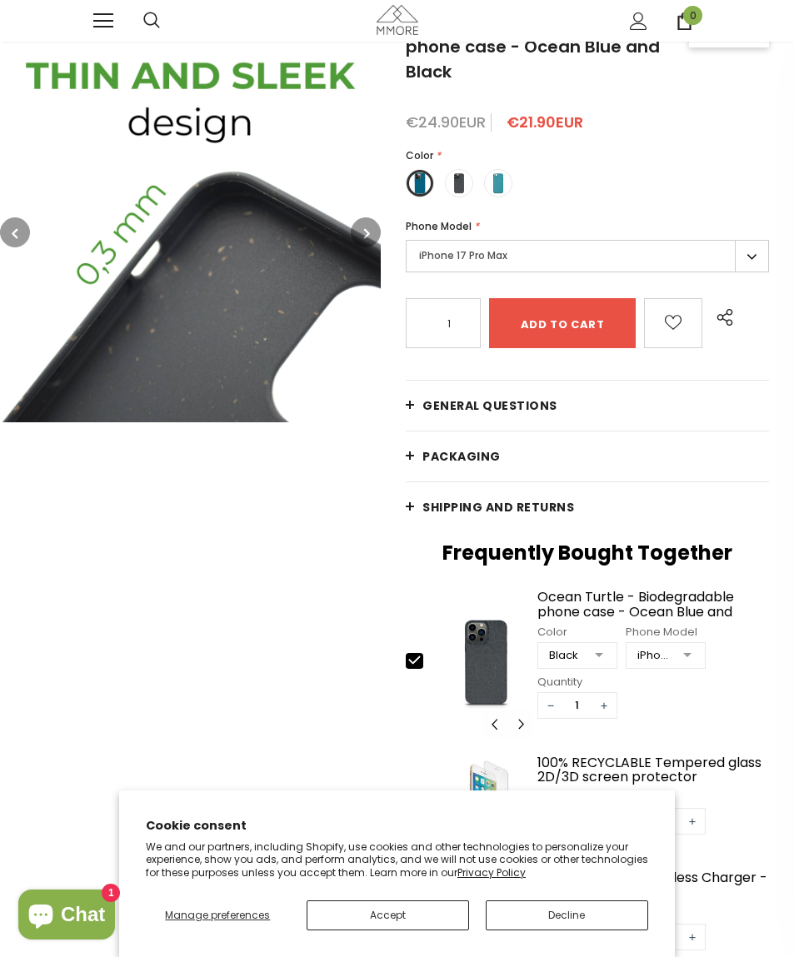
click at [370, 230] on icon "button" at bounding box center [367, 233] width 6 height 17
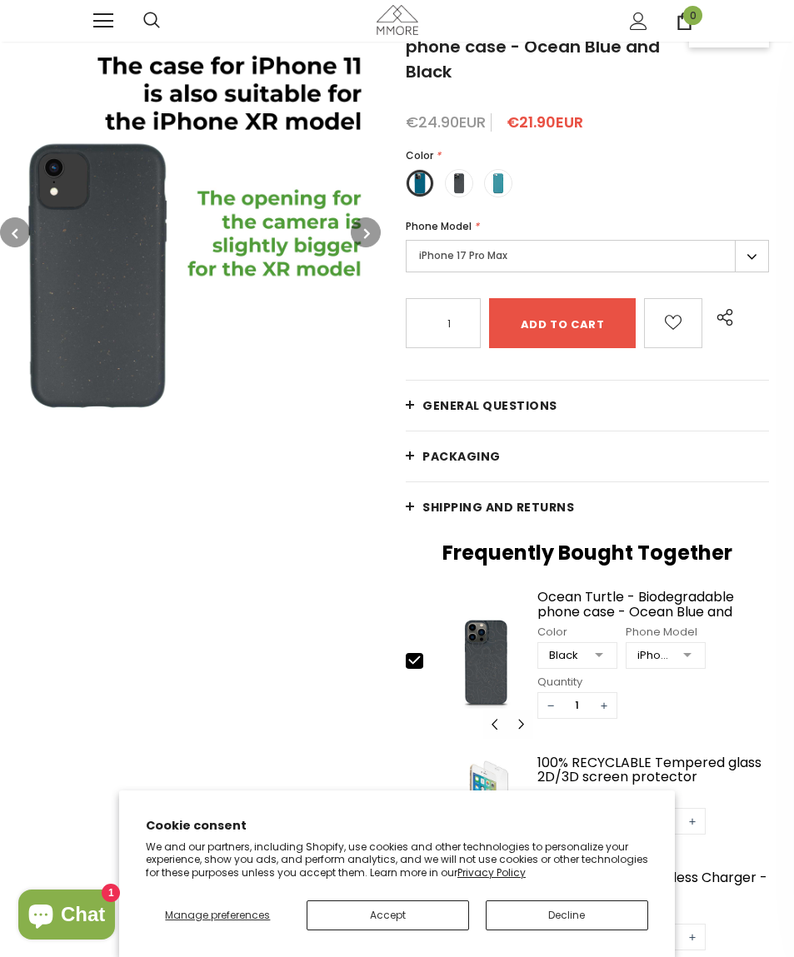
click at [371, 230] on button "button" at bounding box center [366, 232] width 30 height 30
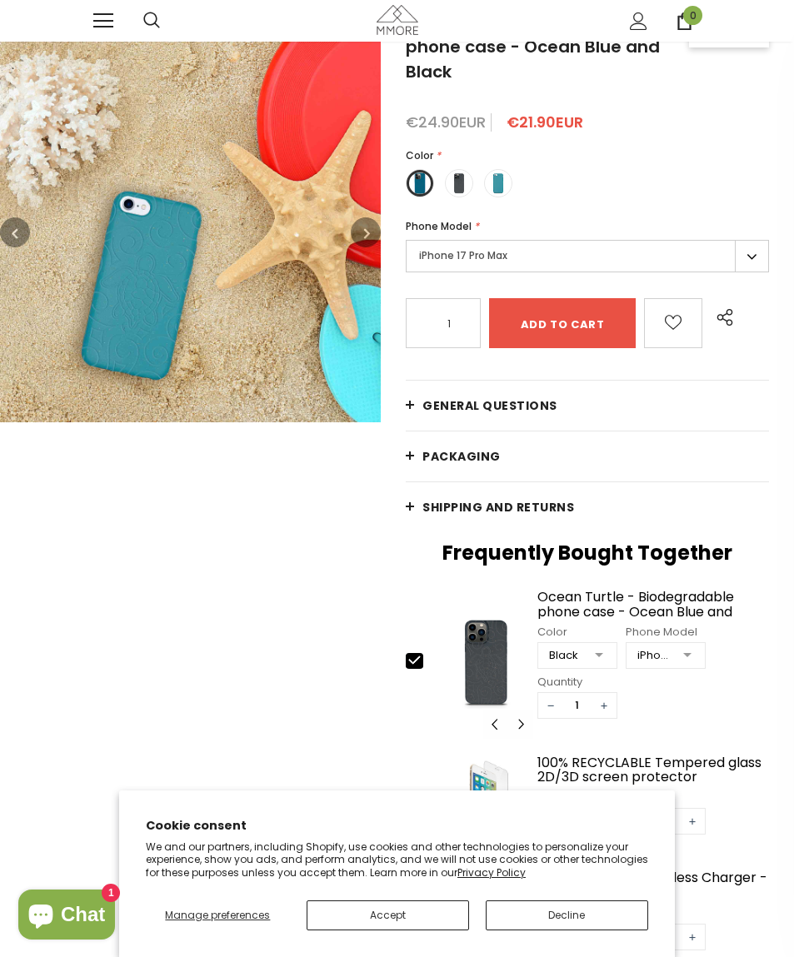
click at [371, 227] on button "button" at bounding box center [366, 232] width 30 height 30
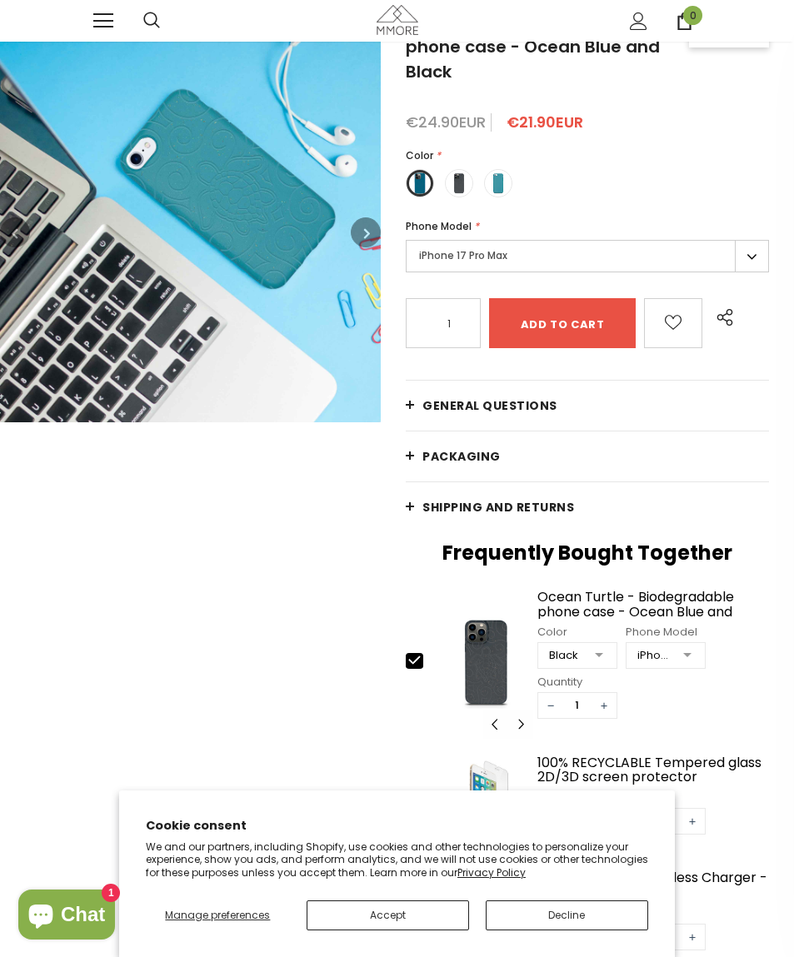
click at [368, 228] on icon "button" at bounding box center [367, 233] width 6 height 17
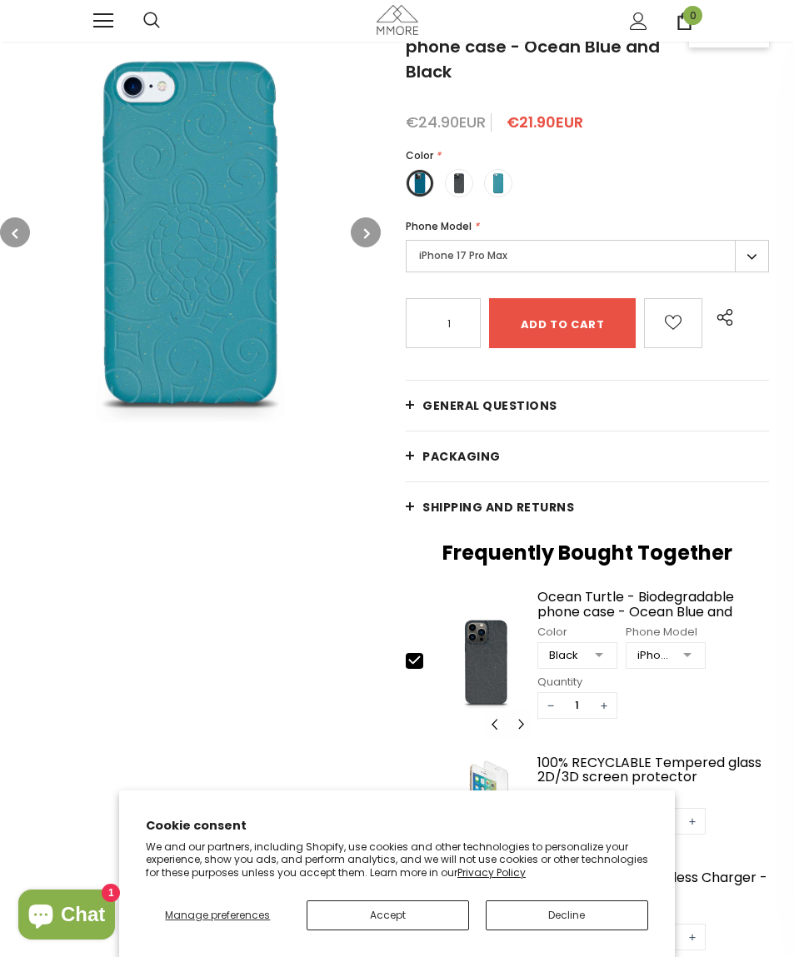
click at [365, 227] on icon "button" at bounding box center [367, 233] width 6 height 17
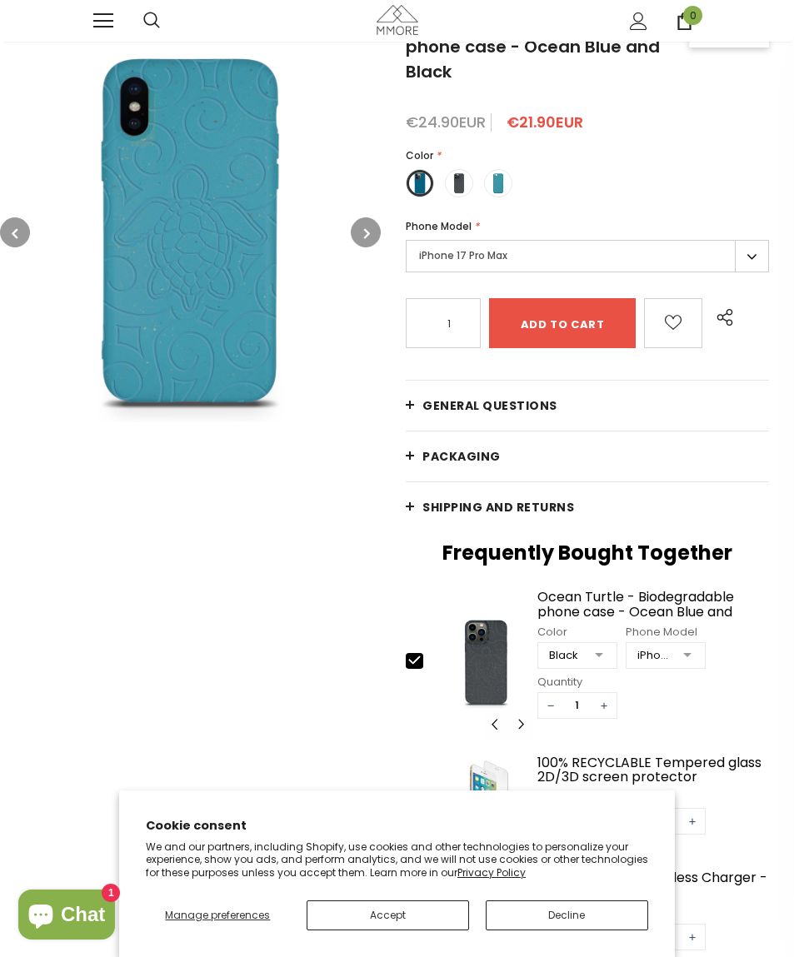
click at [366, 232] on icon "button" at bounding box center [367, 233] width 6 height 17
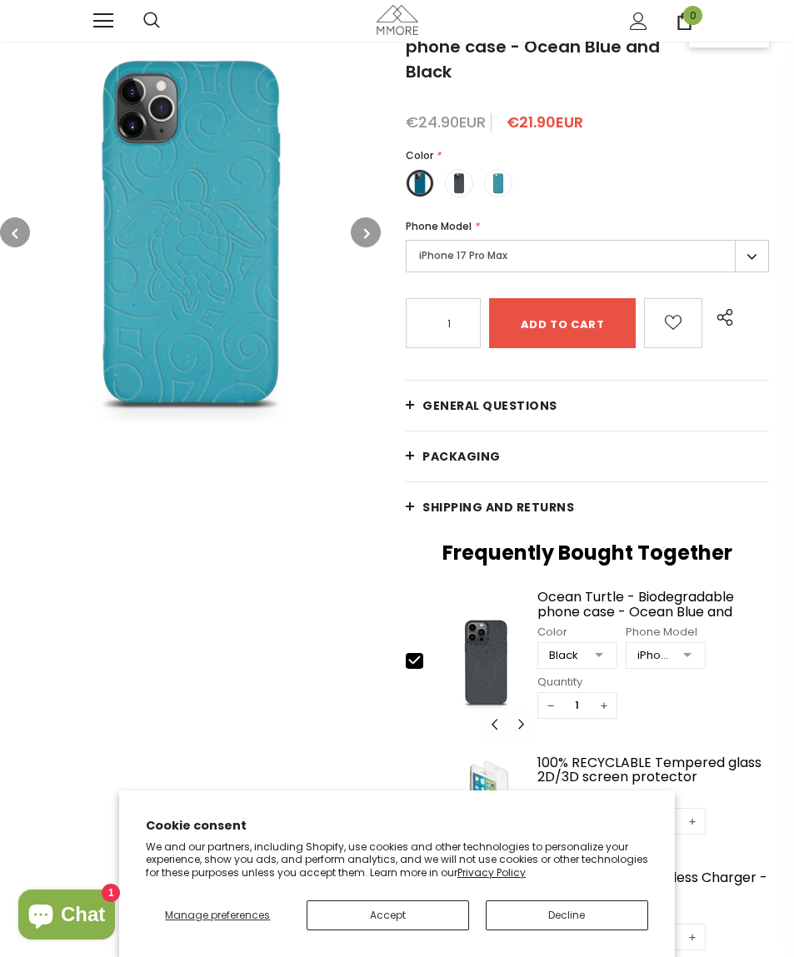
click at [366, 232] on icon "button" at bounding box center [367, 233] width 6 height 17
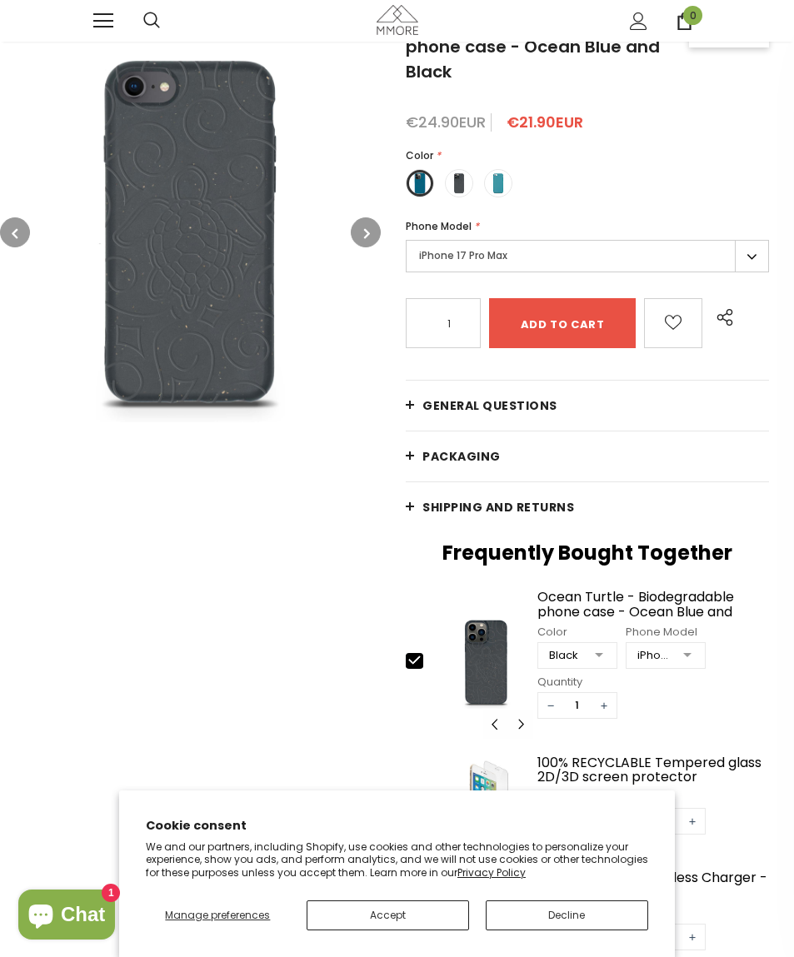
click at [367, 232] on icon "button" at bounding box center [367, 233] width 6 height 17
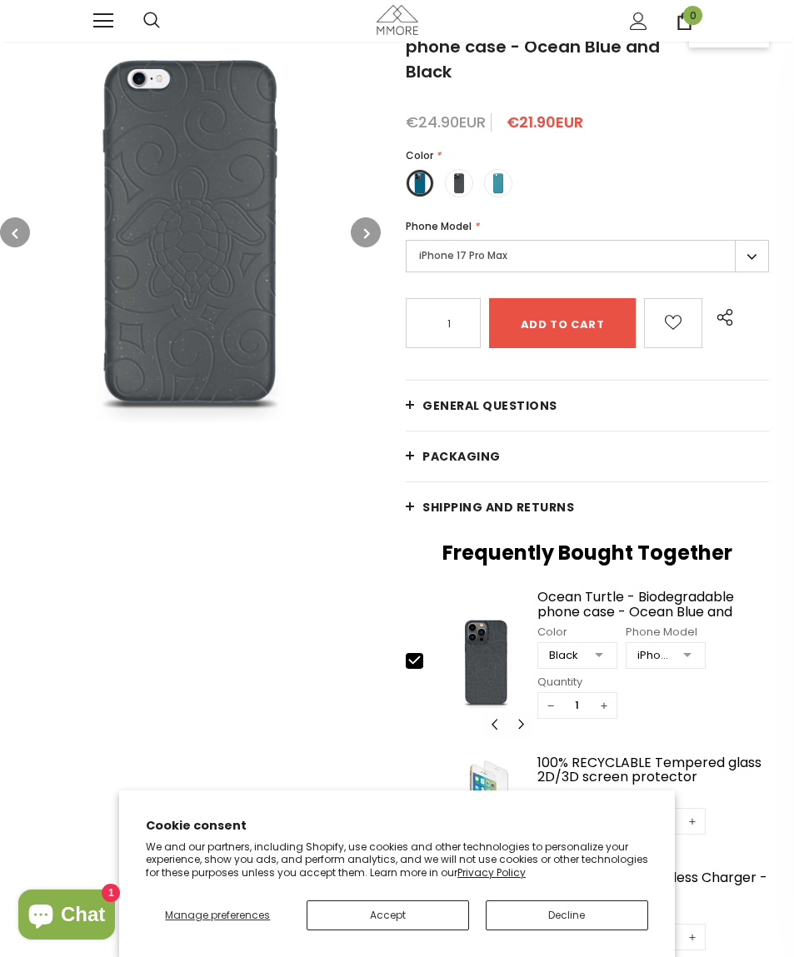
scroll to position [0, 0]
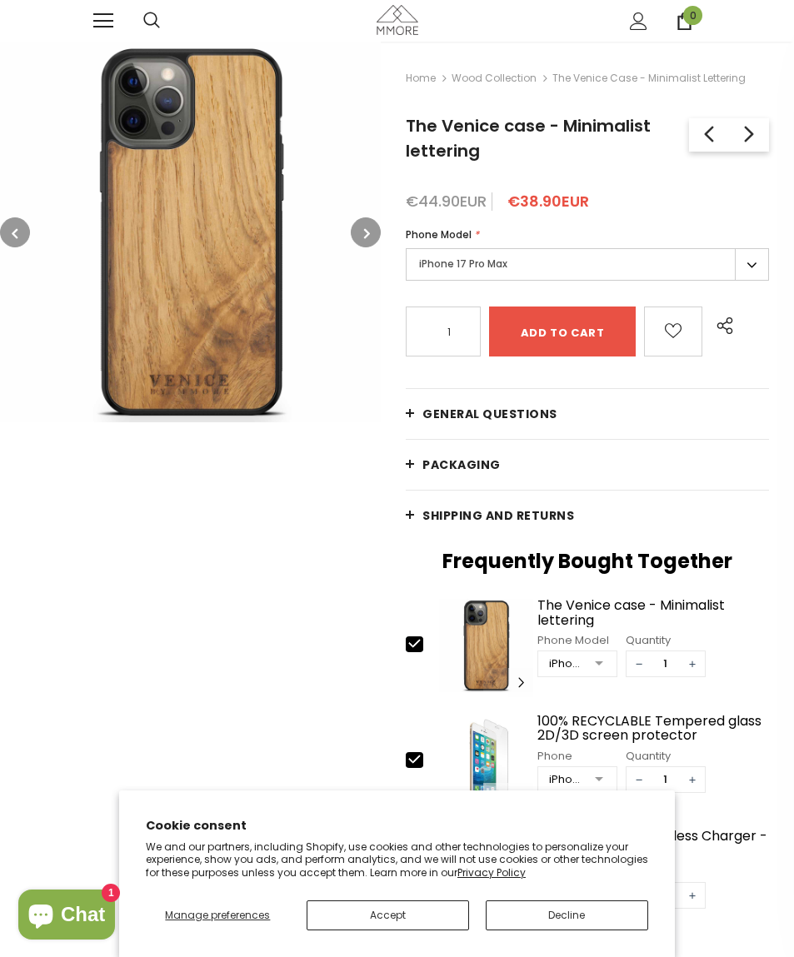
click at [576, 922] on button "Decline" at bounding box center [567, 915] width 162 height 30
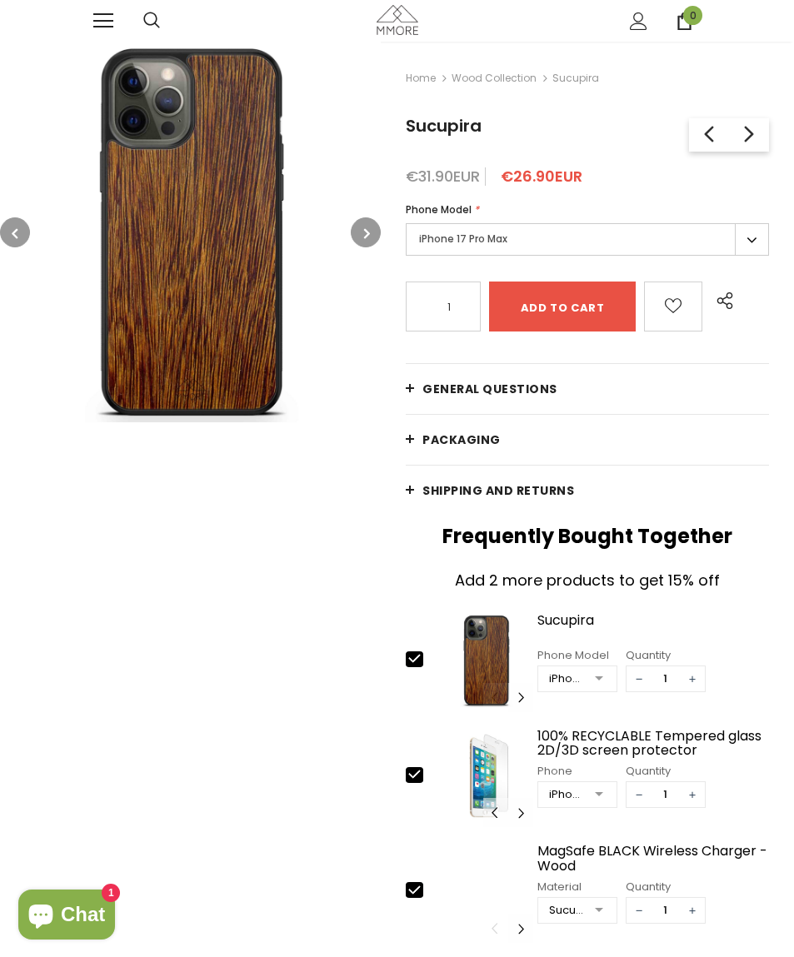
click at [362, 233] on button "button" at bounding box center [366, 232] width 30 height 30
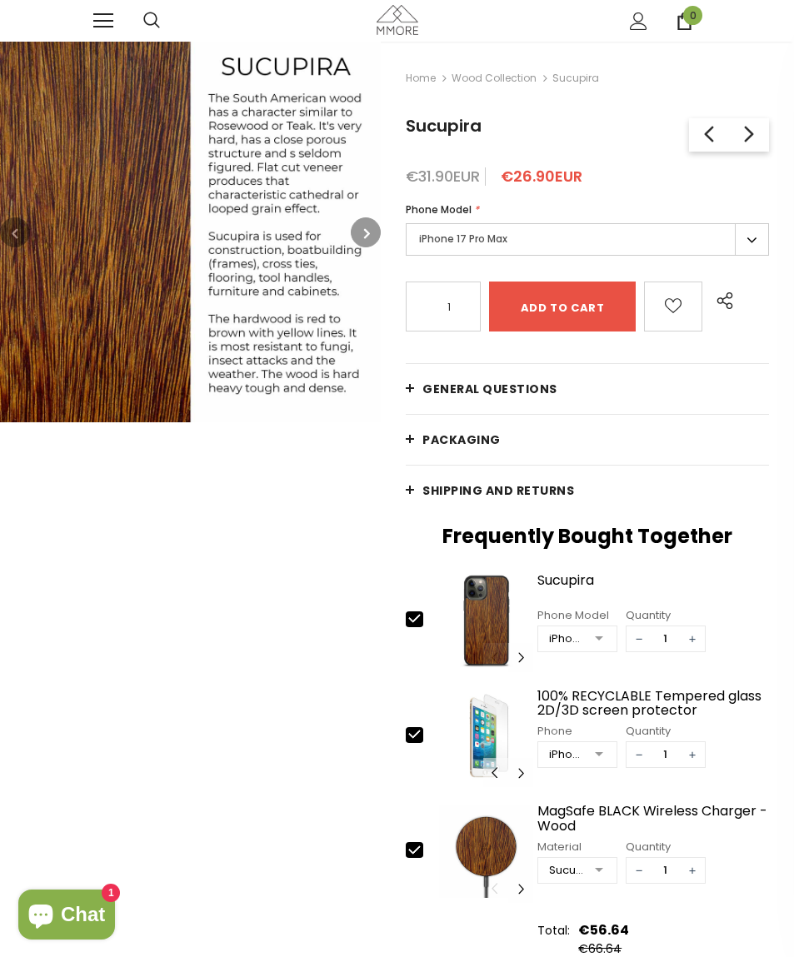
click at [371, 234] on button "button" at bounding box center [366, 232] width 30 height 30
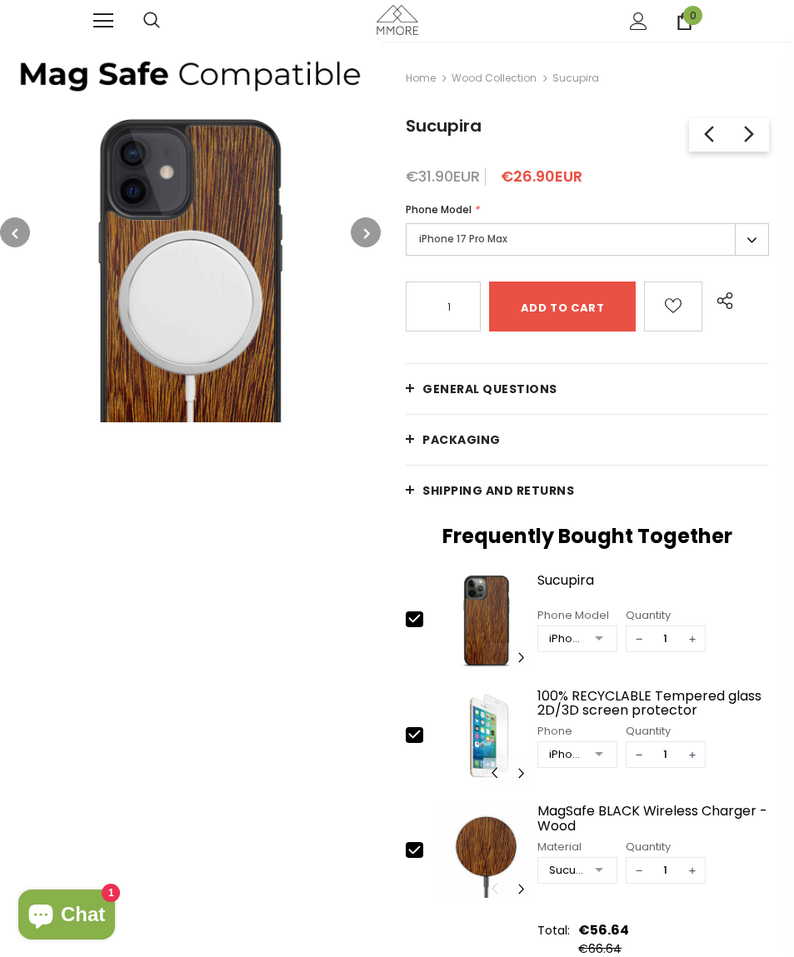
click at [373, 232] on button "button" at bounding box center [366, 232] width 30 height 30
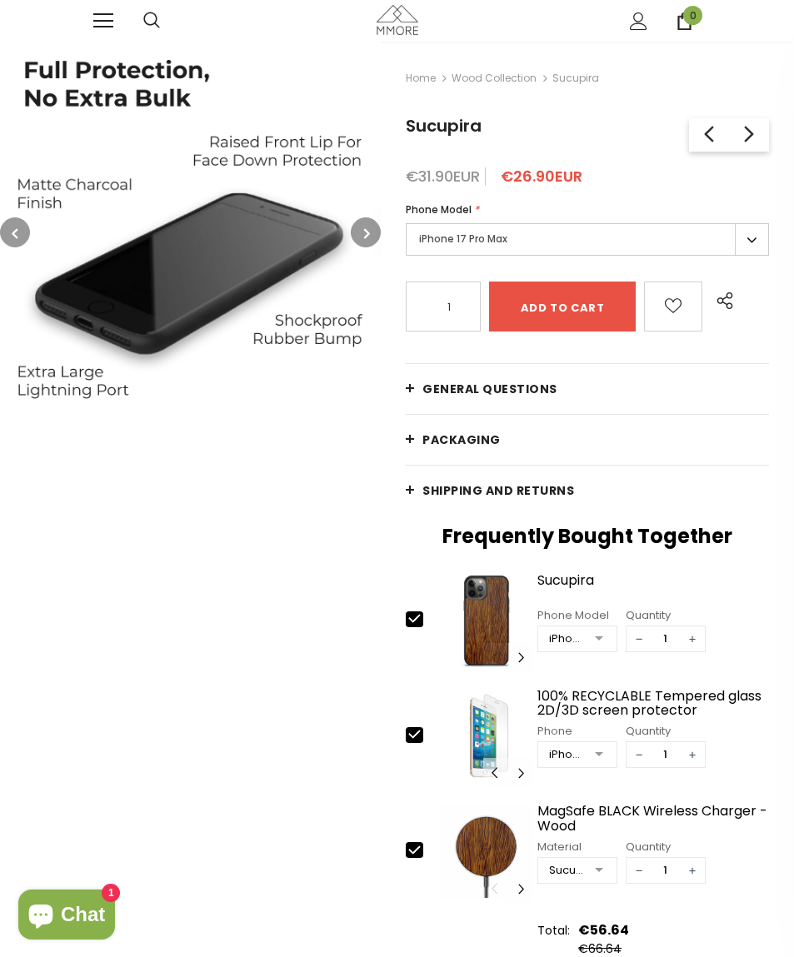
click at [376, 232] on button "button" at bounding box center [366, 232] width 30 height 30
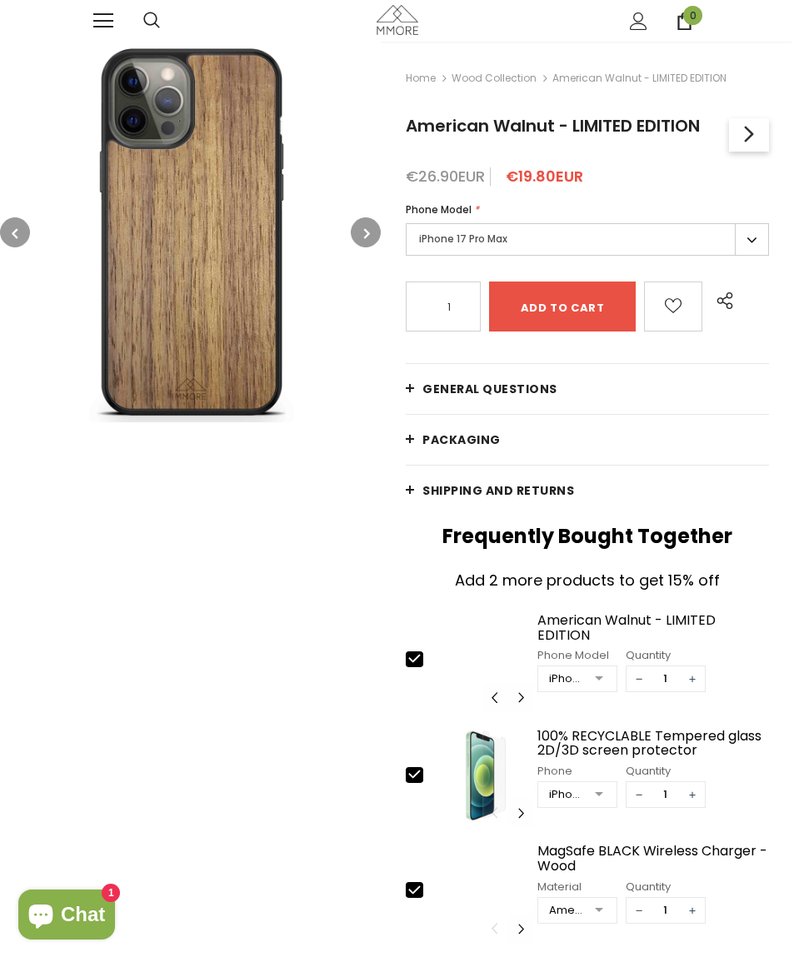
click at [378, 239] on button "button" at bounding box center [366, 232] width 30 height 30
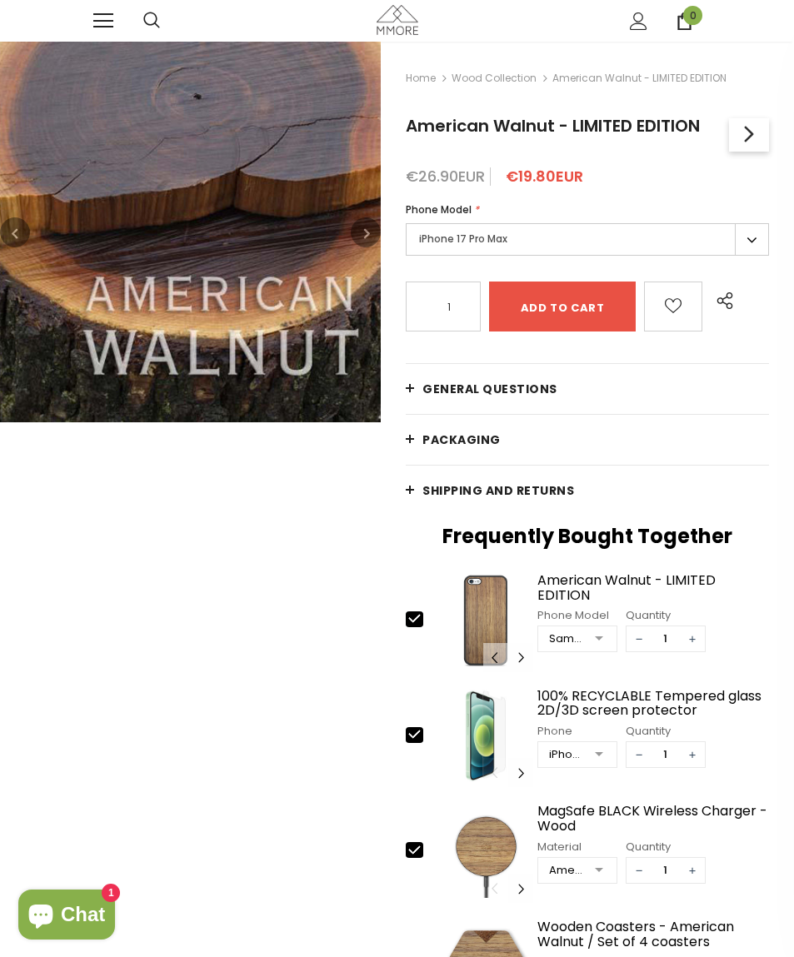
click at [371, 247] on button "button" at bounding box center [366, 232] width 30 height 30
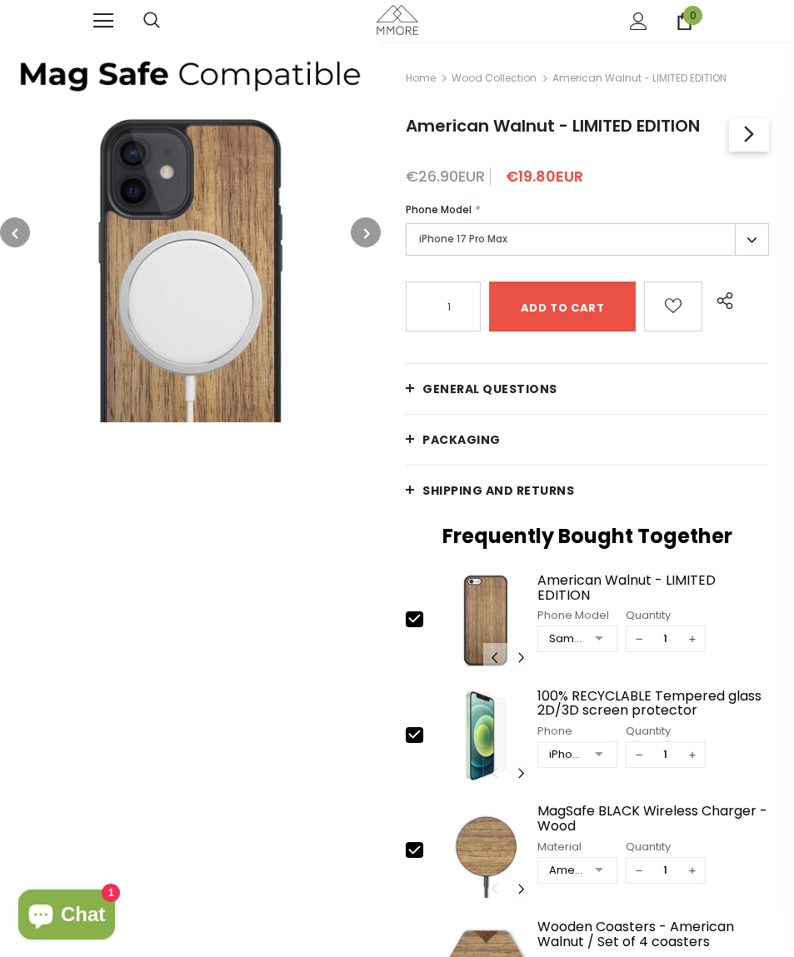
click at [361, 244] on button "button" at bounding box center [366, 232] width 30 height 30
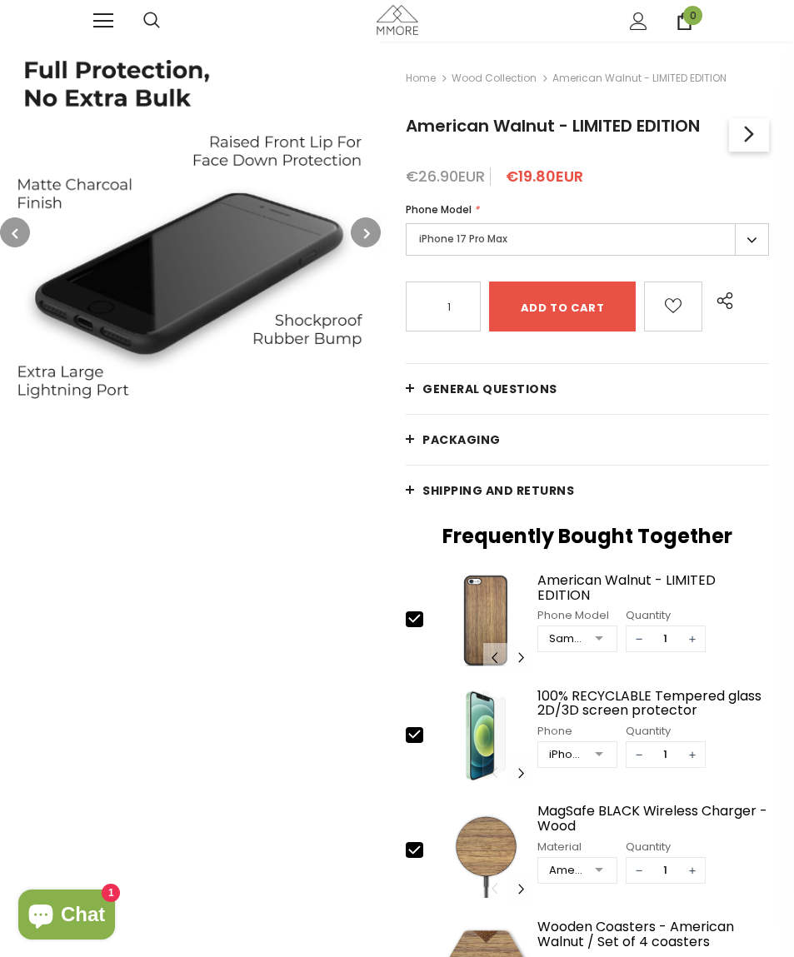
click at [361, 230] on button "button" at bounding box center [366, 232] width 30 height 30
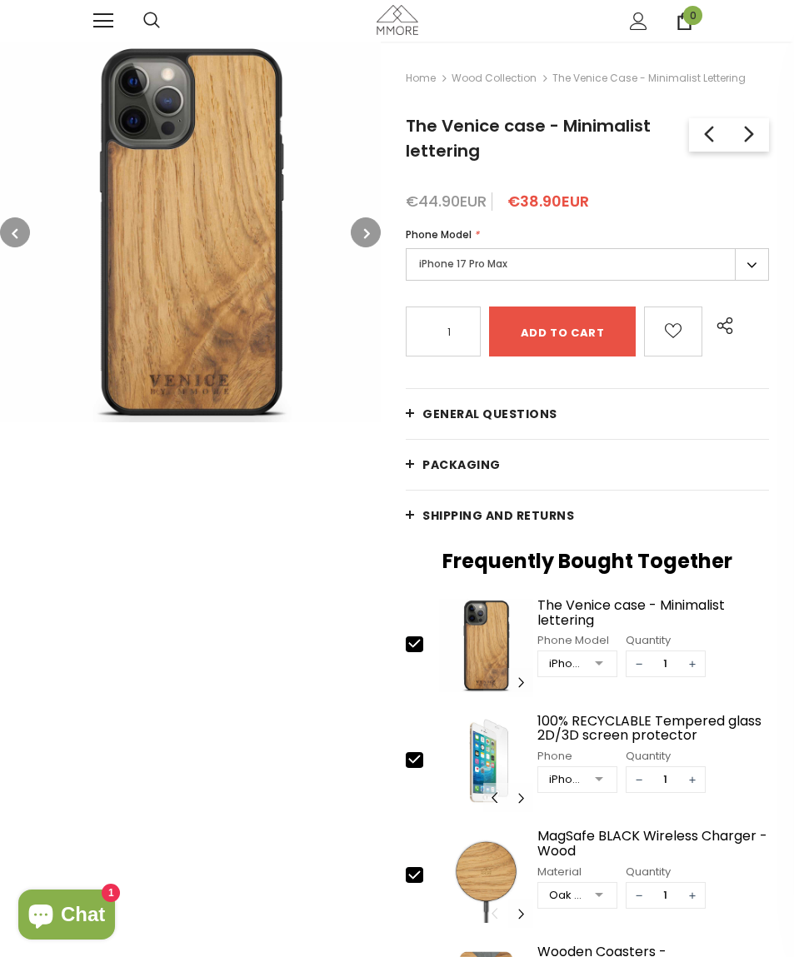
click at [755, 270] on label "iPhone 17 Pro Max" at bounding box center [587, 264] width 363 height 32
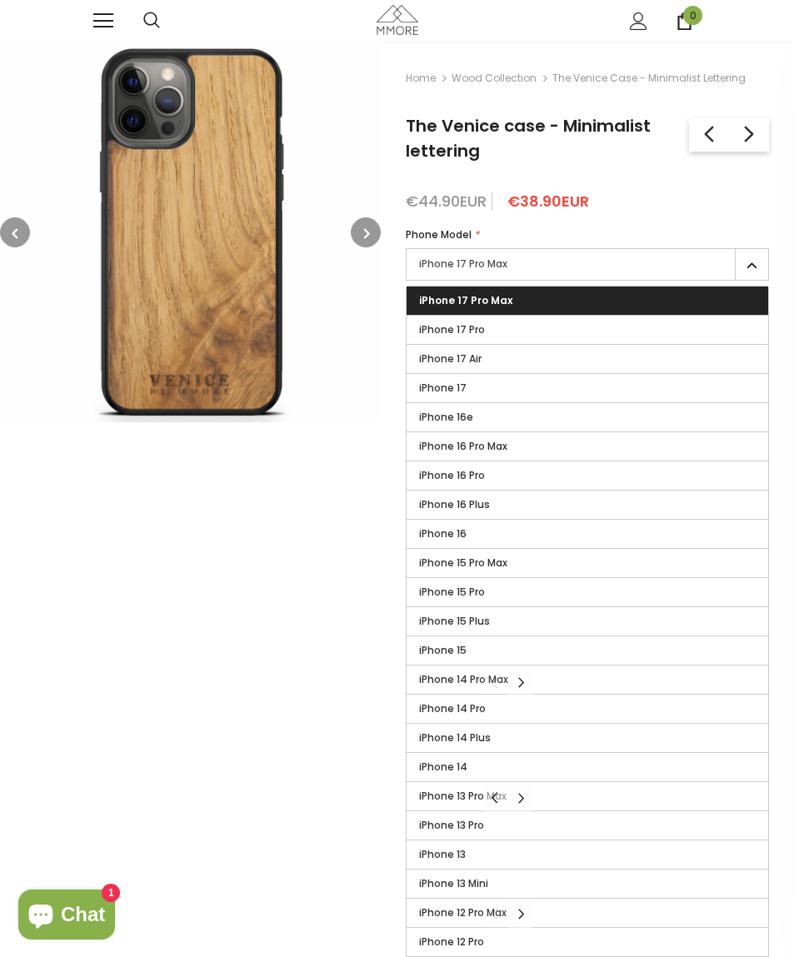
click at [640, 429] on label "iPhone 16e" at bounding box center [586, 417] width 361 height 28
click at [0, 0] on input "iPhone 16e" at bounding box center [0, 0] width 0 height 0
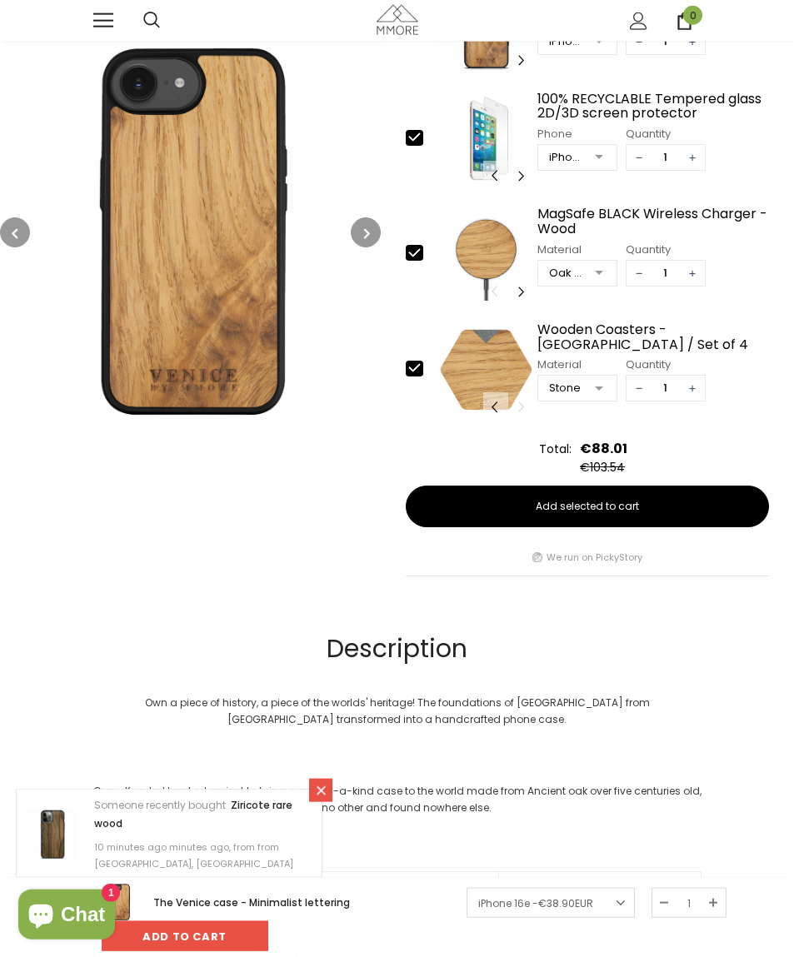
scroll to position [606, 0]
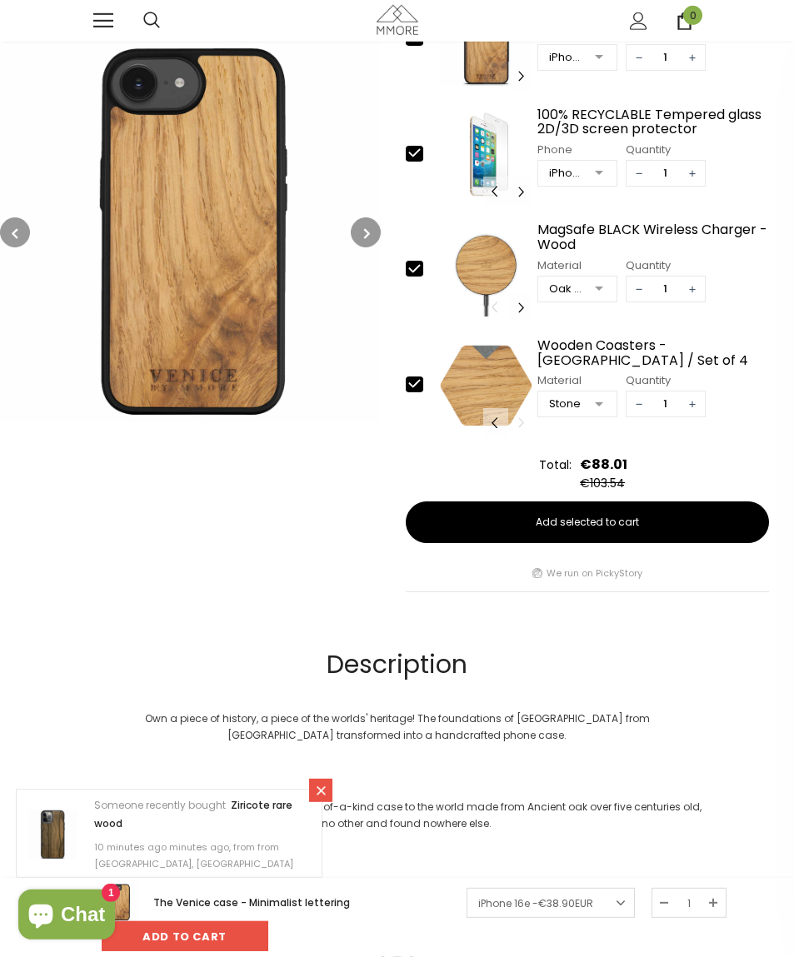
click at [416, 392] on icon at bounding box center [414, 383] width 17 height 17
type input "0"
click at [424, 270] on div at bounding box center [422, 270] width 33 height 18
type input "0"
click at [423, 163] on div at bounding box center [422, 155] width 33 height 18
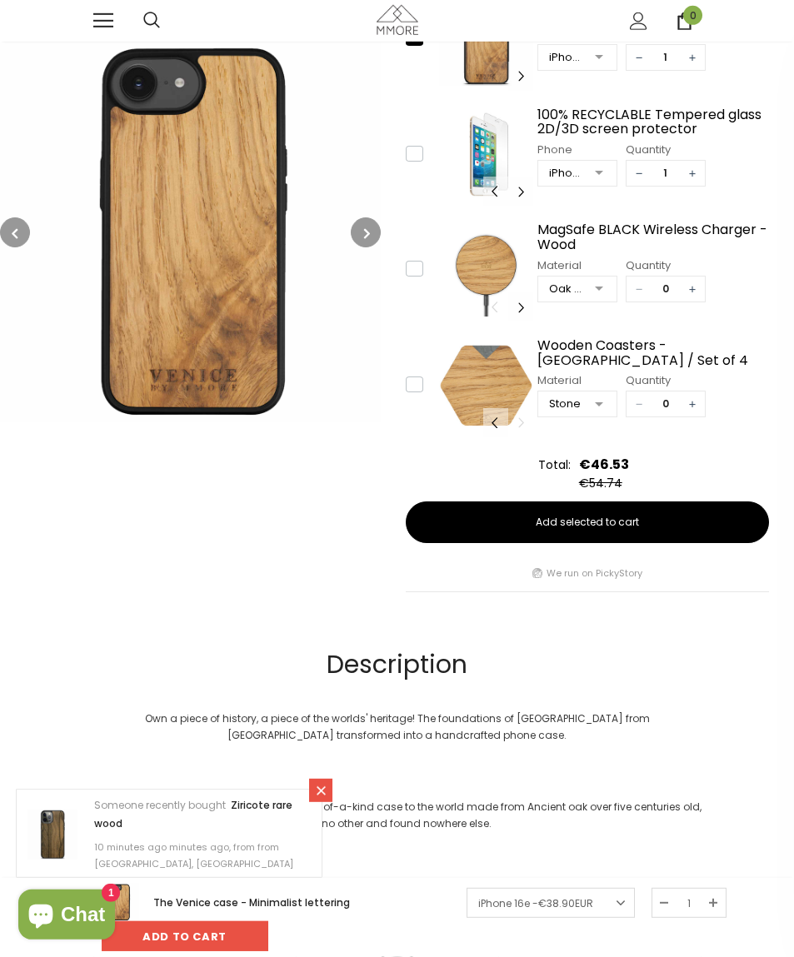
type input "0"
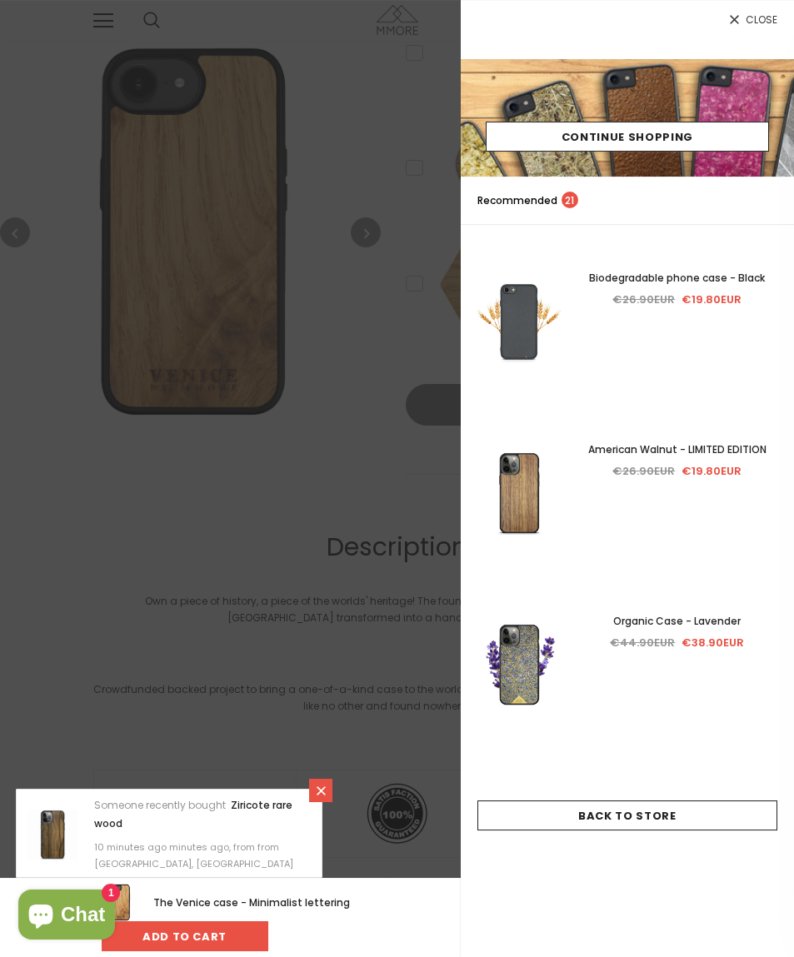
scroll to position [747, 0]
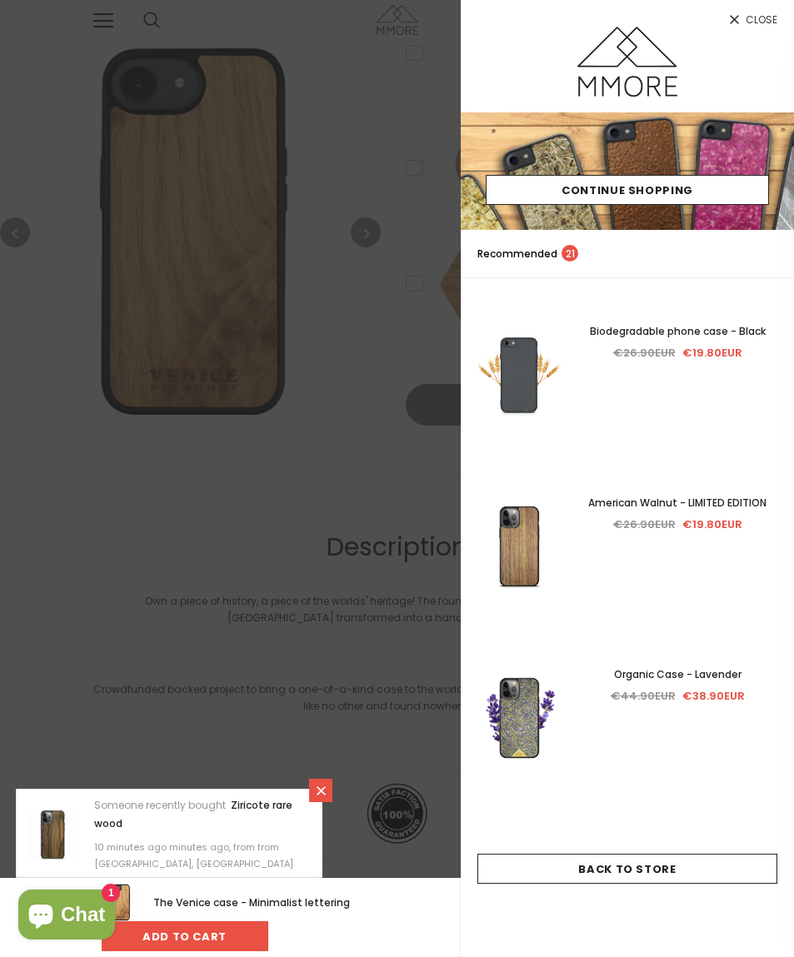
click at [735, 25] on icon at bounding box center [734, 19] width 14 height 14
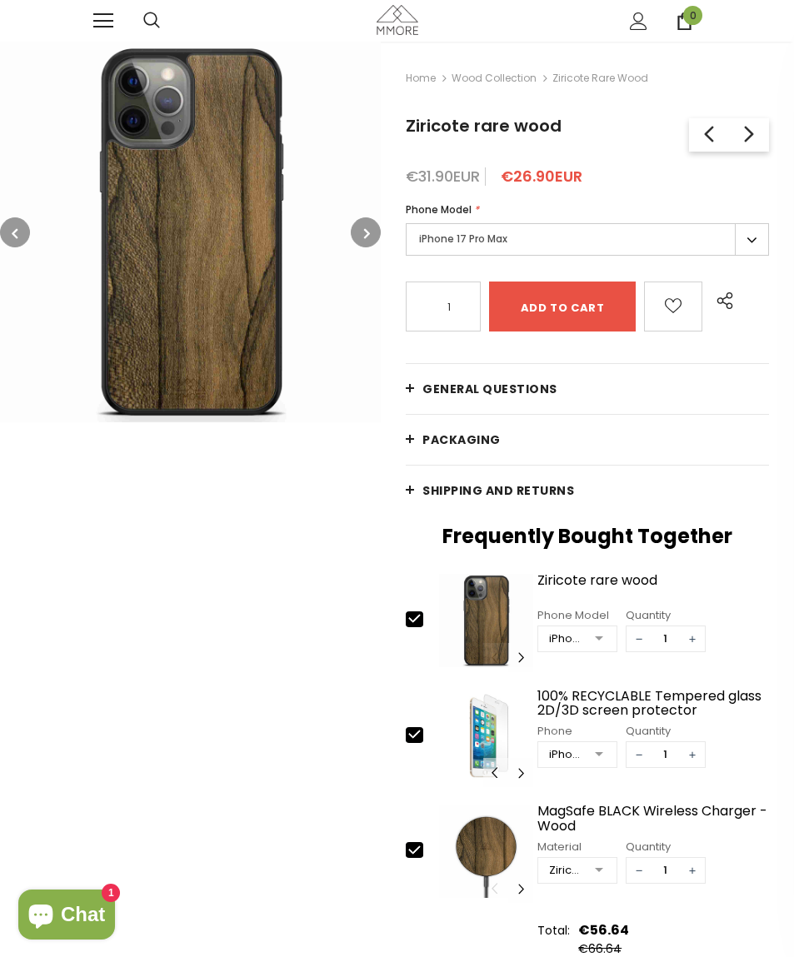
click at [349, 238] on img at bounding box center [190, 232] width 381 height 381
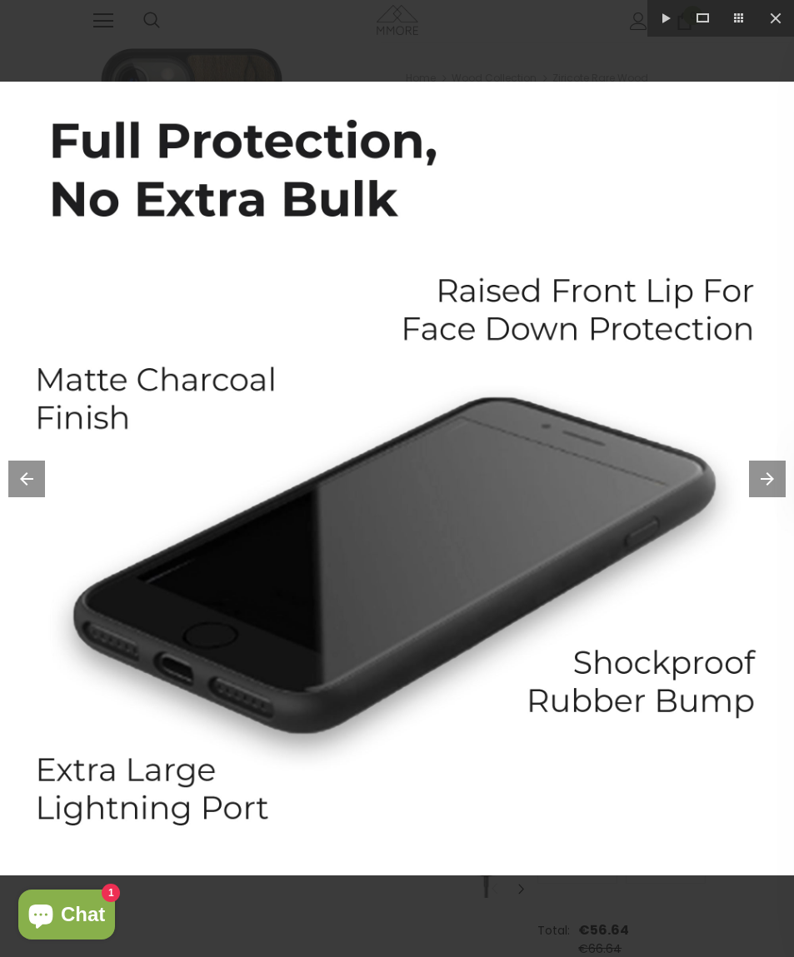
click at [780, 32] on button at bounding box center [775, 18] width 37 height 37
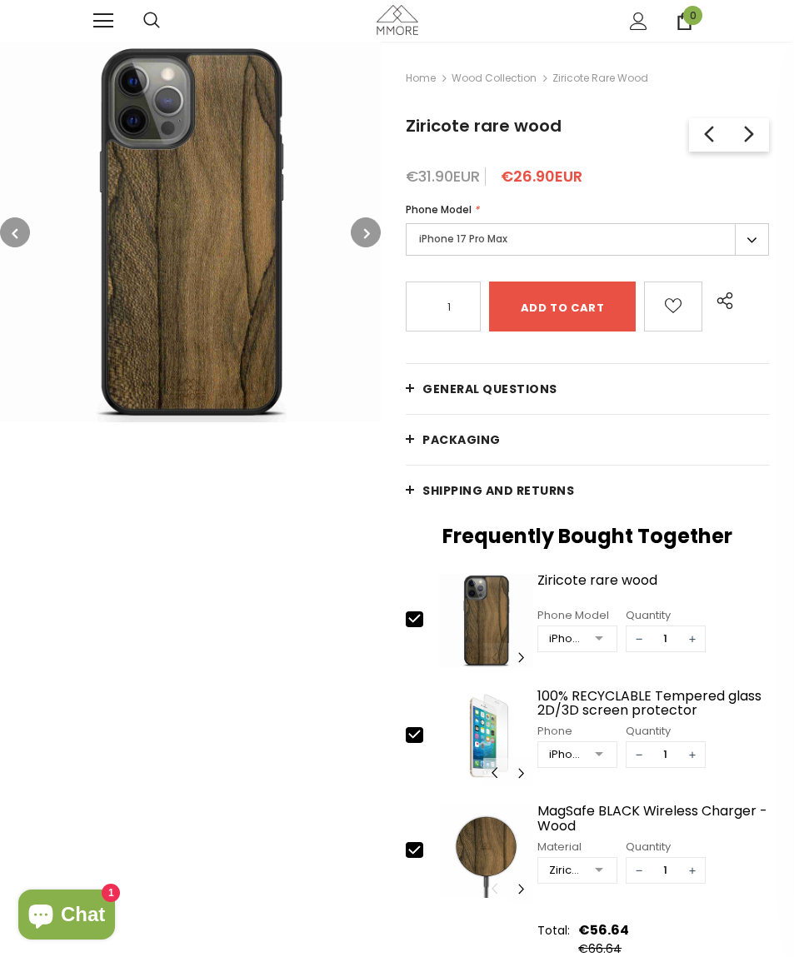
click at [755, 247] on label "iPhone 17 Pro Max" at bounding box center [587, 239] width 363 height 32
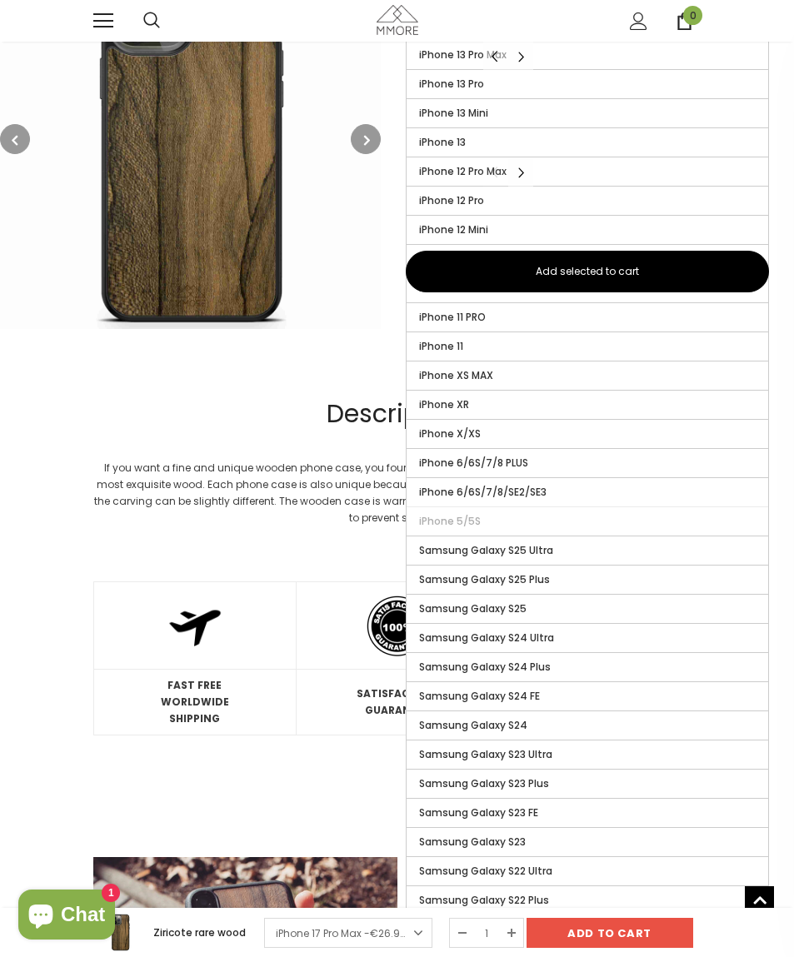
scroll to position [730, 0]
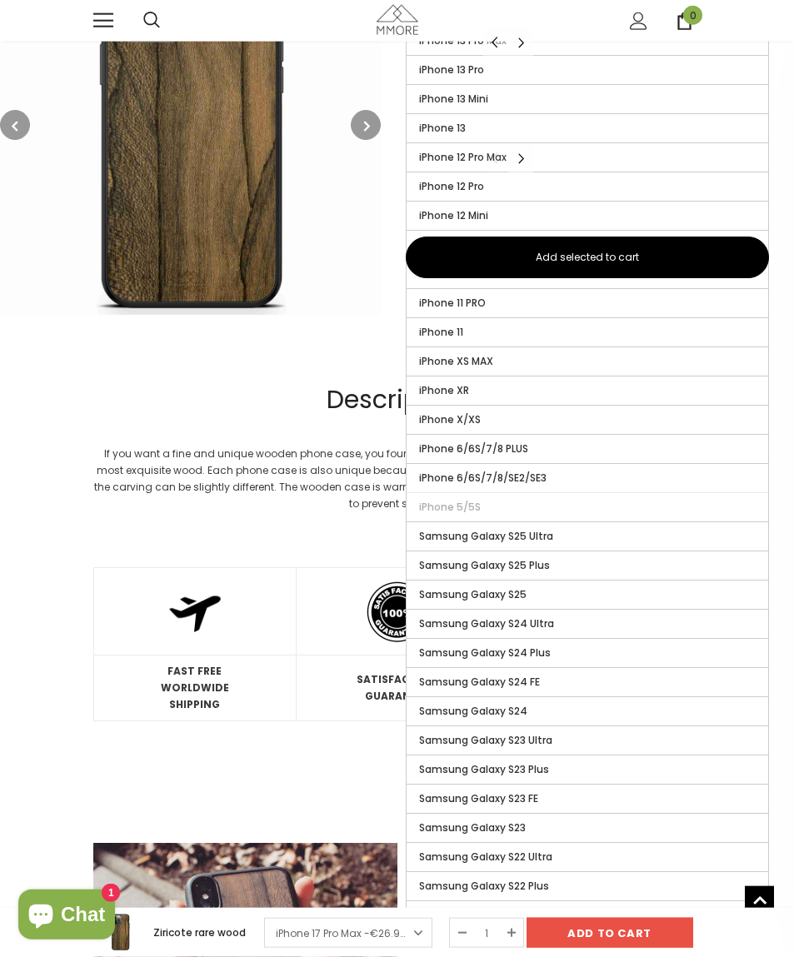
click at [621, 861] on label "Samsung Galaxy S22 Ultra" at bounding box center [586, 857] width 361 height 28
click at [0, 0] on input "Samsung Galaxy S22 Ultra" at bounding box center [0, 0] width 0 height 0
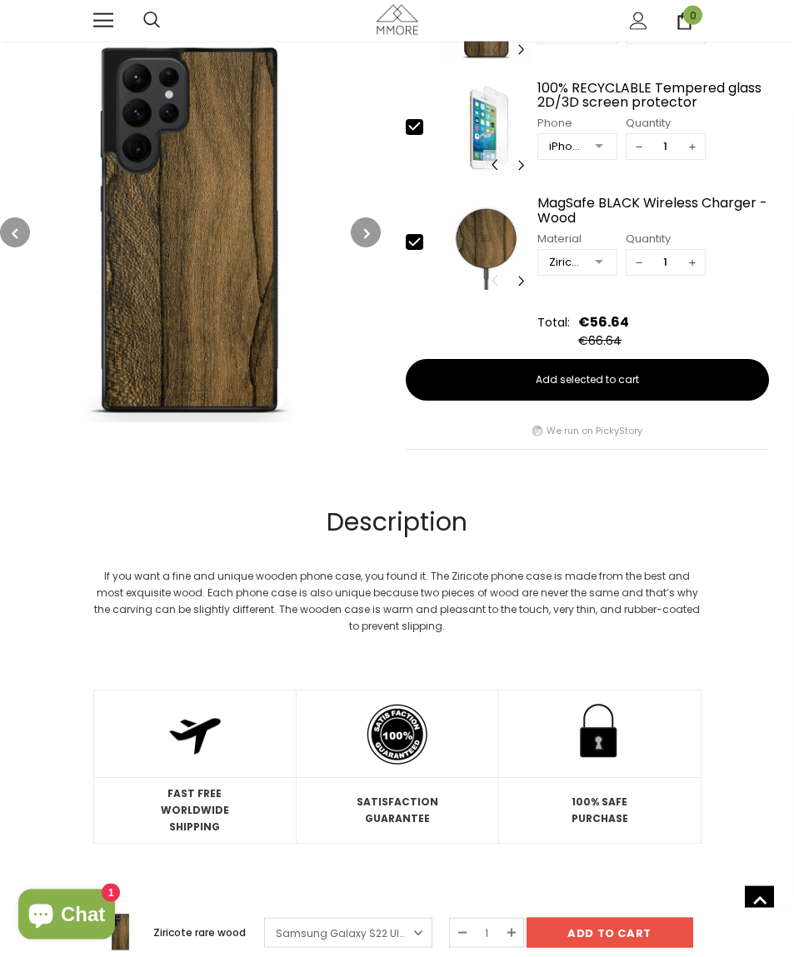
scroll to position [581, 0]
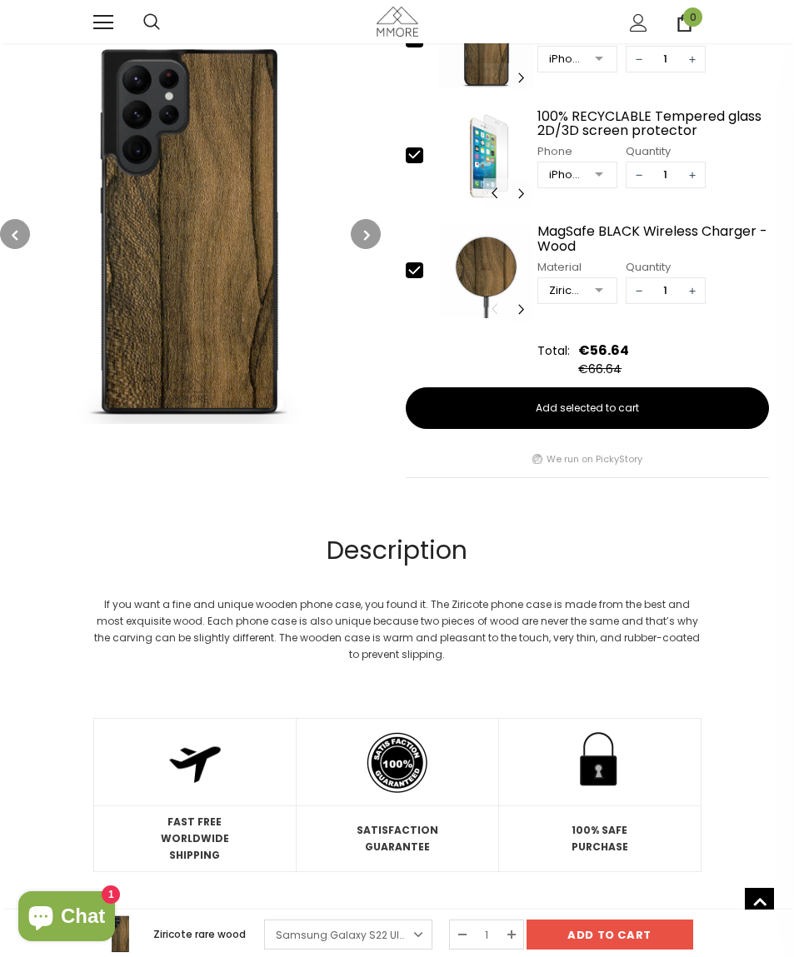
click at [371, 231] on button "button" at bounding box center [366, 232] width 30 height 30
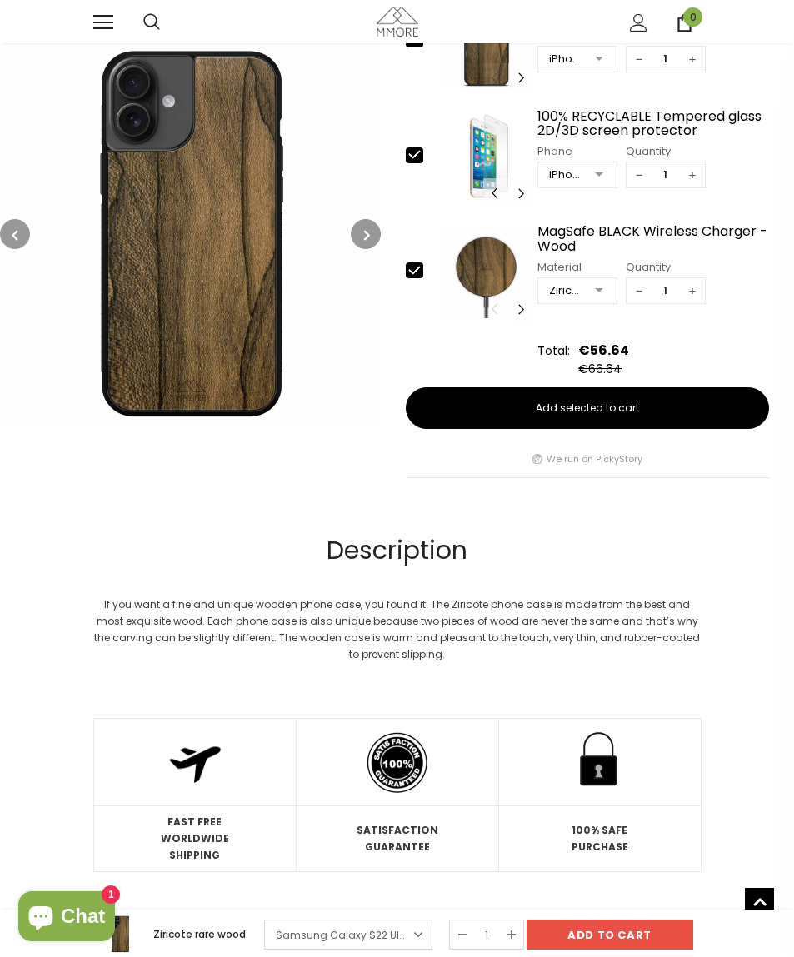
scroll to position [580, 0]
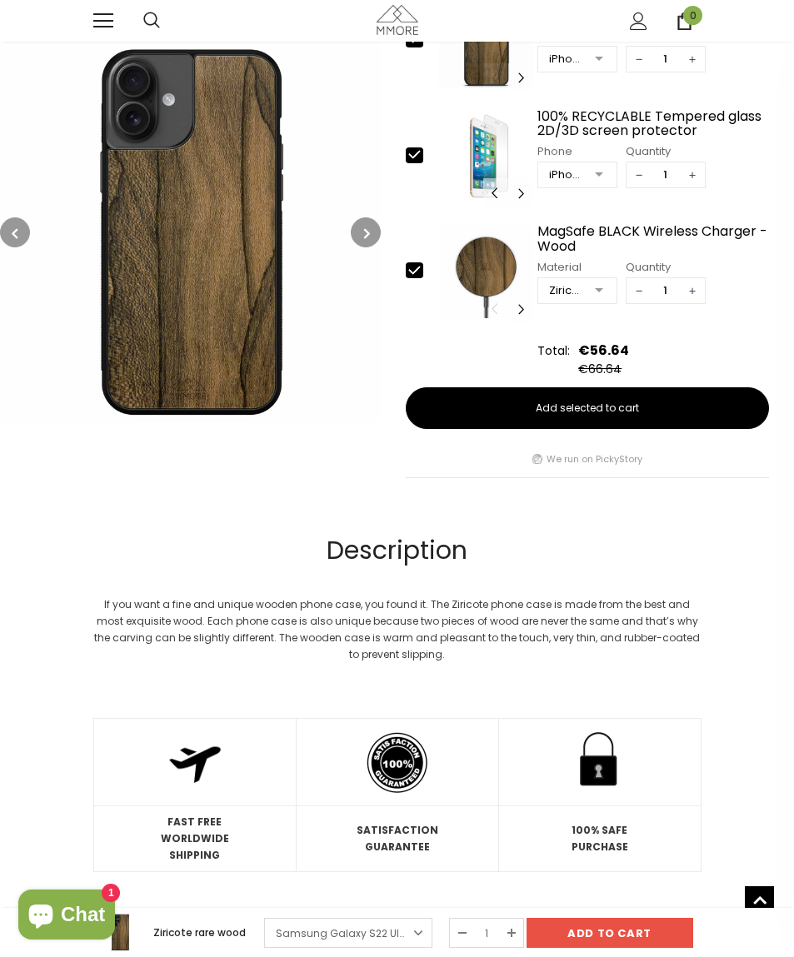
click at [22, 231] on button "button" at bounding box center [15, 232] width 30 height 30
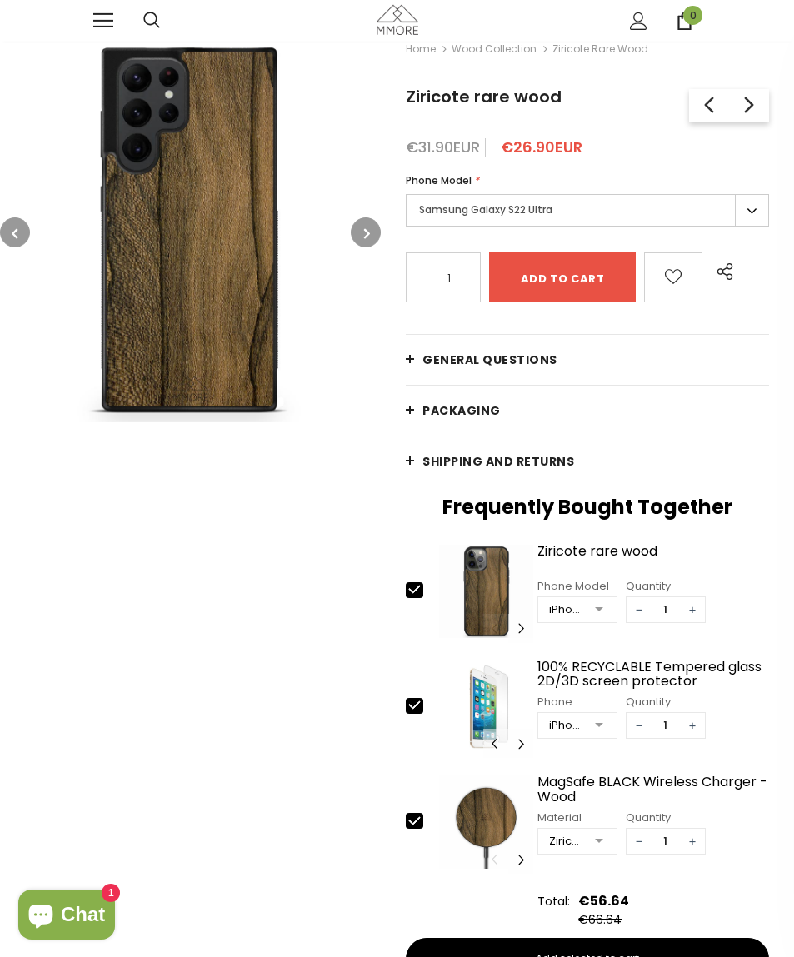
scroll to position [21, 0]
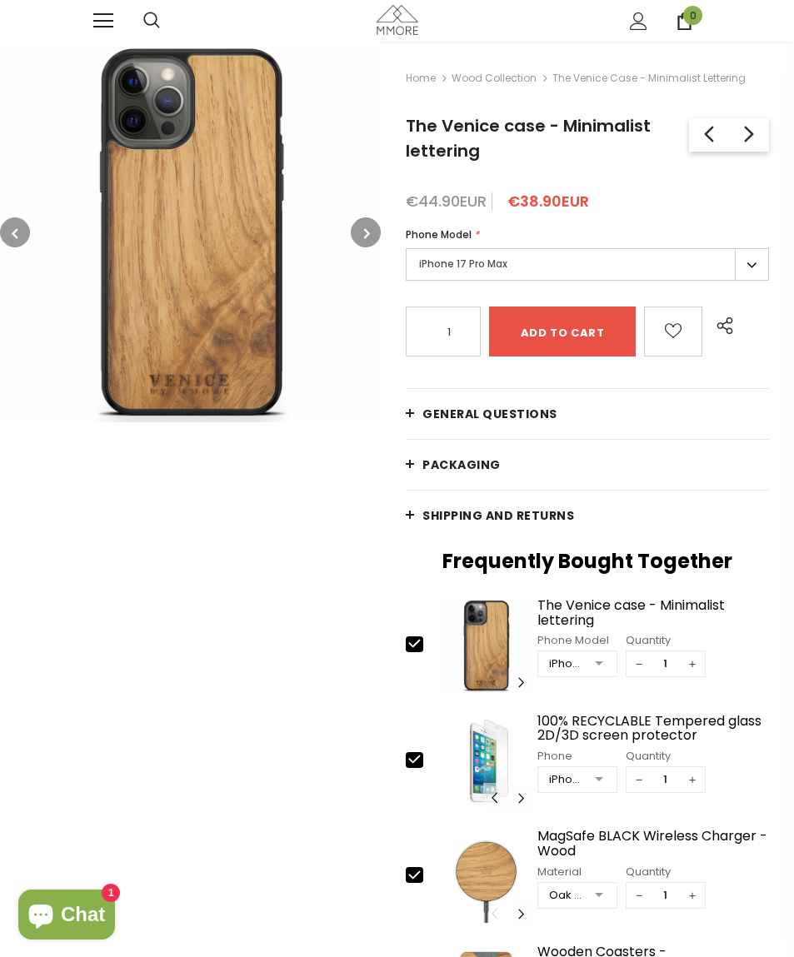
click at [737, 276] on label "iPhone 17 Pro Max" at bounding box center [587, 264] width 363 height 32
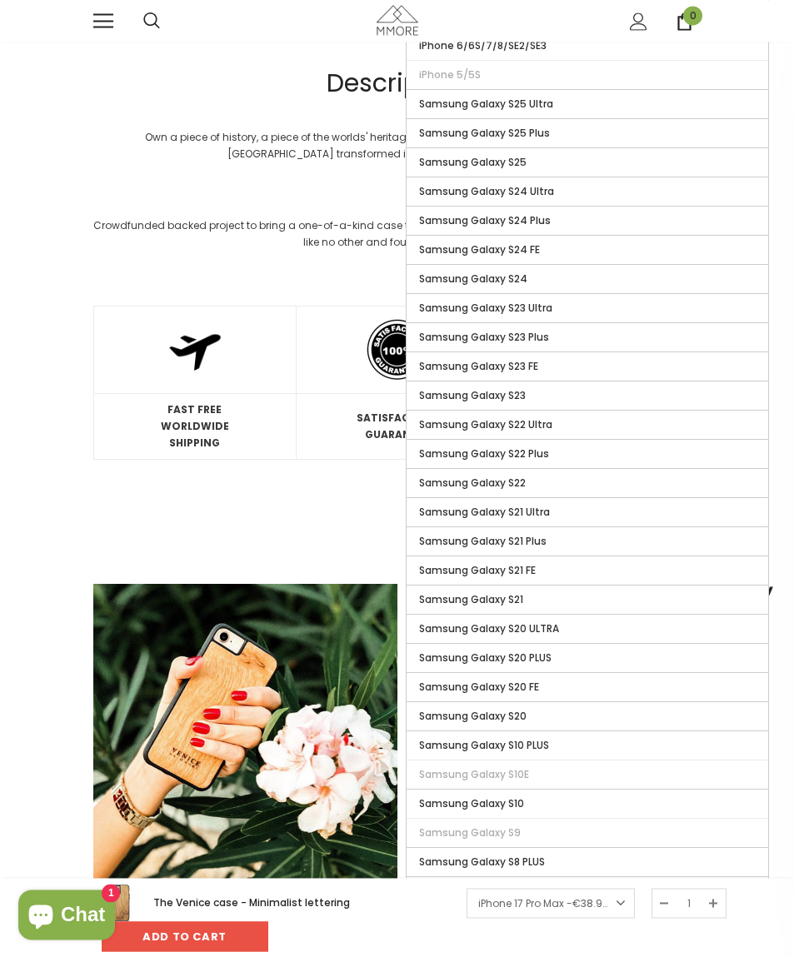
scroll to position [1188, 0]
click at [664, 427] on label "Samsung Galaxy S22 Ultra" at bounding box center [586, 425] width 361 height 28
click at [0, 0] on input "Samsung Galaxy S22 Ultra" at bounding box center [0, 0] width 0 height 0
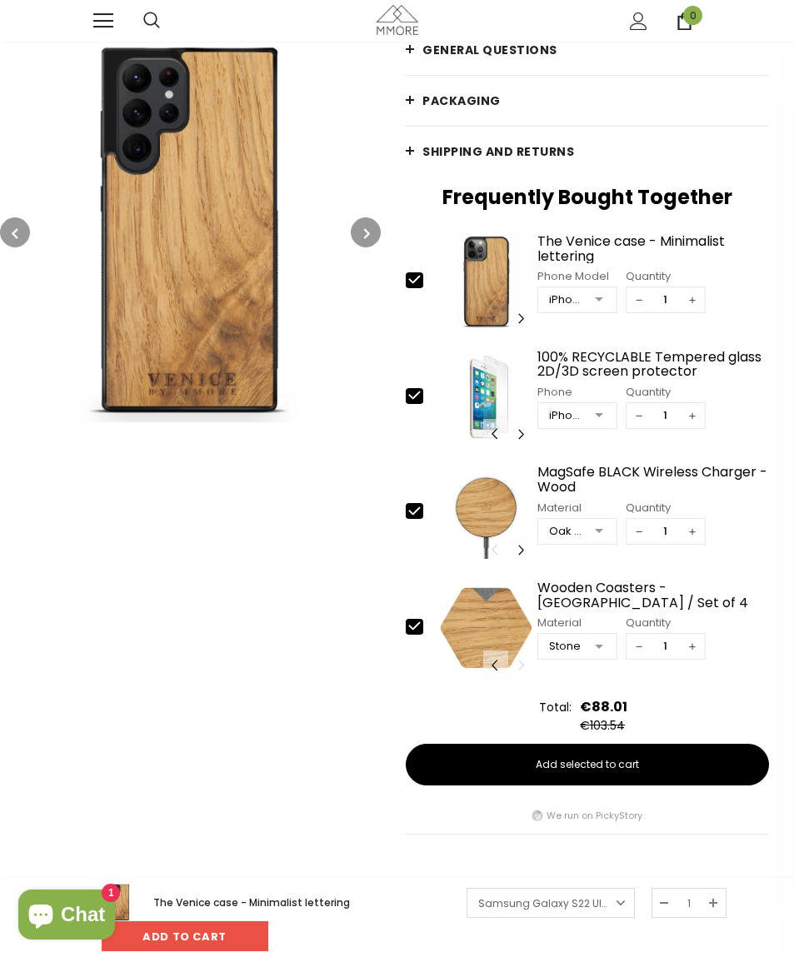
scroll to position [364, 0]
